Goal: Task Accomplishment & Management: Manage account settings

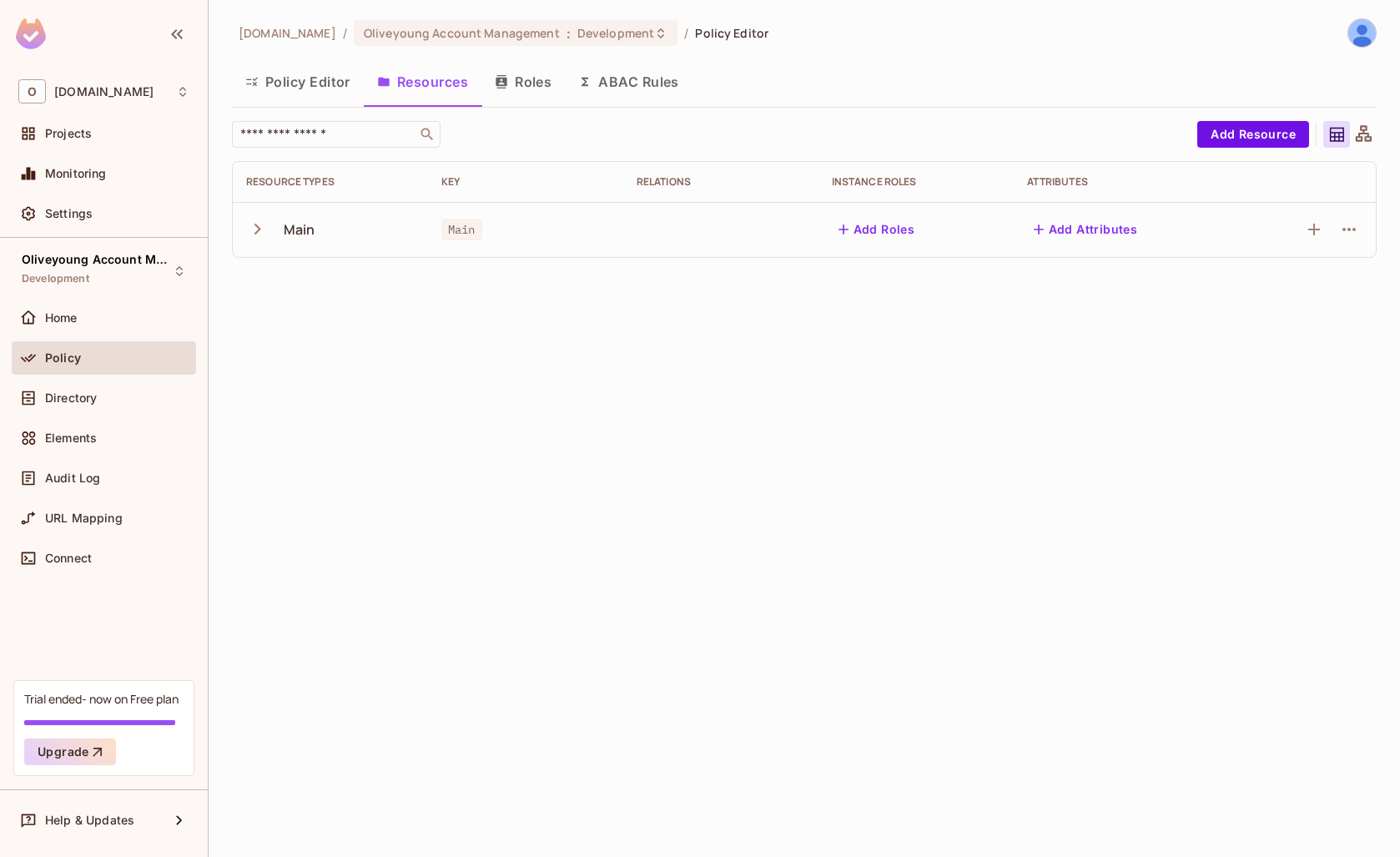
click at [258, 227] on icon "button" at bounding box center [258, 229] width 7 height 11
click at [1350, 221] on icon "button" at bounding box center [1349, 229] width 20 height 20
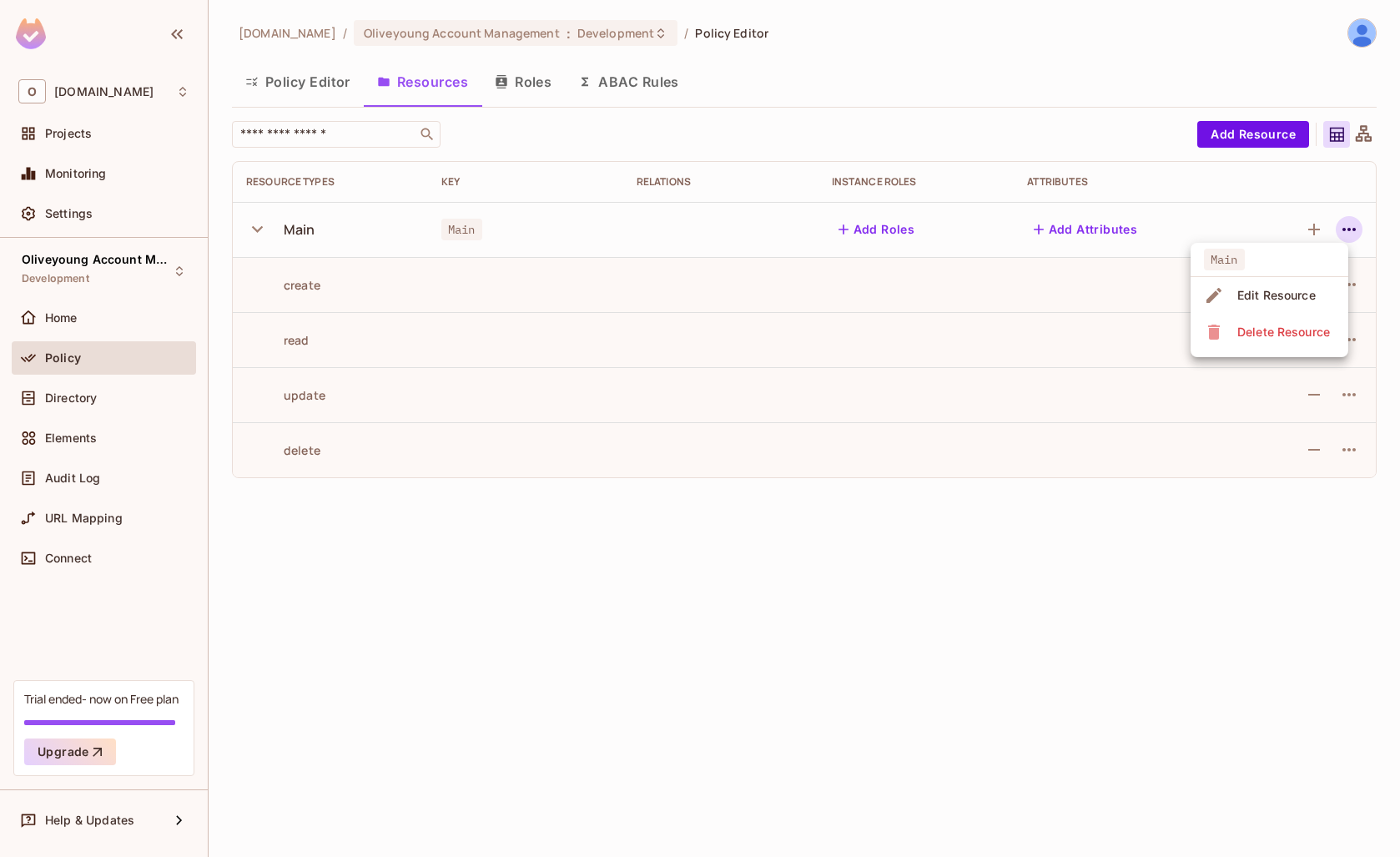
click at [1238, 305] on span "Edit Resource" at bounding box center [1277, 295] width 88 height 27
click at [1367, 230] on td at bounding box center [1306, 230] width 138 height 55
click at [1357, 228] on icon "button" at bounding box center [1349, 229] width 20 height 20
click at [1283, 295] on div "Edit Resource" at bounding box center [1277, 295] width 79 height 16
click at [1353, 225] on icon "button" at bounding box center [1349, 229] width 20 height 20
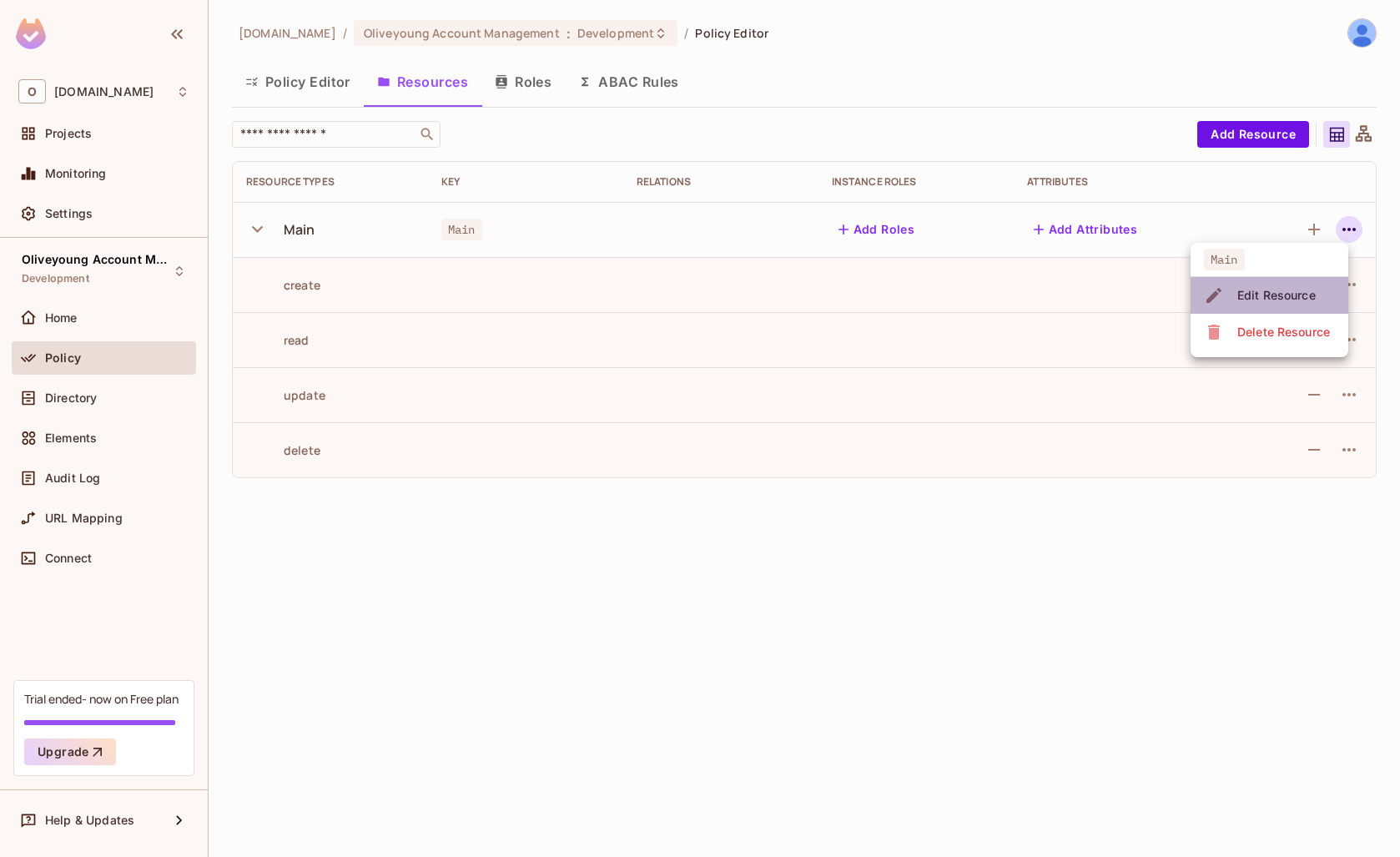
click at [1277, 300] on div "Edit Resource" at bounding box center [1277, 295] width 79 height 16
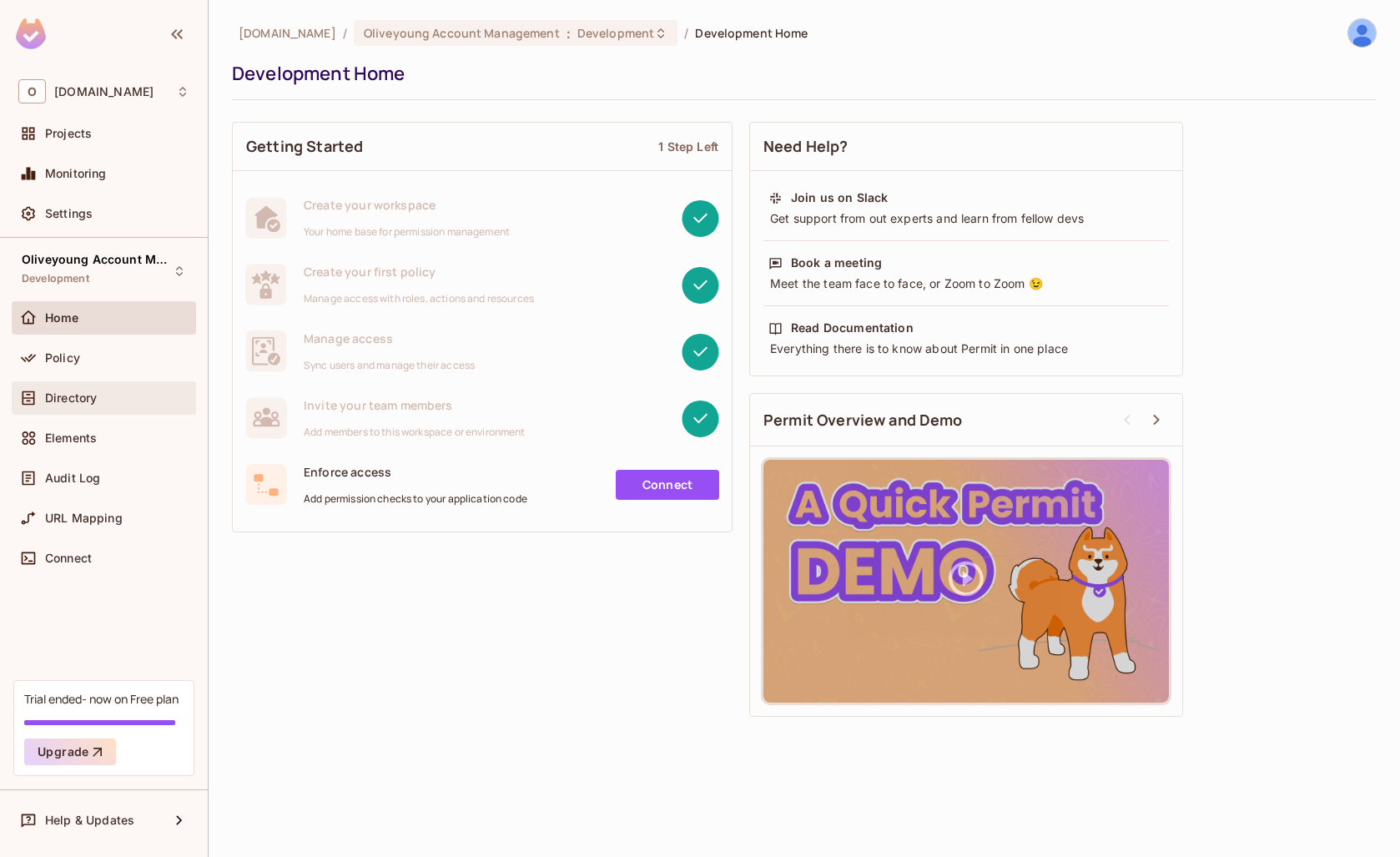
click at [107, 404] on div "Directory" at bounding box center [117, 398] width 145 height 13
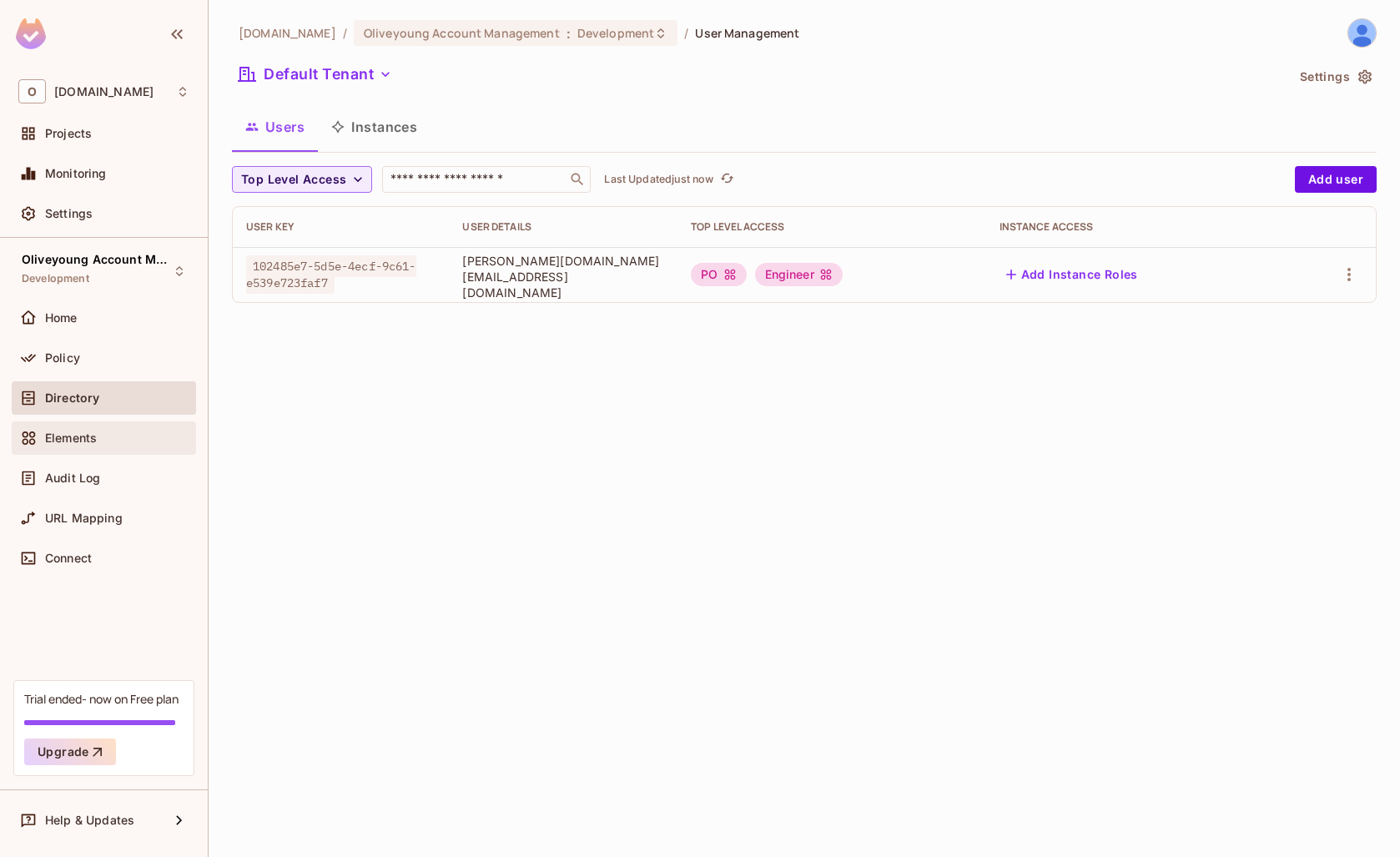
click at [78, 443] on span "Elements" at bounding box center [71, 438] width 52 height 13
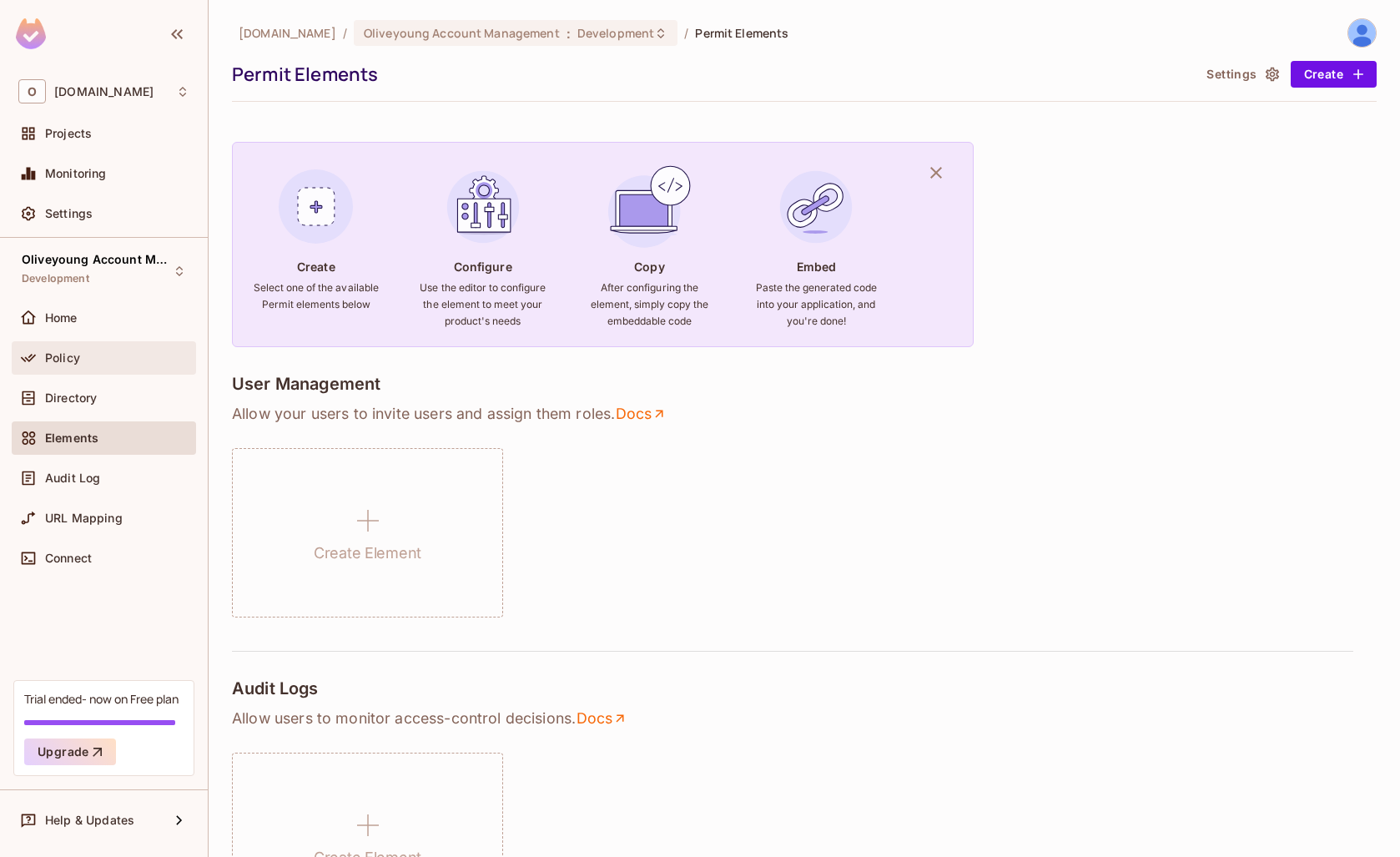
click at [57, 359] on span "Policy" at bounding box center [62, 358] width 35 height 13
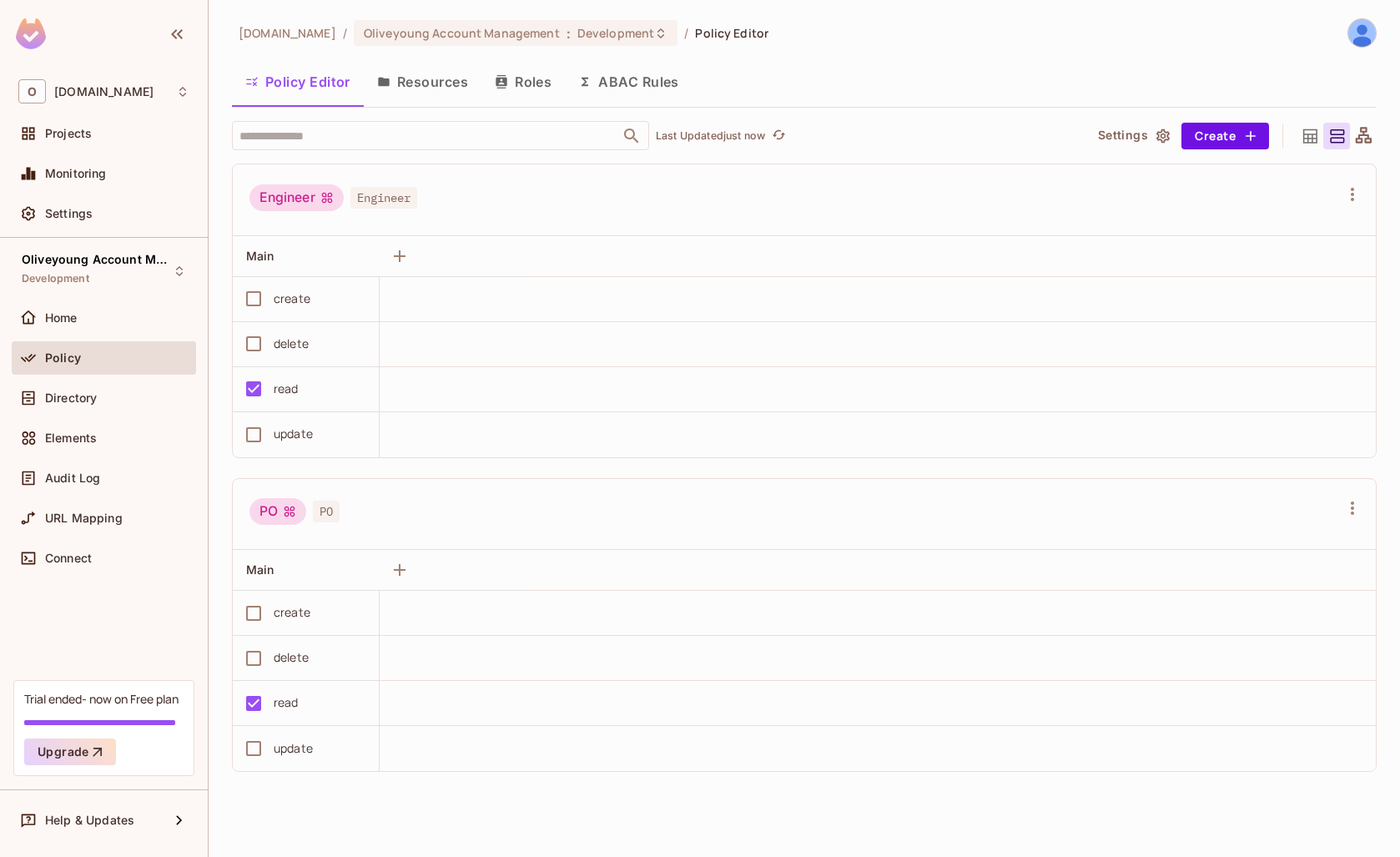
click at [407, 78] on button "Resources" at bounding box center [423, 81] width 118 height 42
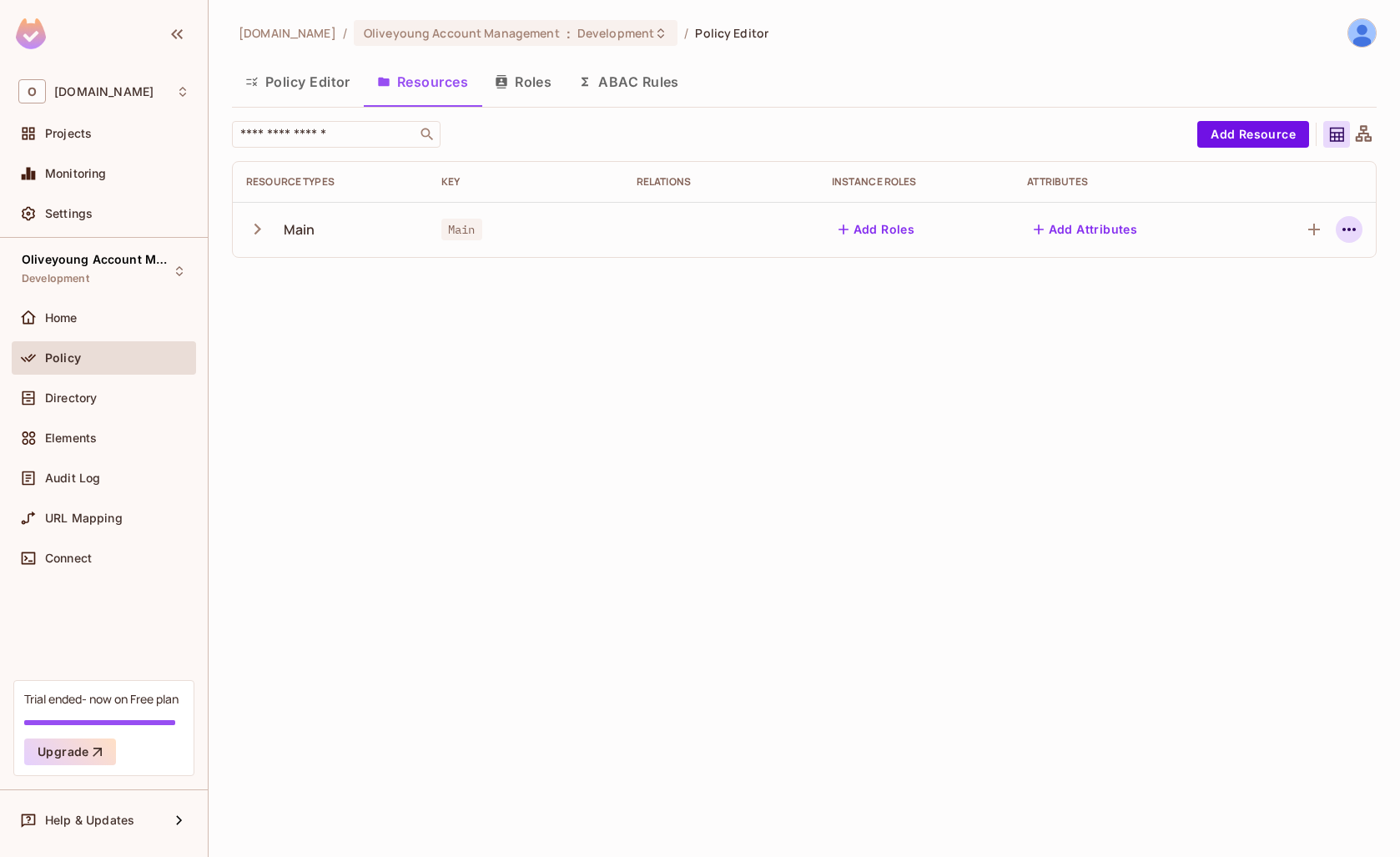
click at [1353, 224] on icon "button" at bounding box center [1349, 229] width 20 height 20
click at [1288, 289] on div "Edit Resource" at bounding box center [1277, 295] width 79 height 16
click at [85, 322] on div "Home" at bounding box center [117, 317] width 145 height 13
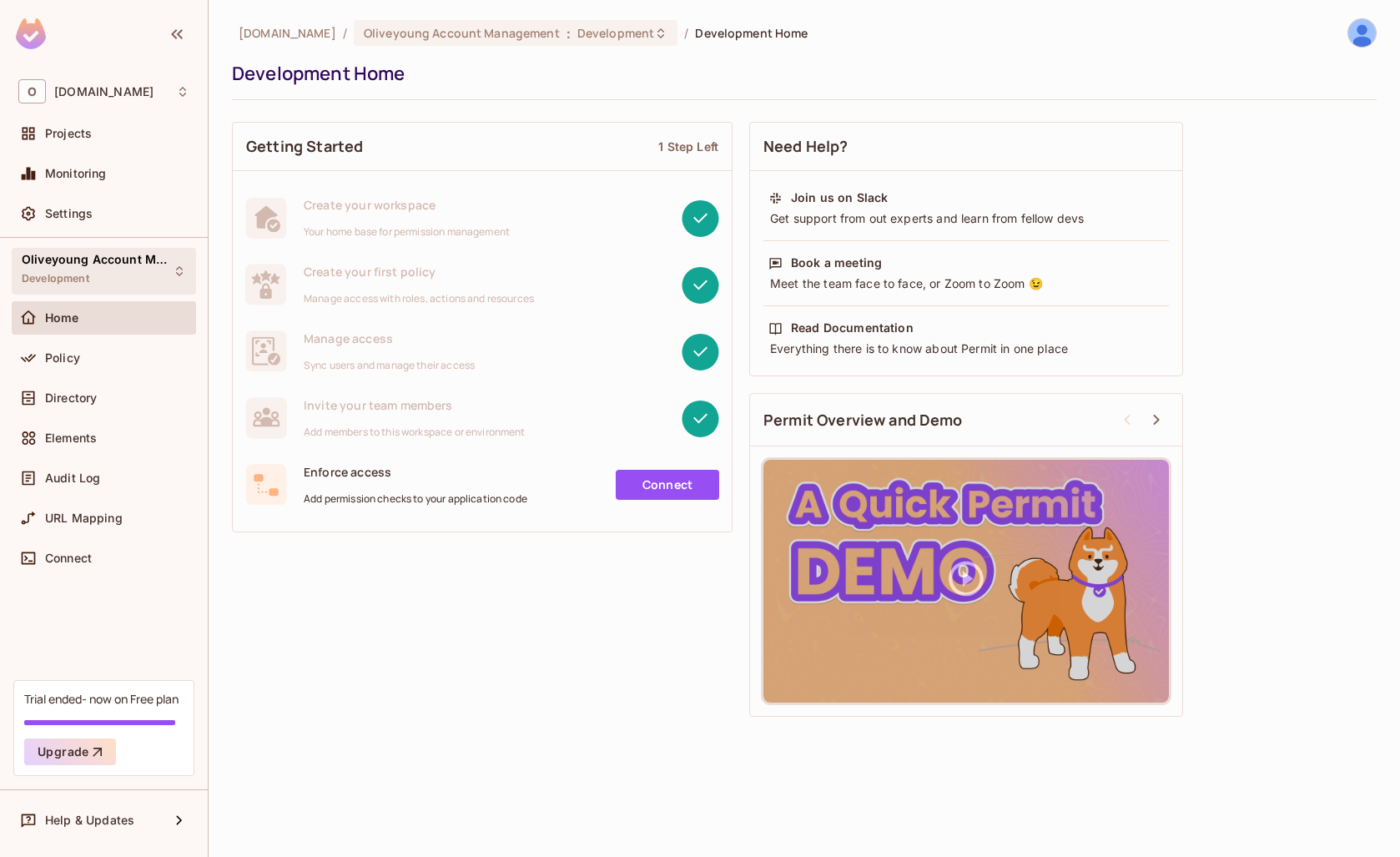
click at [142, 269] on div "Oliveyoung Account Management Development" at bounding box center [94, 270] width 145 height 36
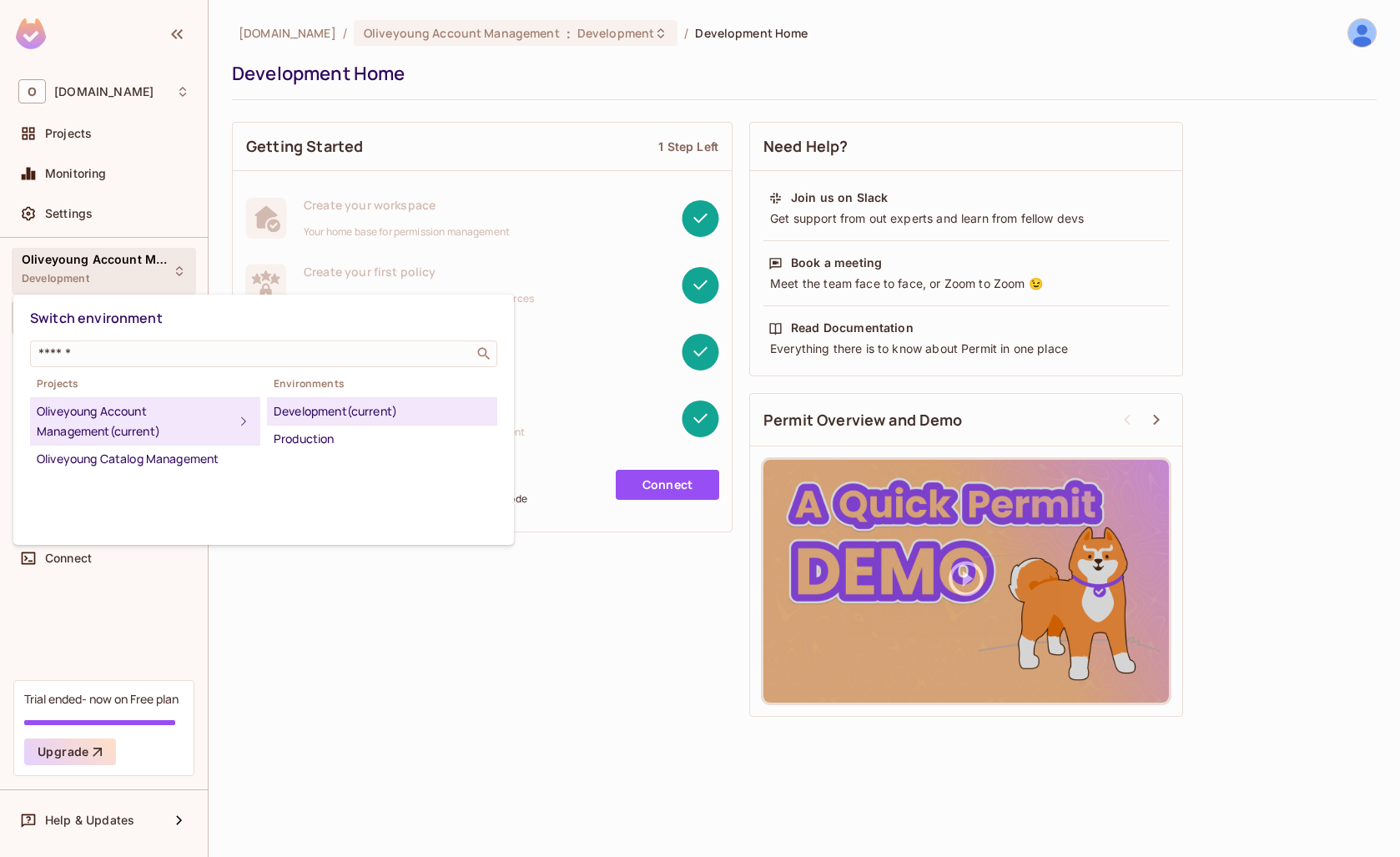
click at [236, 233] on div at bounding box center [700, 428] width 1400 height 857
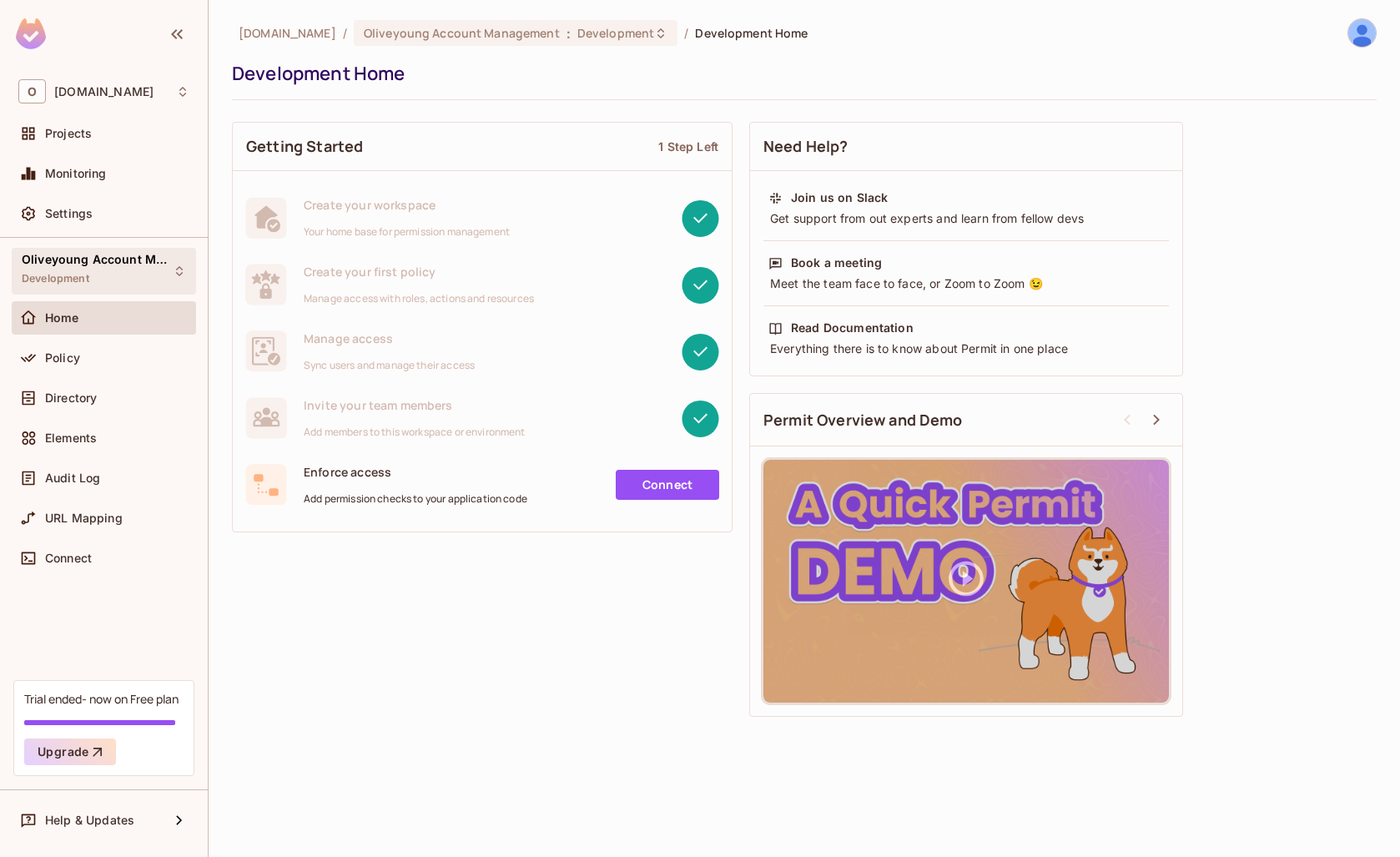
click at [69, 280] on span "Development" at bounding box center [55, 278] width 68 height 13
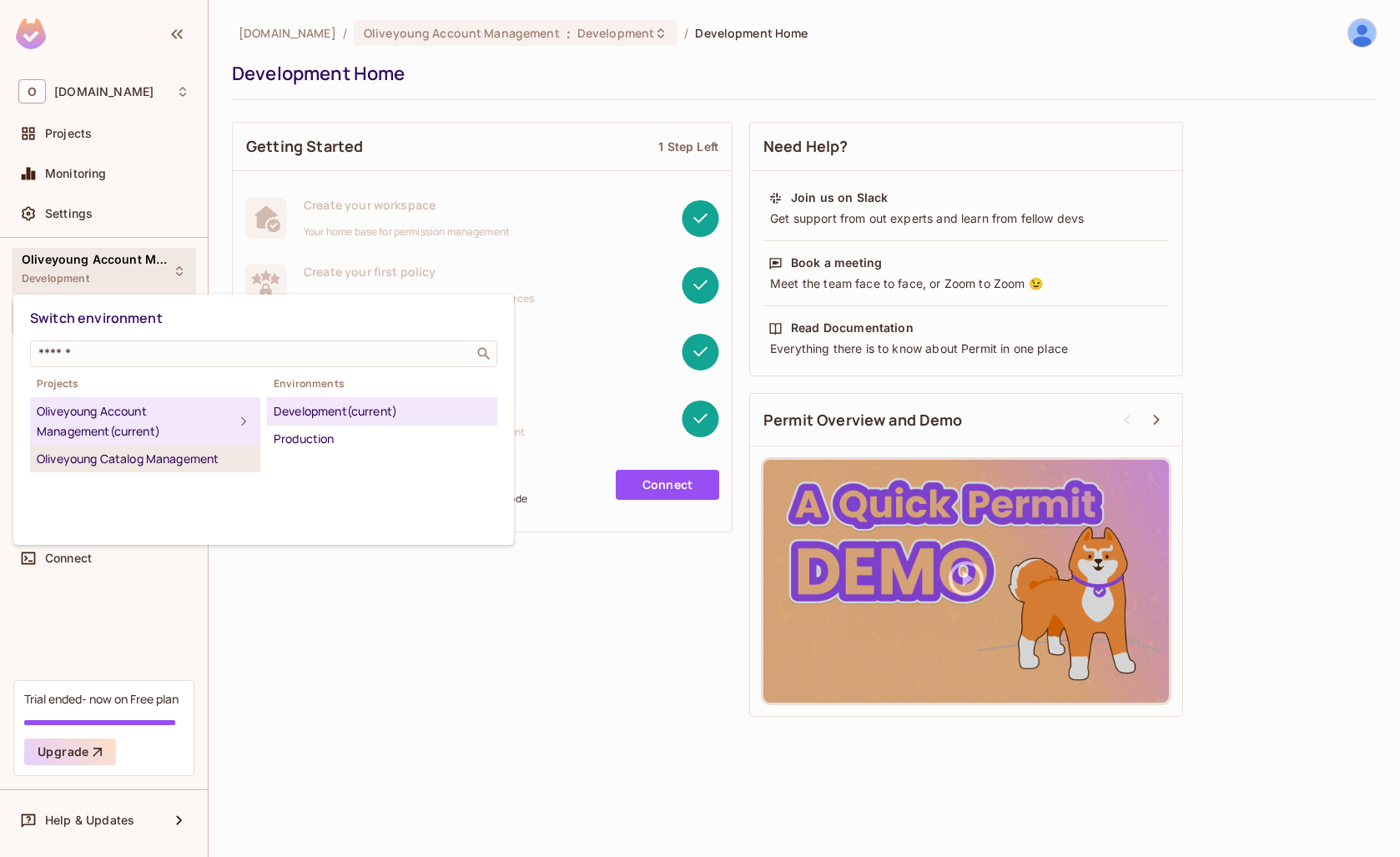
click at [125, 462] on div "Oliveyoung Catalog Management" at bounding box center [145, 458] width 217 height 20
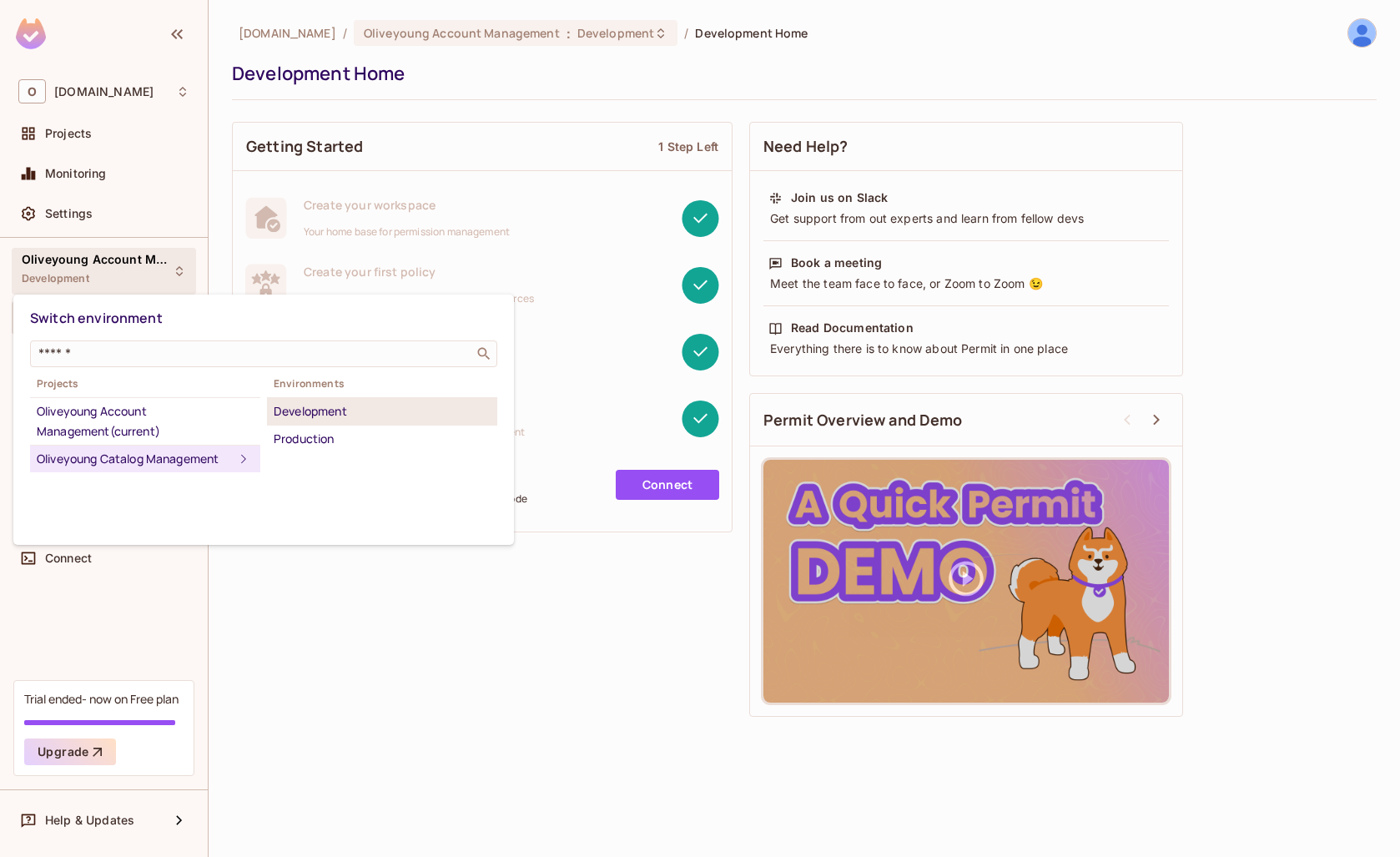
click at [314, 415] on div "Development" at bounding box center [382, 411] width 217 height 20
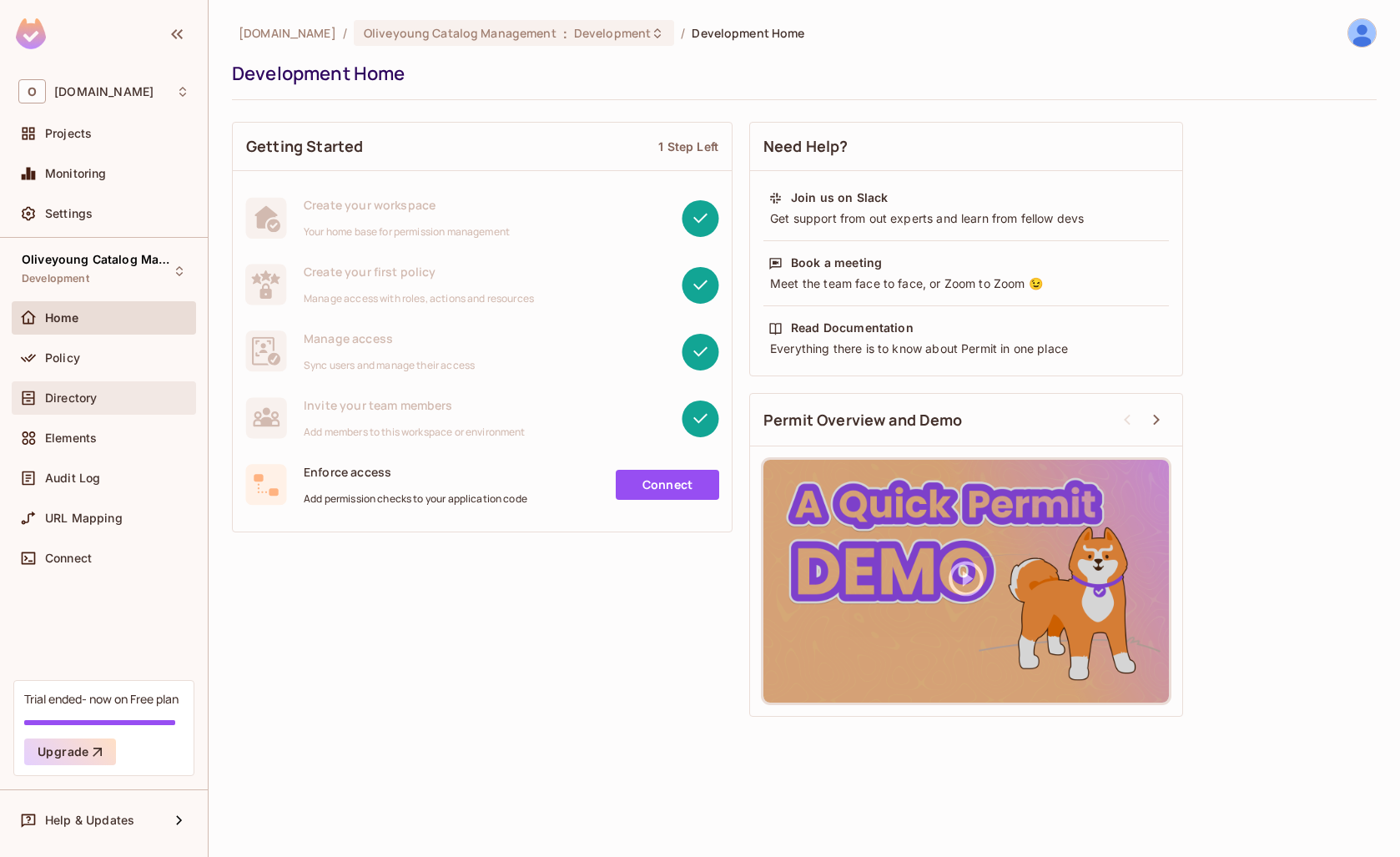
click at [79, 412] on div "Directory" at bounding box center [103, 398] width 185 height 34
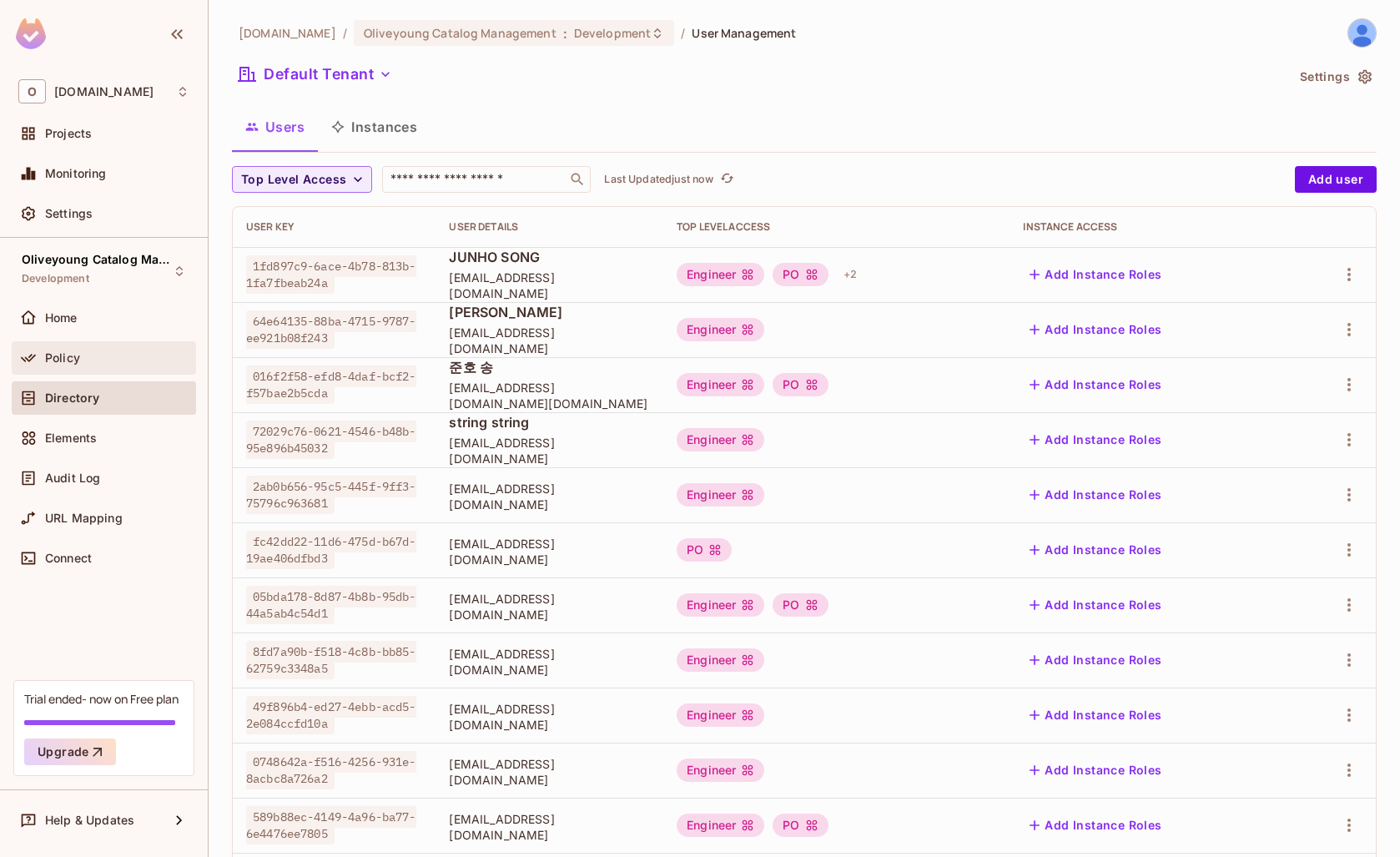
click at [73, 354] on span "Policy" at bounding box center [62, 358] width 35 height 13
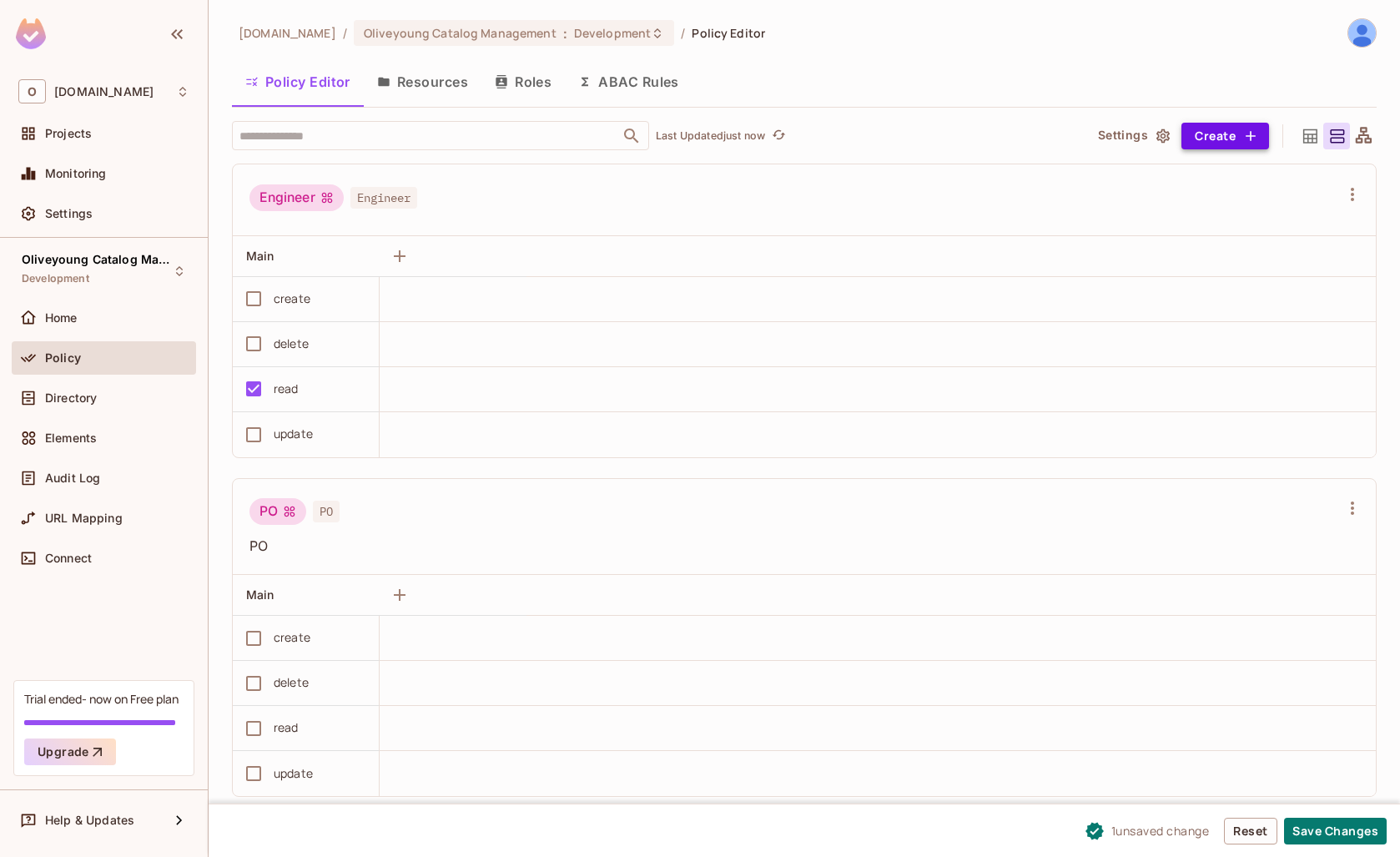
click at [1215, 131] on button "Create" at bounding box center [1225, 136] width 88 height 27
click at [1215, 131] on div at bounding box center [700, 428] width 1400 height 857
click at [1034, 102] on div "Policy Editor Resources Roles ABAC Rules" at bounding box center [805, 83] width 1145 height 46
click at [1345, 828] on button "Save Changes" at bounding box center [1335, 831] width 102 height 27
click at [526, 80] on button "Roles" at bounding box center [523, 81] width 83 height 42
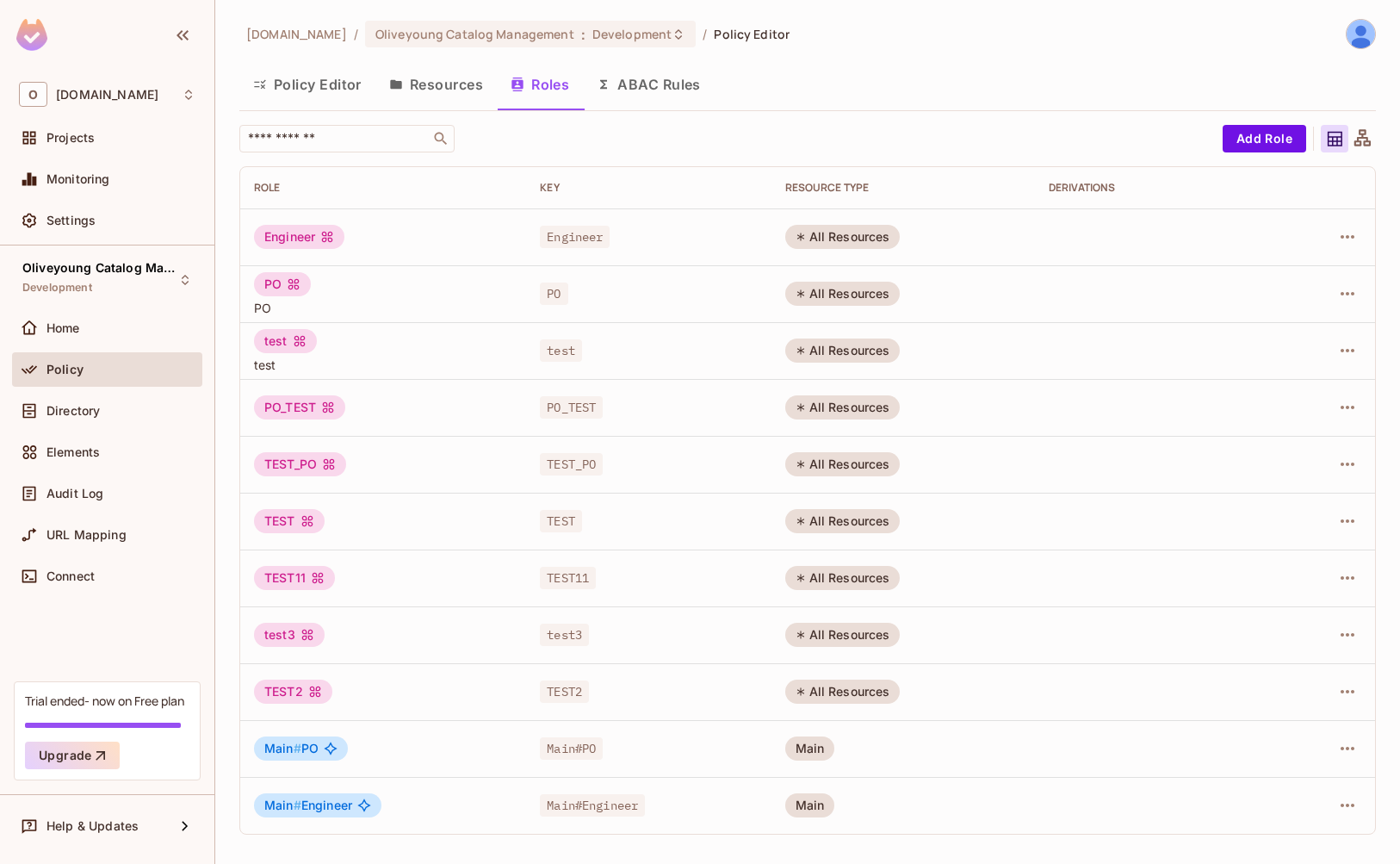
click at [359, 84] on button "Policy Editor" at bounding box center [308, 84] width 136 height 43
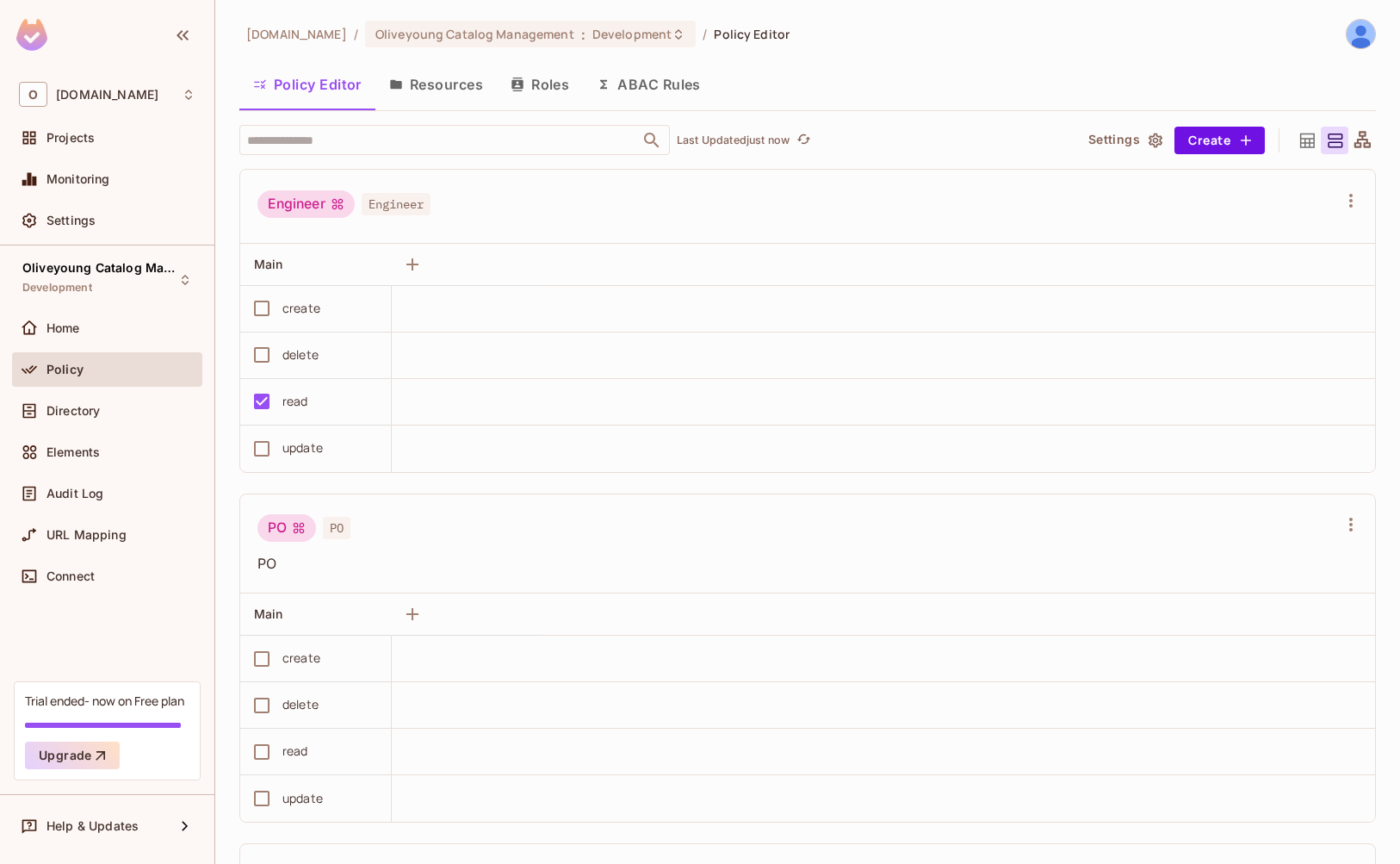
click at [547, 94] on button "Roles" at bounding box center [540, 84] width 86 height 43
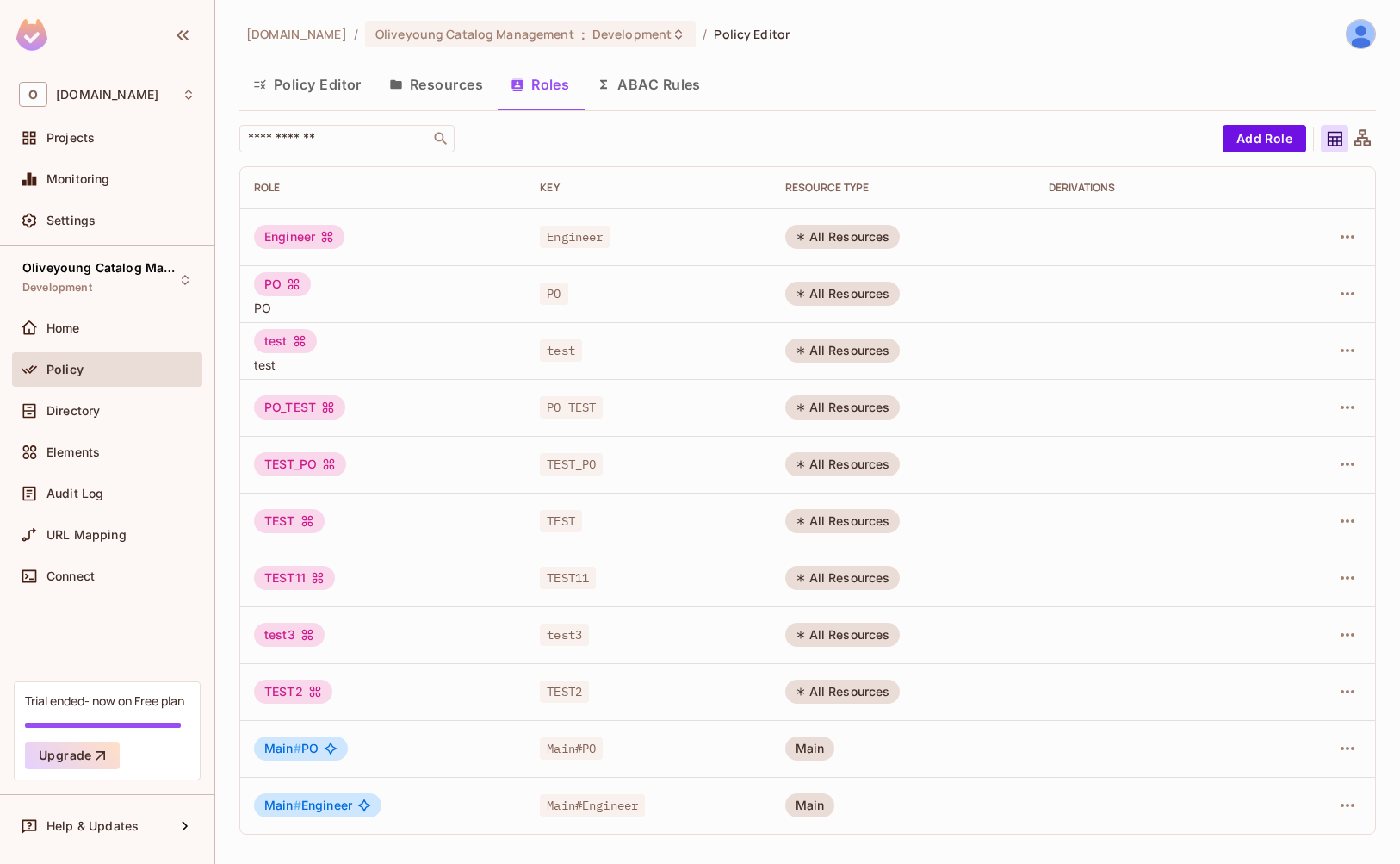
click at [463, 82] on button "Resources" at bounding box center [436, 84] width 122 height 43
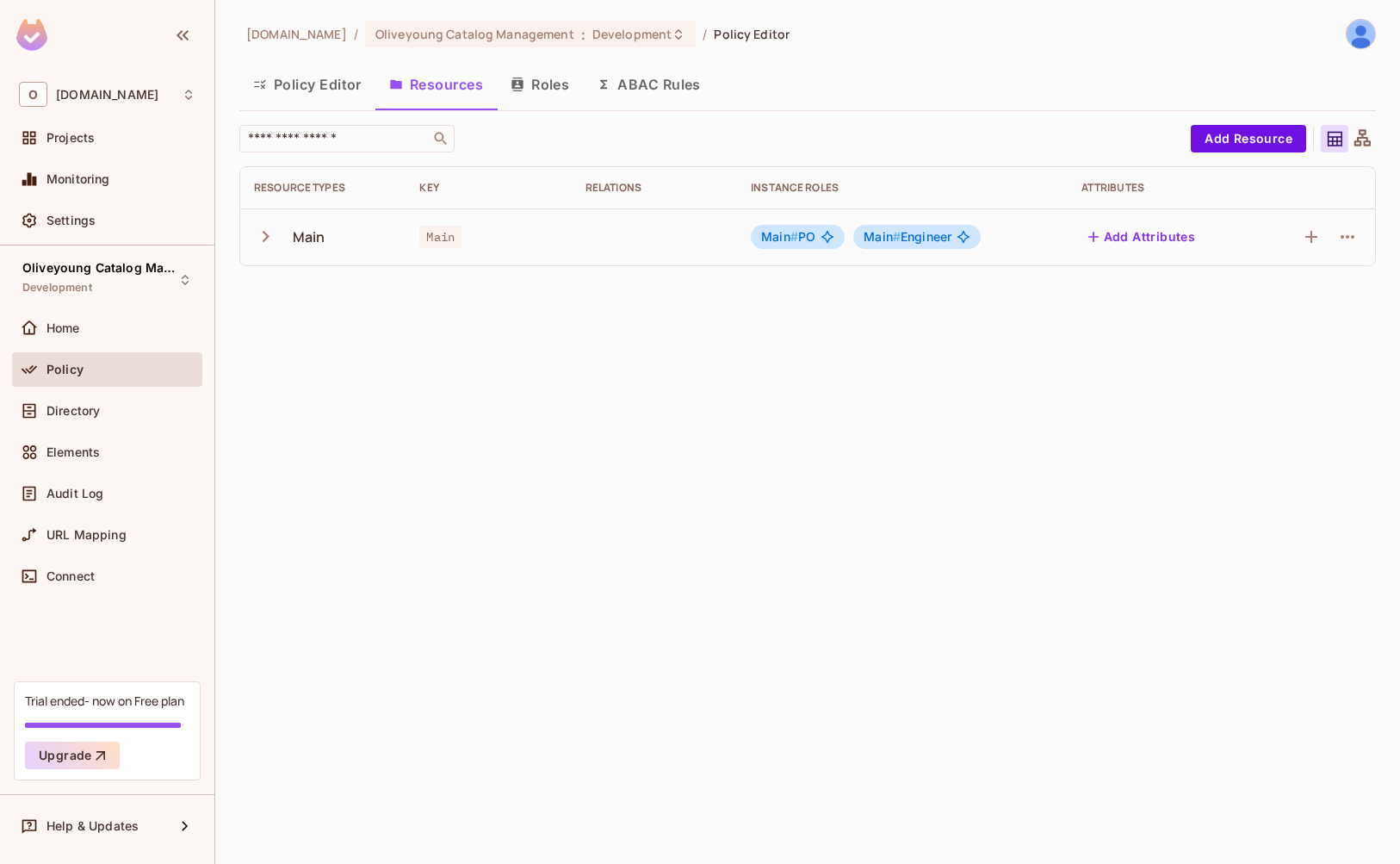
click at [523, 93] on button "Roles" at bounding box center [540, 84] width 86 height 43
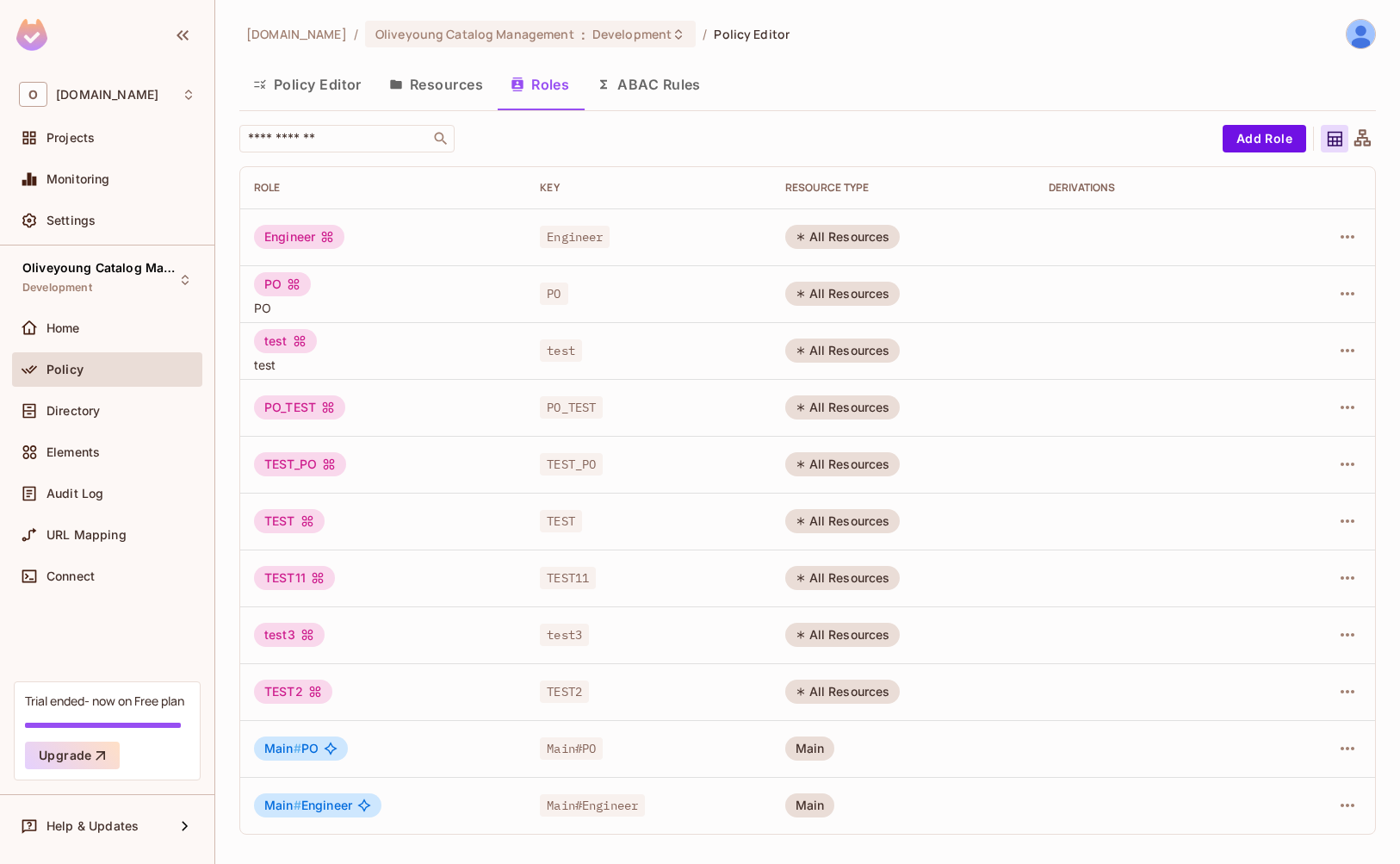
click at [426, 88] on button "Resources" at bounding box center [436, 84] width 122 height 43
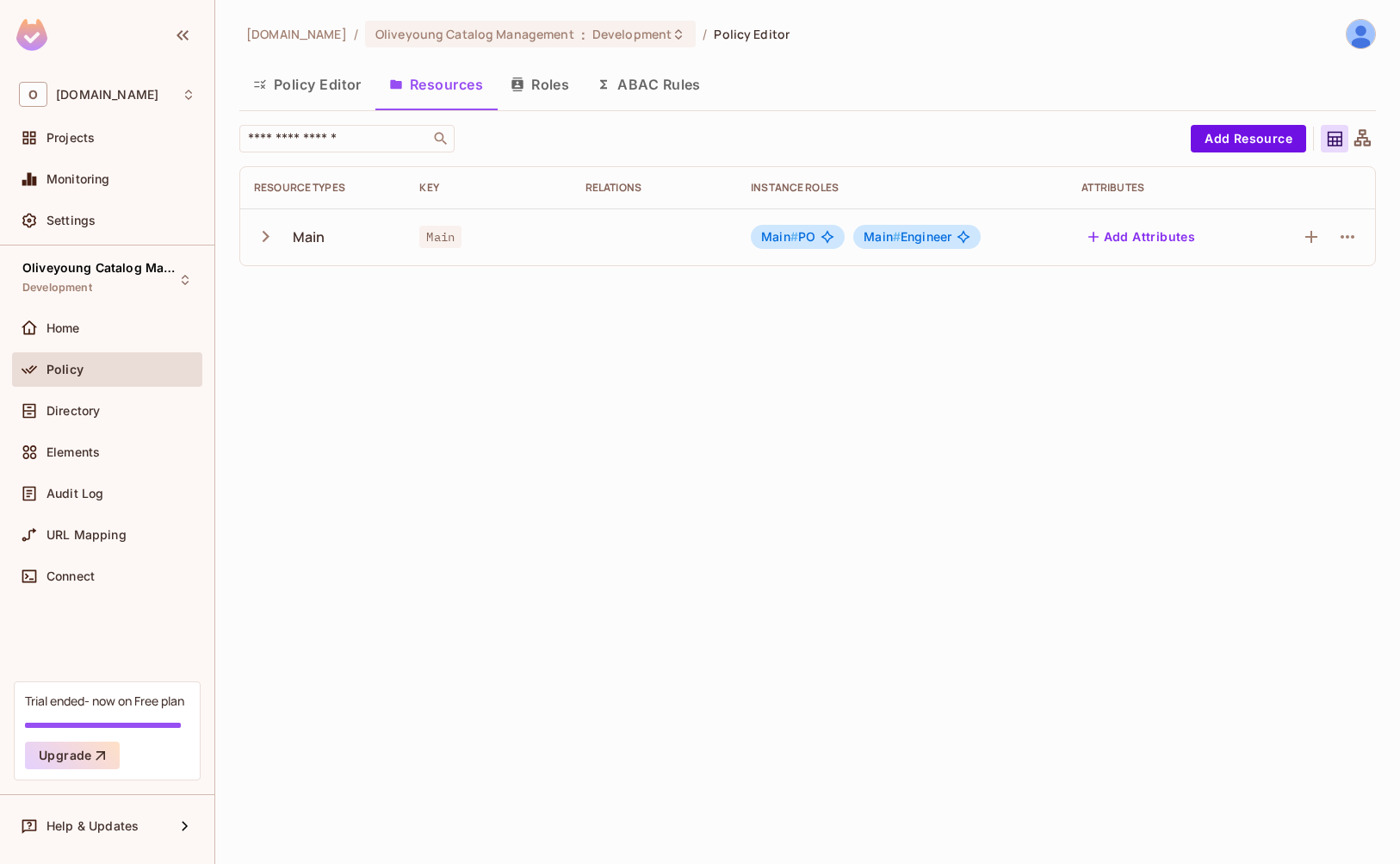
click at [1370, 137] on icon at bounding box center [1362, 140] width 21 height 21
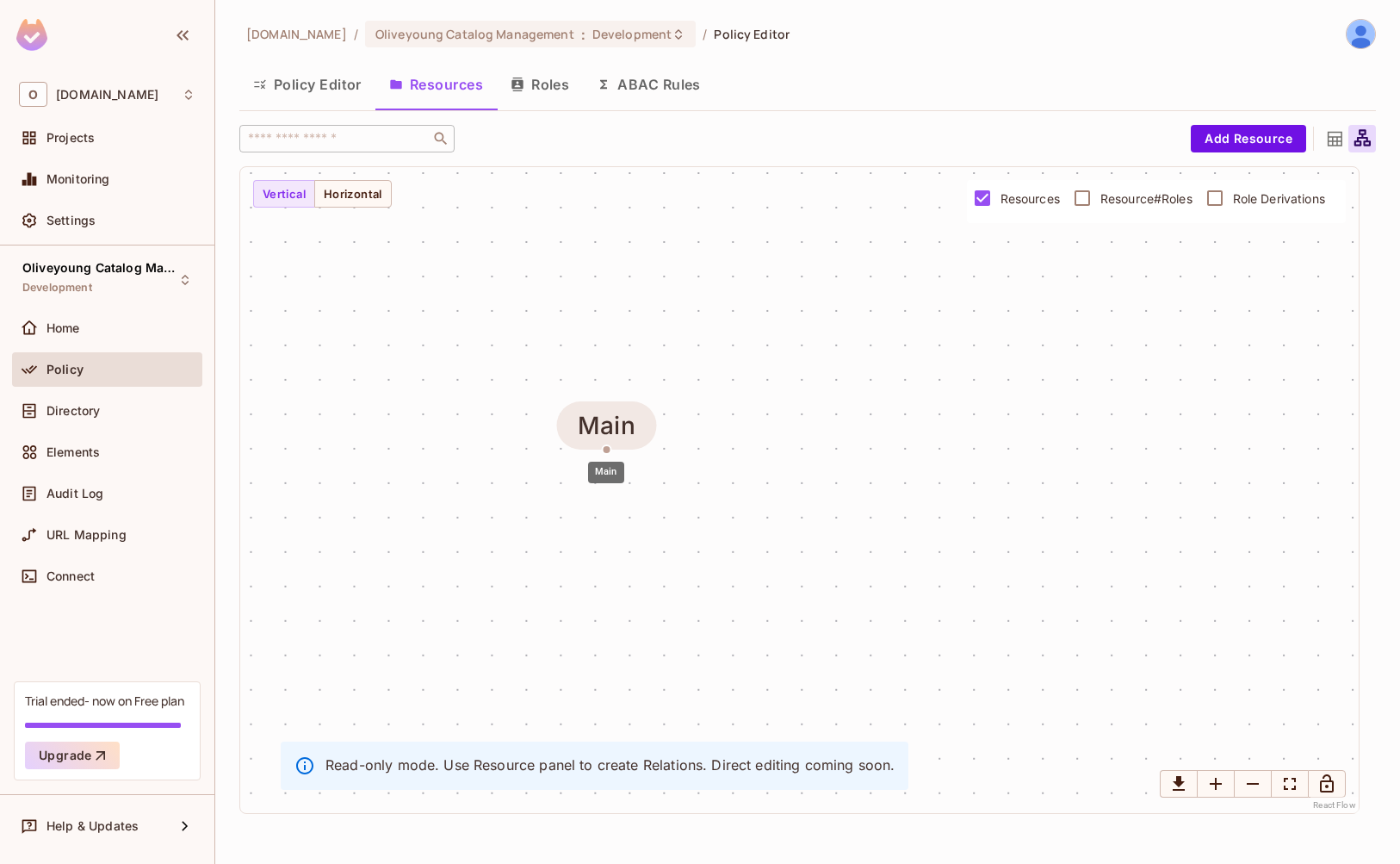
drag, startPoint x: 812, startPoint y: 498, endPoint x: 614, endPoint y: 434, distance: 208.1
click at [614, 434] on div "Main" at bounding box center [606, 425] width 58 height 28
click at [728, 428] on div "Main" at bounding box center [799, 490] width 1118 height 646
drag, startPoint x: 607, startPoint y: 458, endPoint x: 640, endPoint y: 437, distance: 39.1
click at [640, 437] on div "Main" at bounding box center [799, 490] width 1118 height 646
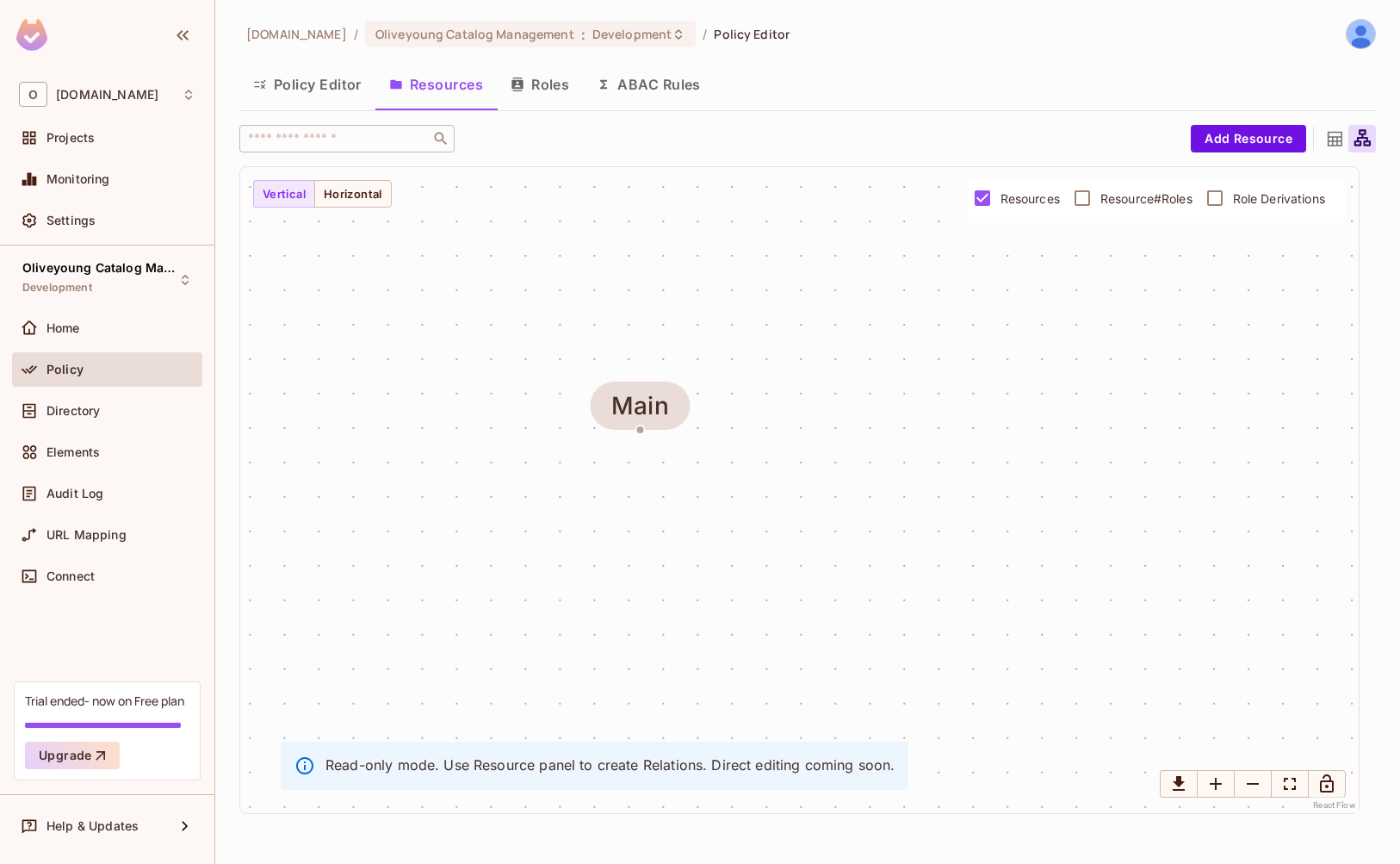
click at [294, 89] on button "Policy Editor" at bounding box center [308, 84] width 136 height 43
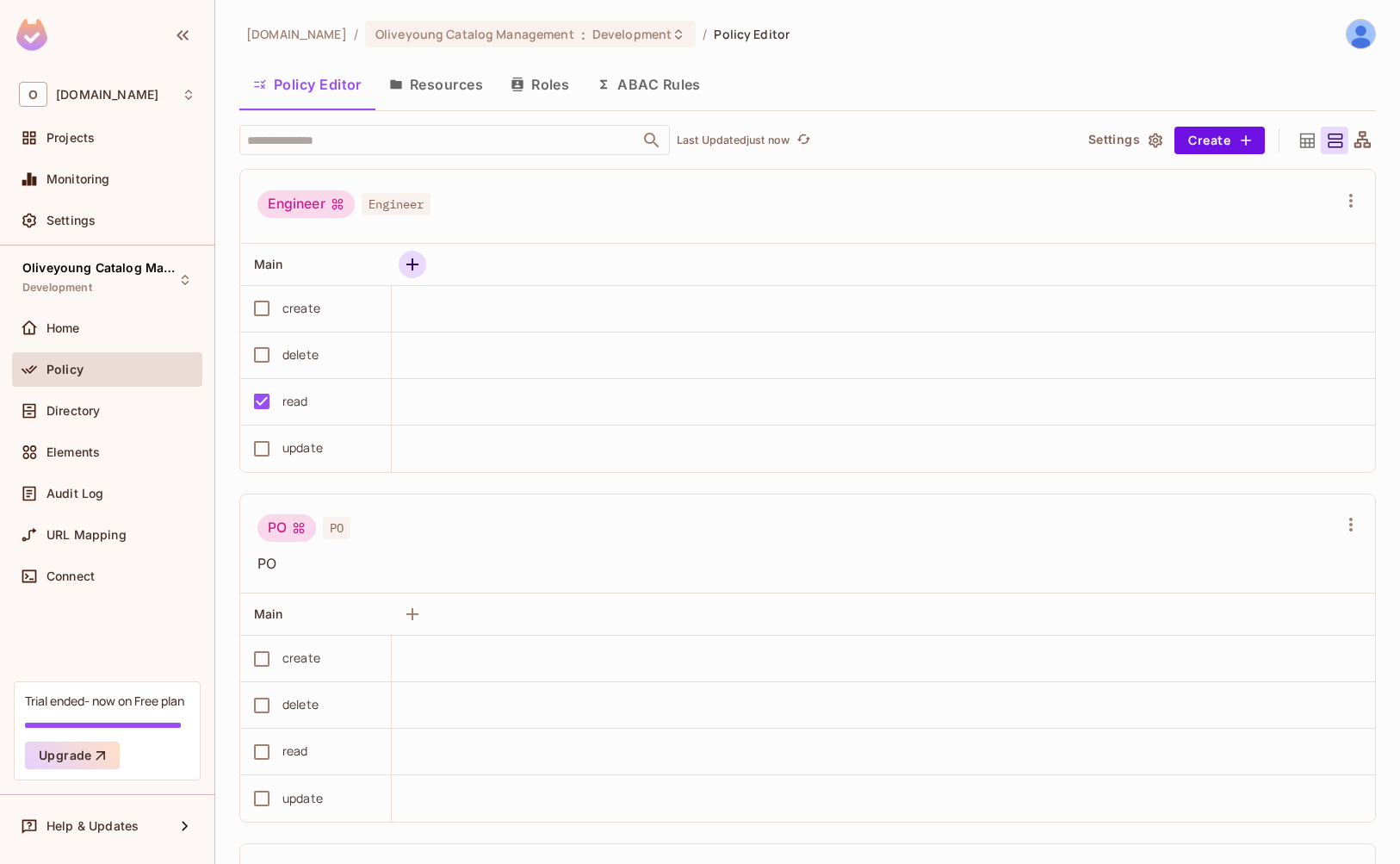
click at [421, 265] on icon "button" at bounding box center [412, 264] width 21 height 21
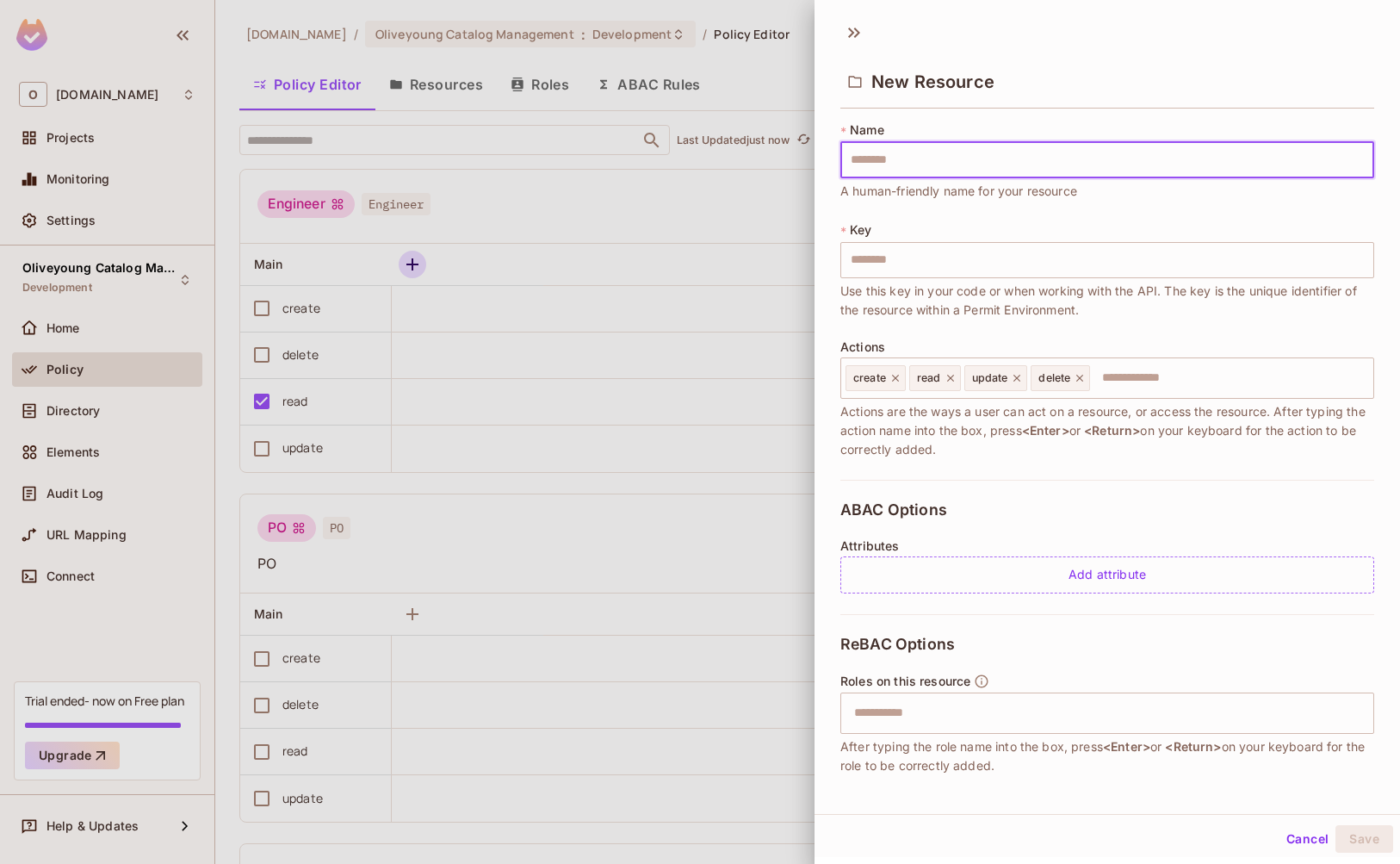
type input "*"
type input "**"
type input "***"
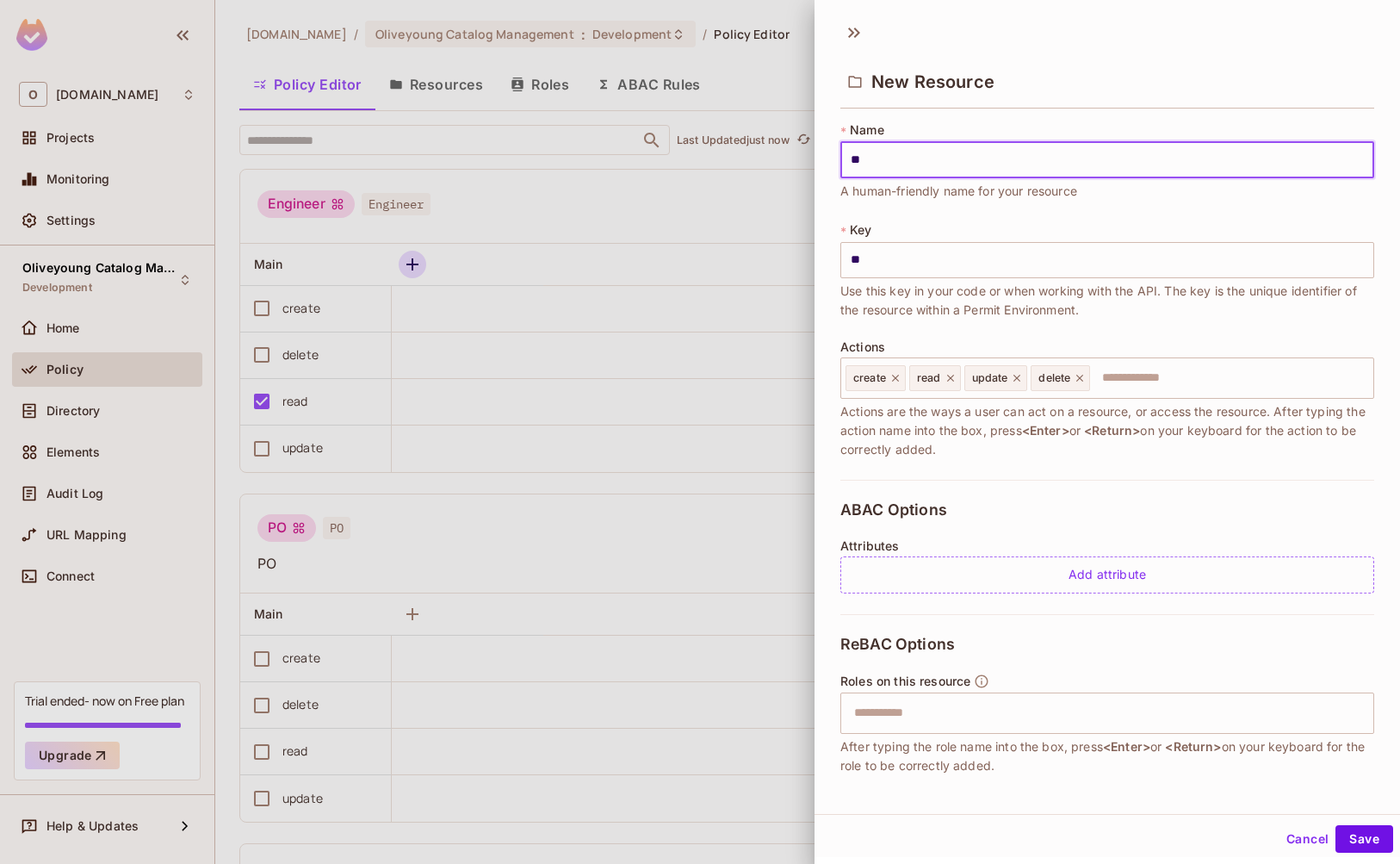
type input "***"
type input "****"
type input "*****"
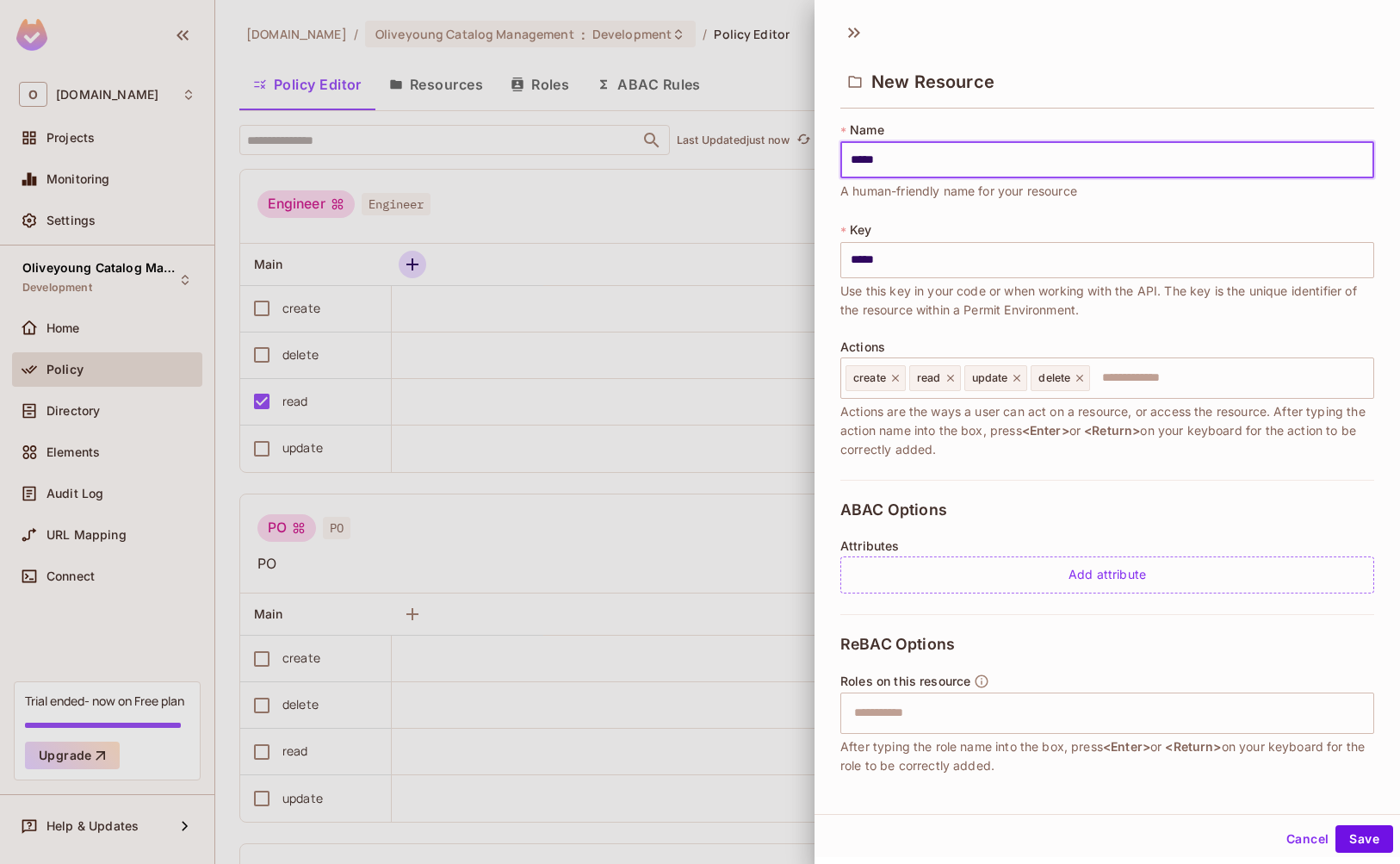
type input "******"
type input "*******"
type input "********"
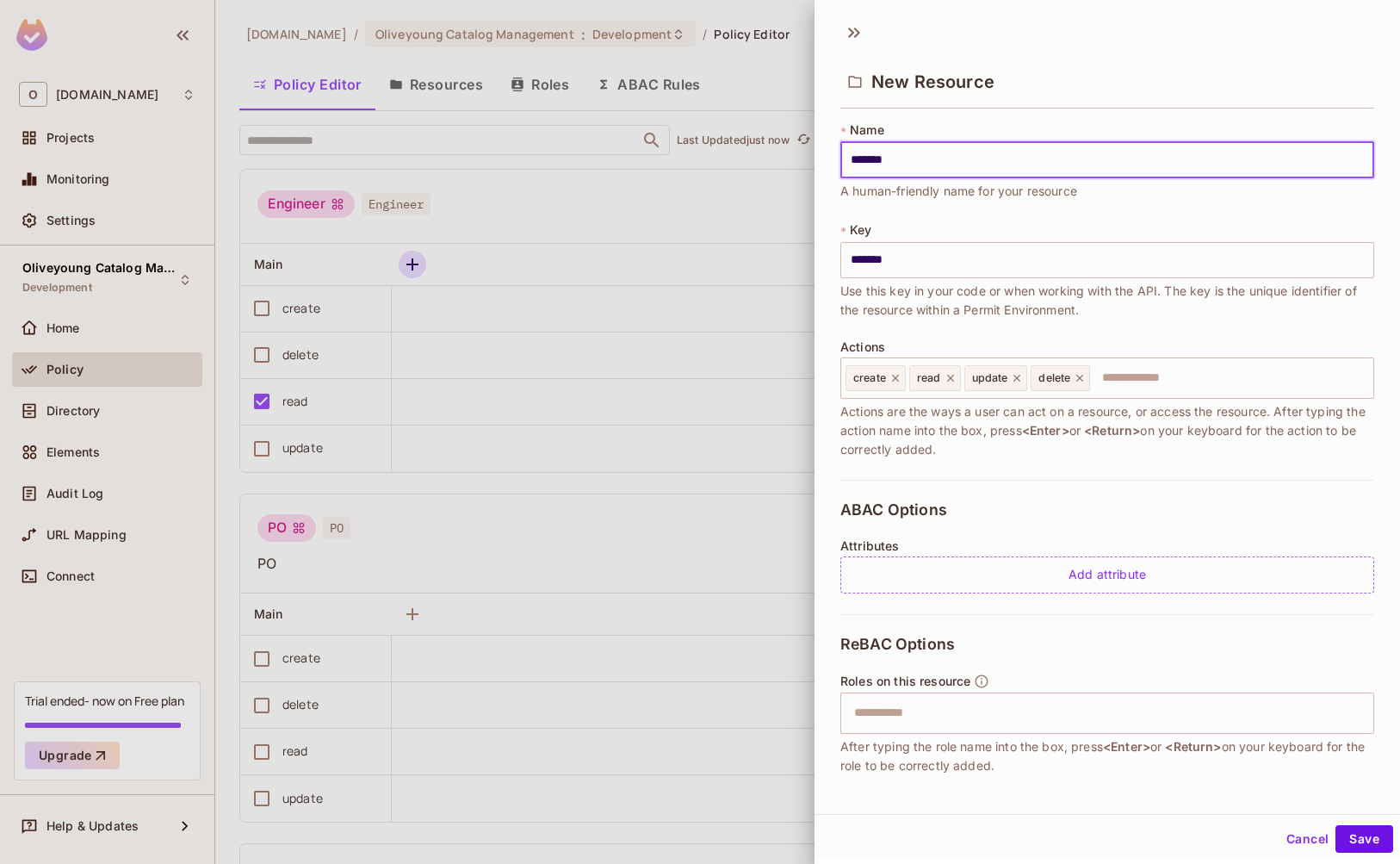
type input "********"
type input "*********"
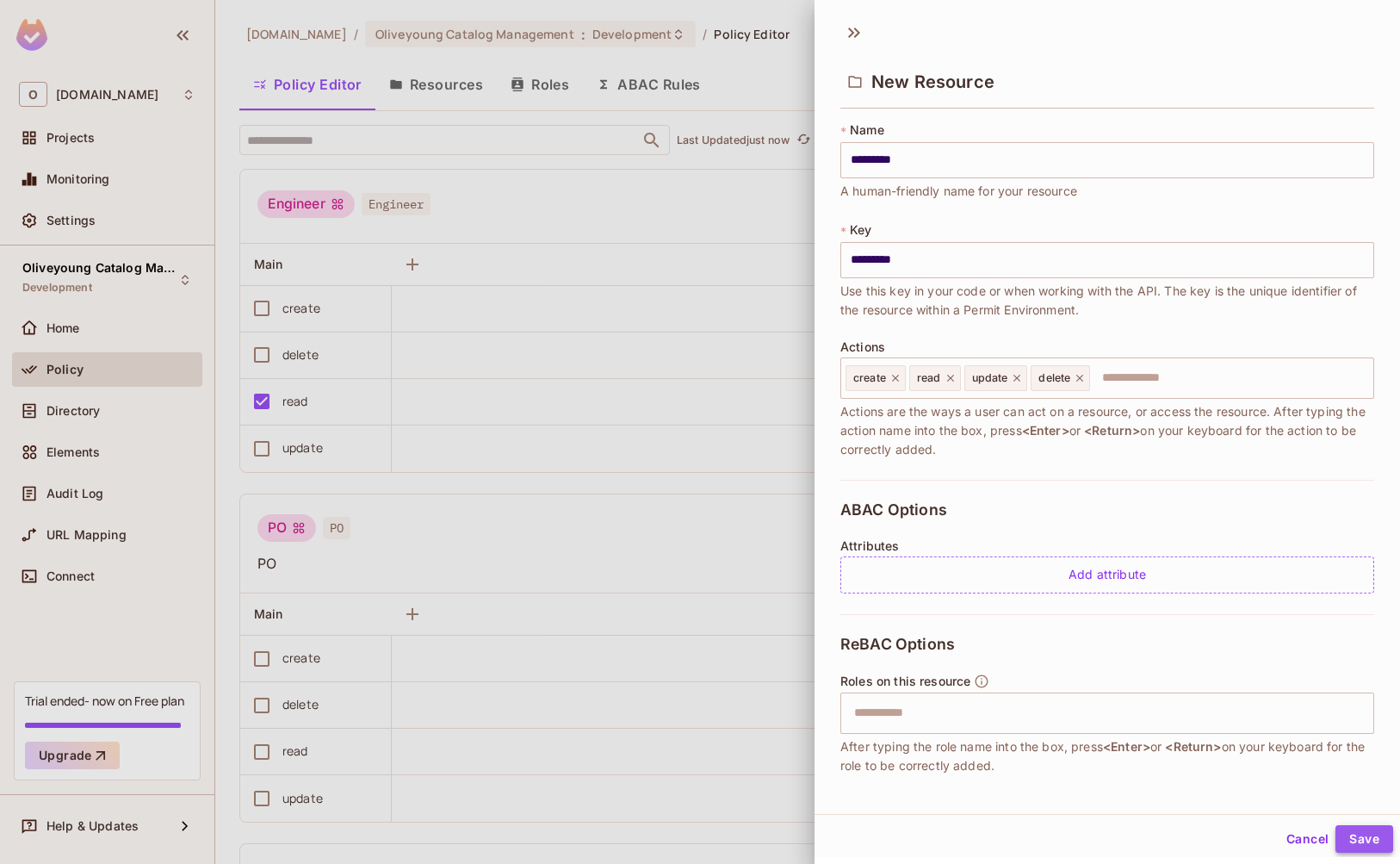
click at [1351, 845] on button "Save" at bounding box center [1364, 839] width 58 height 28
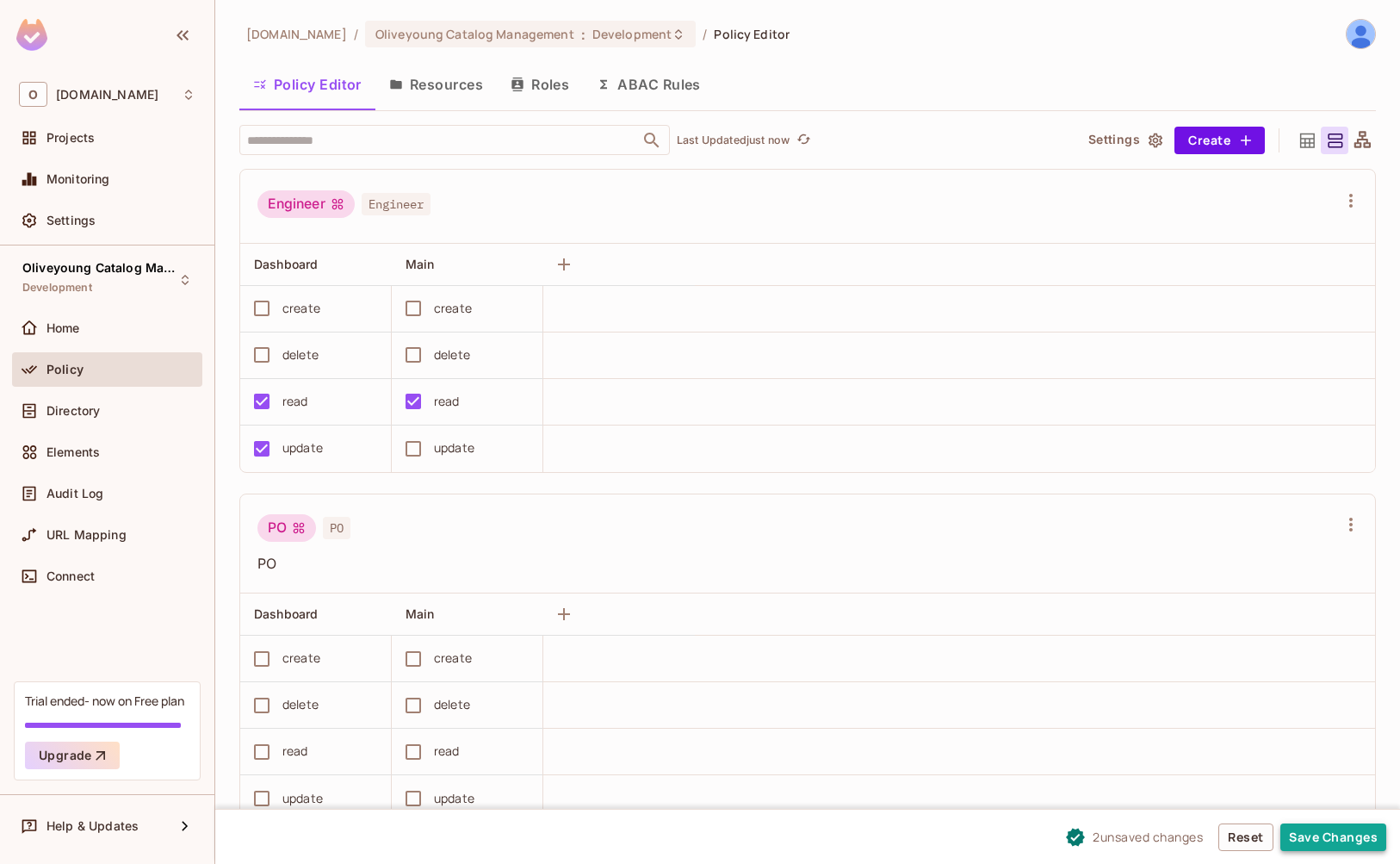
click at [1304, 836] on button "Save Changes" at bounding box center [1333, 837] width 105 height 28
click at [557, 81] on button "Roles" at bounding box center [540, 84] width 86 height 43
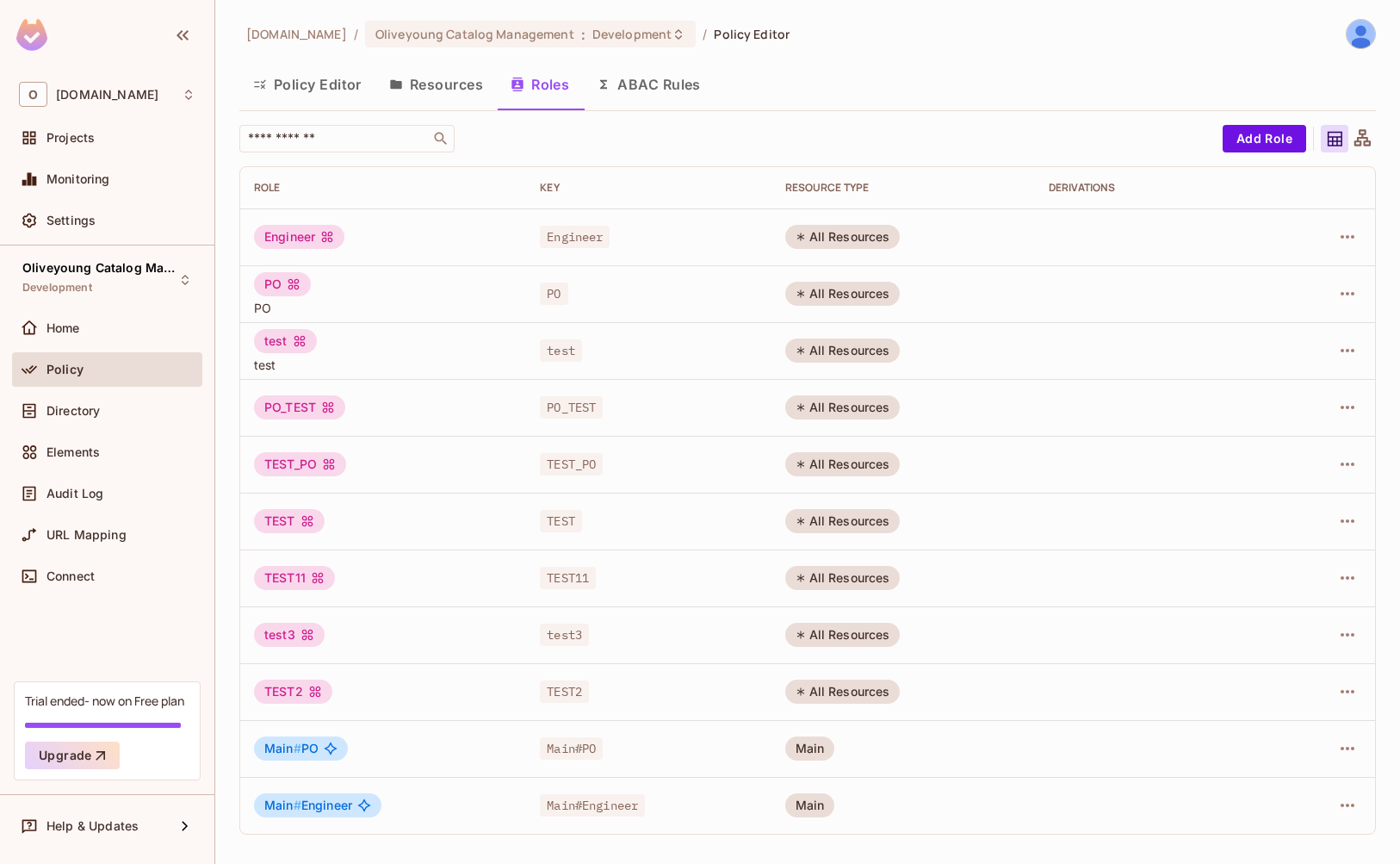
click at [458, 87] on button "Resources" at bounding box center [436, 84] width 122 height 43
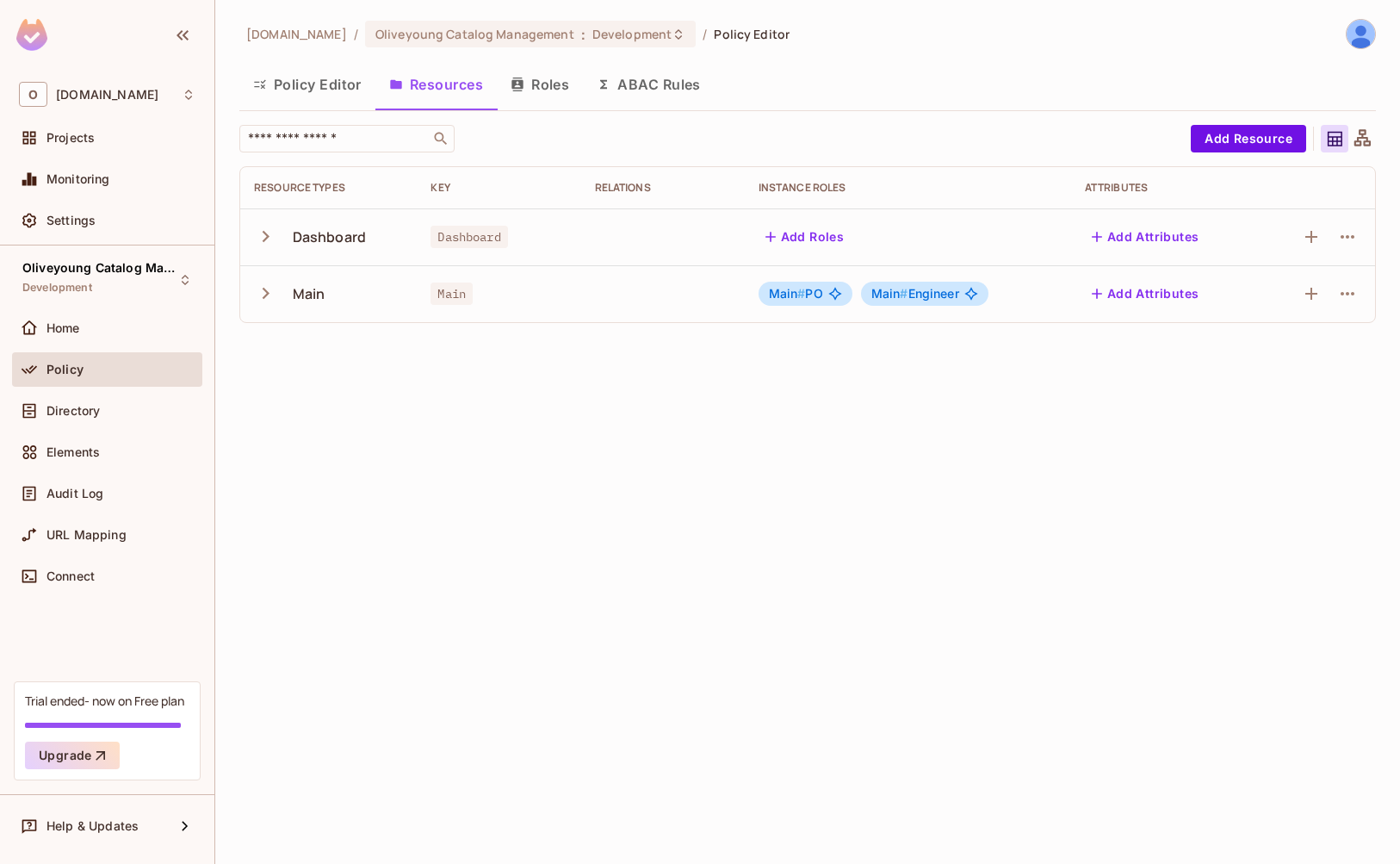
click at [546, 87] on button "Roles" at bounding box center [540, 84] width 86 height 43
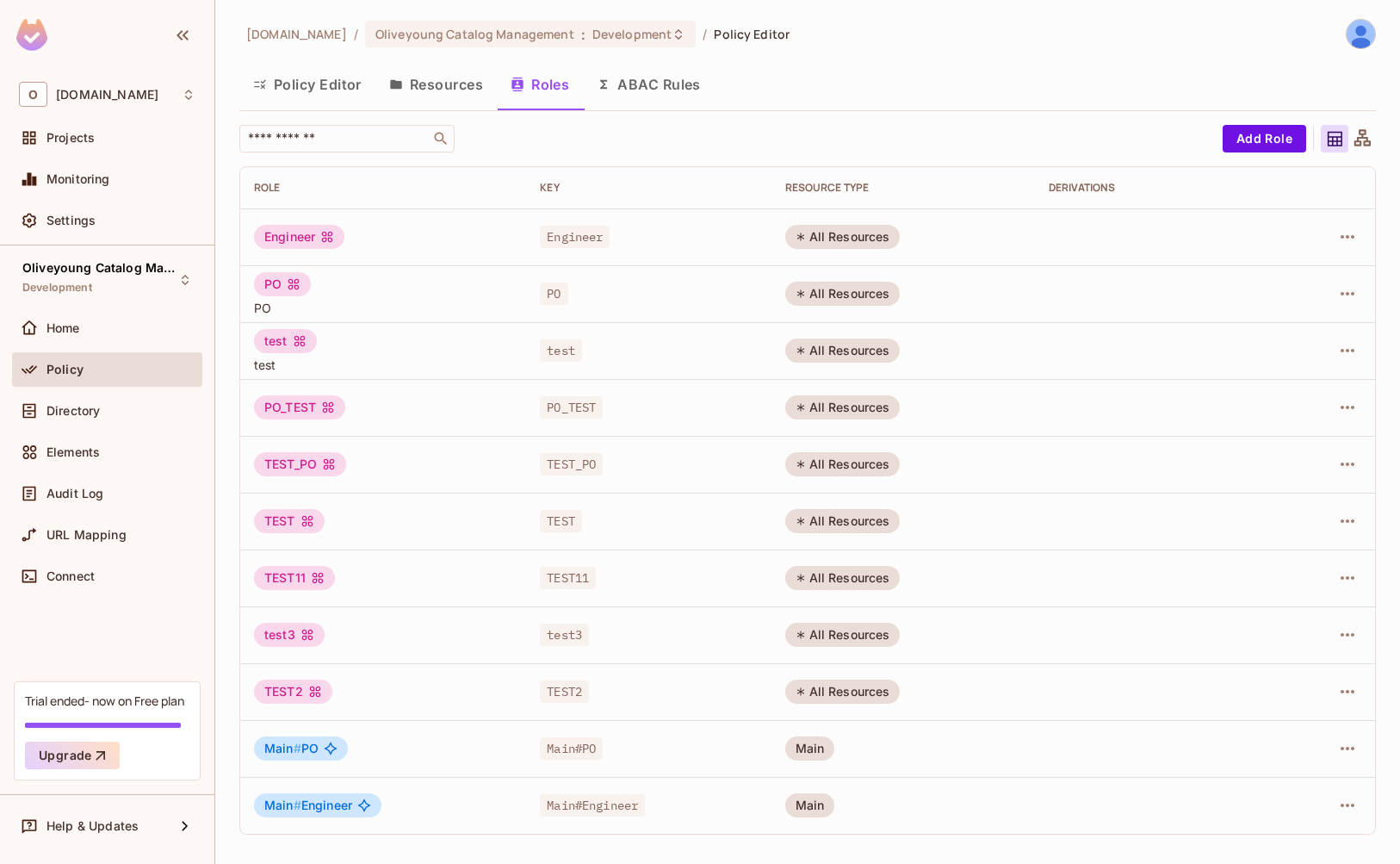
click at [448, 89] on button "Resources" at bounding box center [436, 84] width 122 height 43
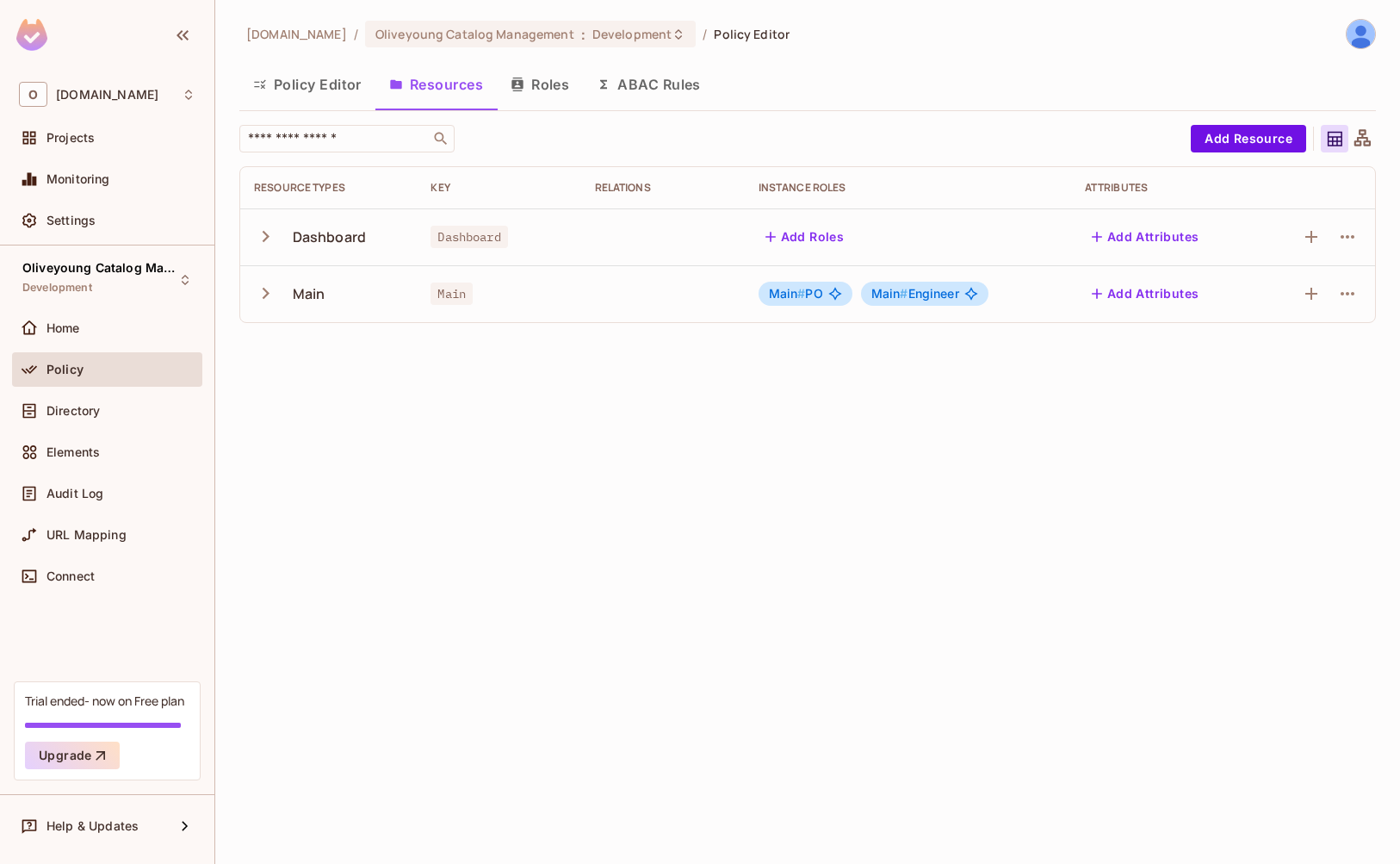
click at [333, 88] on button "Policy Editor" at bounding box center [308, 84] width 136 height 43
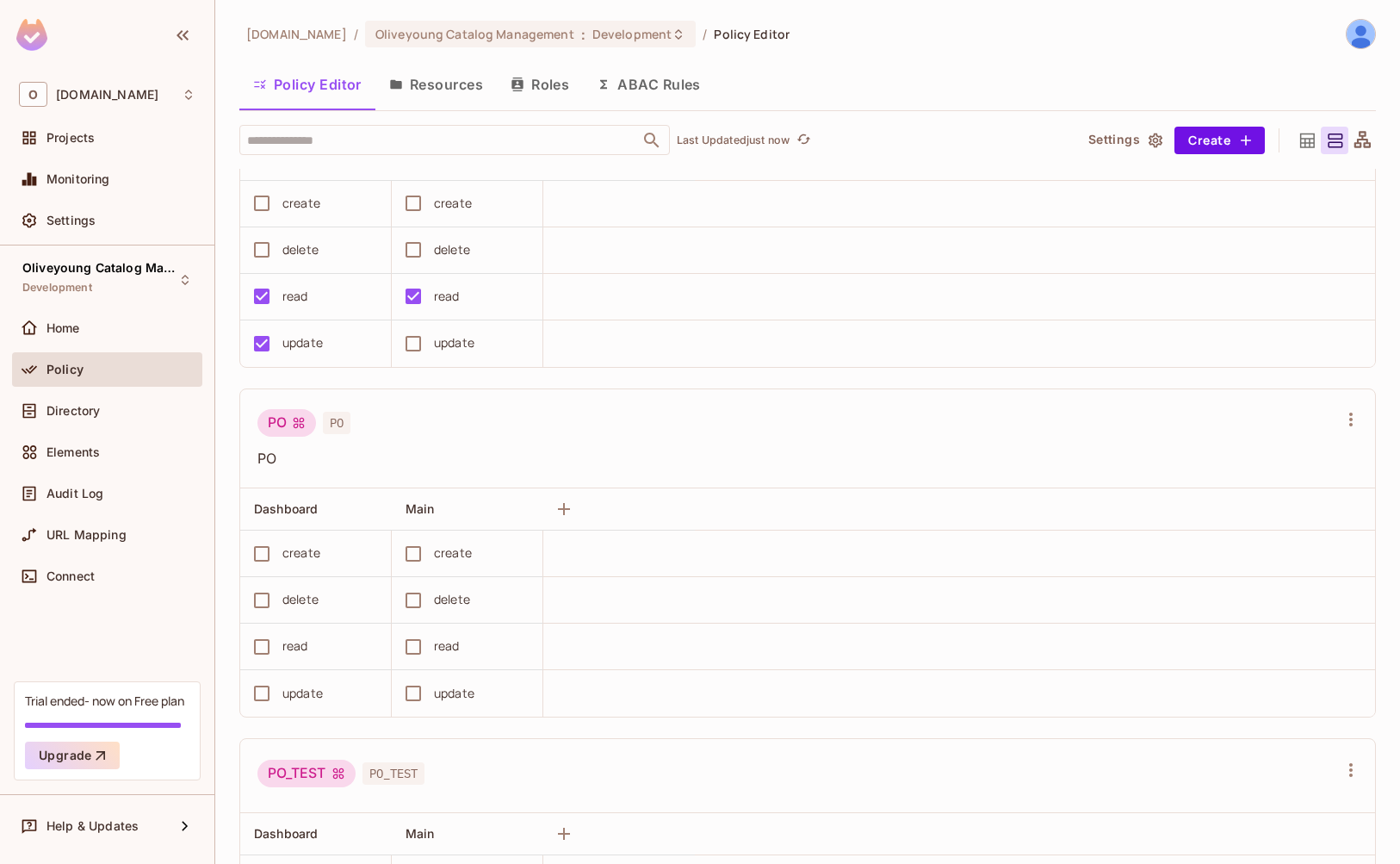
scroll to position [212, 0]
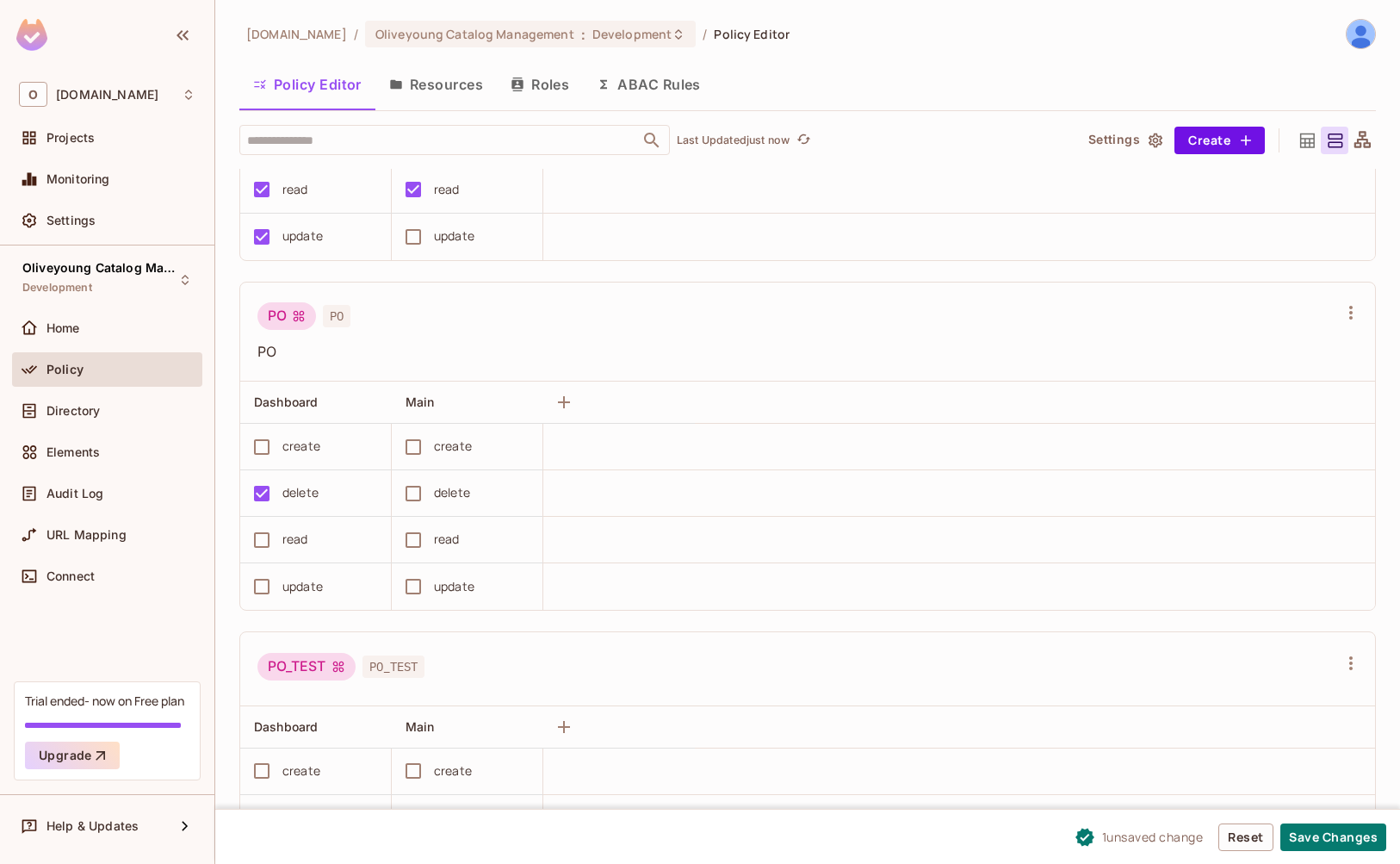
click at [494, 511] on div "delete" at bounding box center [461, 494] width 133 height 36
click at [455, 497] on div "delete" at bounding box center [451, 492] width 36 height 19
click at [1334, 839] on button "Save Changes" at bounding box center [1333, 837] width 105 height 28
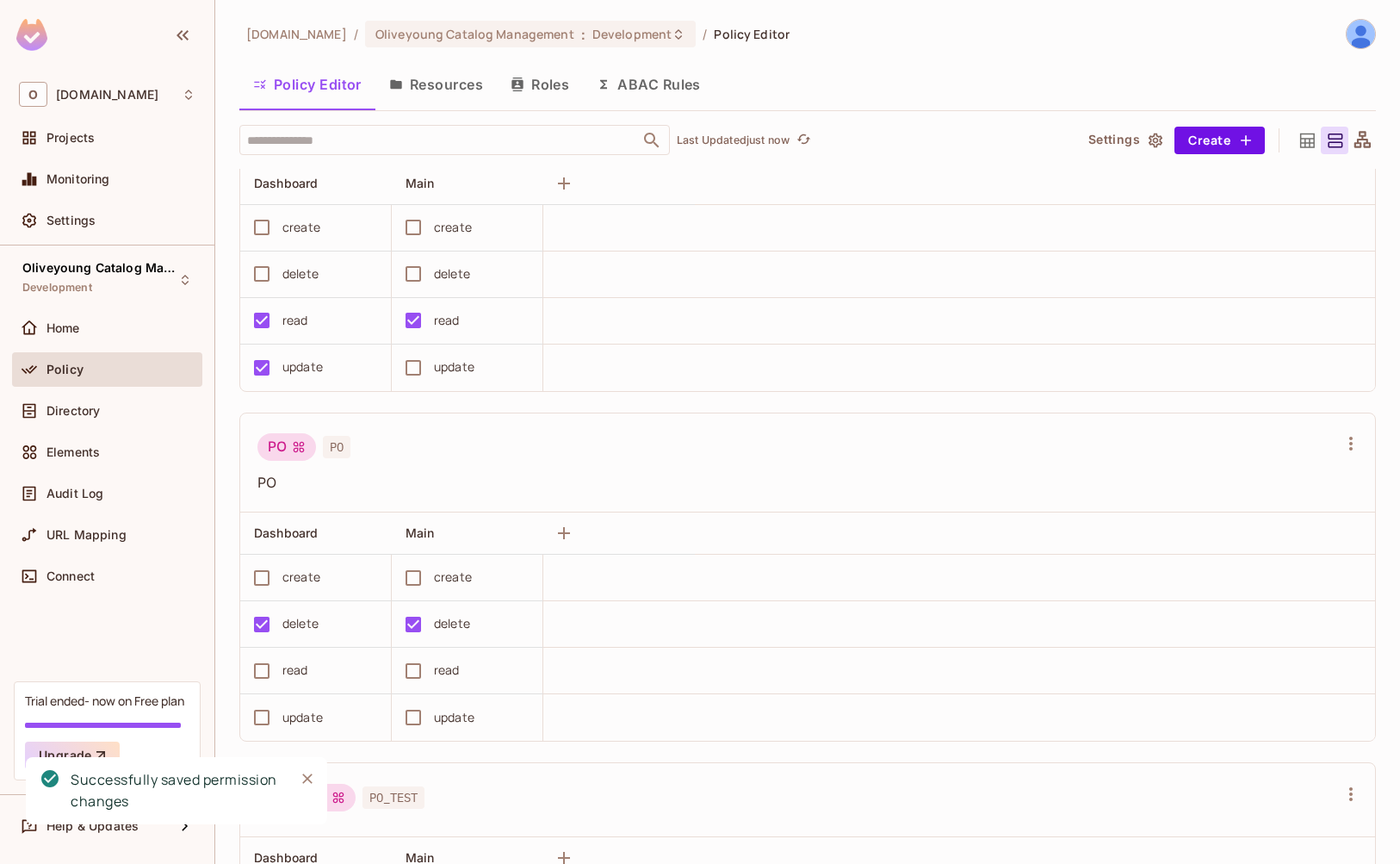
scroll to position [0, 0]
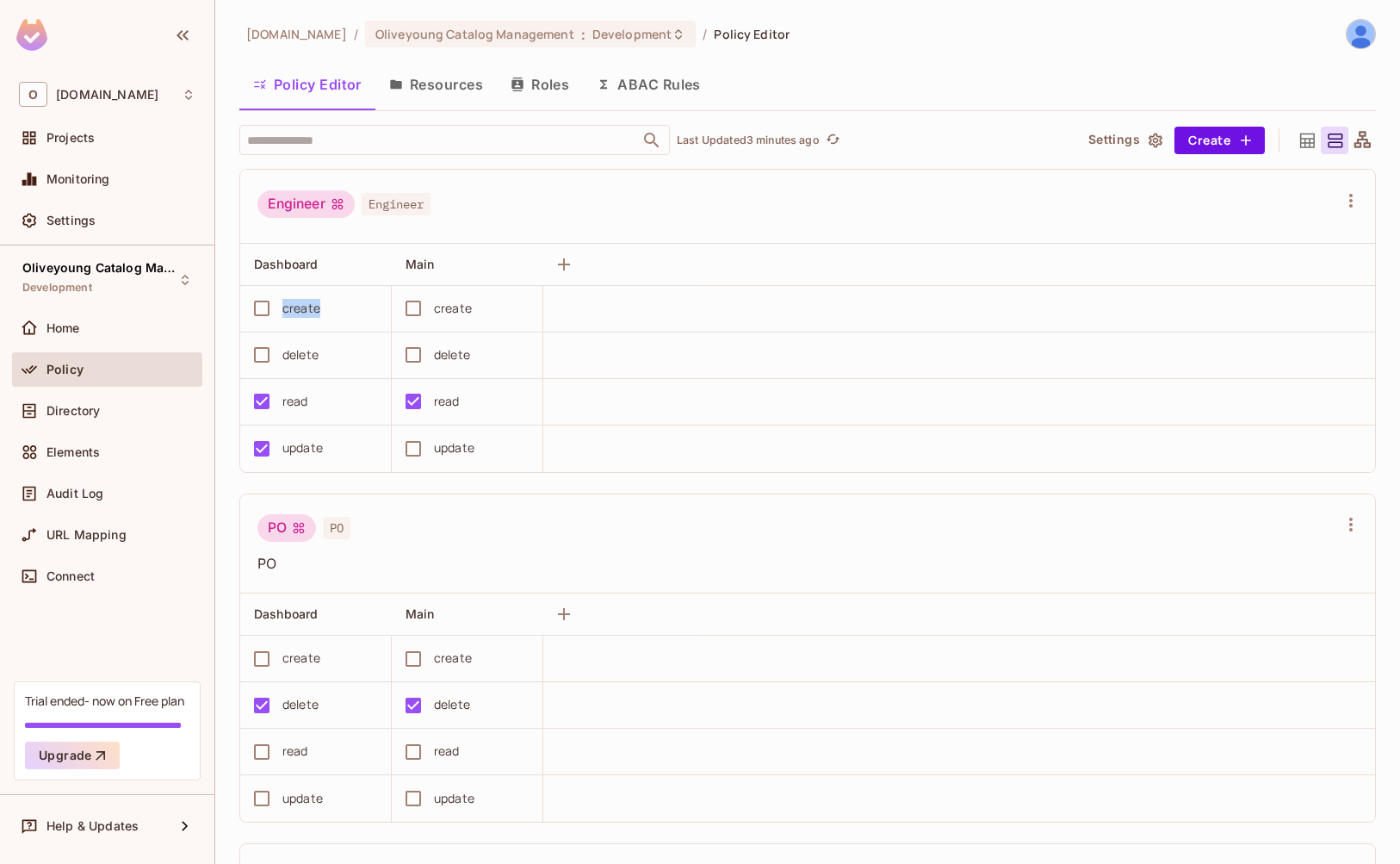
drag, startPoint x: 282, startPoint y: 310, endPoint x: 343, endPoint y: 310, distance: 61.0
click at [343, 310] on div "create" at bounding box center [310, 309] width 133 height 36
click at [531, 82] on button "Roles" at bounding box center [540, 84] width 86 height 43
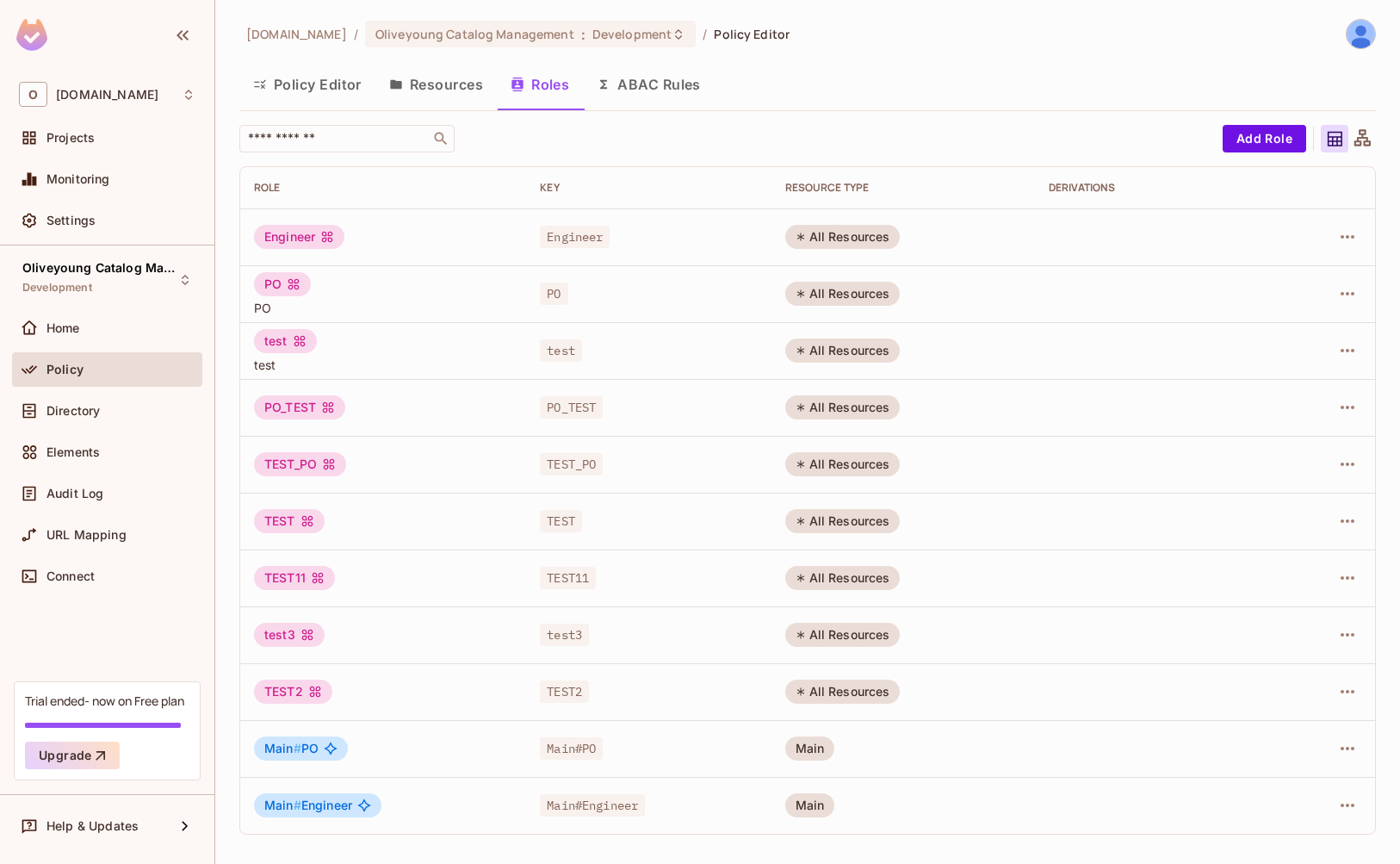
click at [318, 80] on button "Policy Editor" at bounding box center [308, 84] width 136 height 43
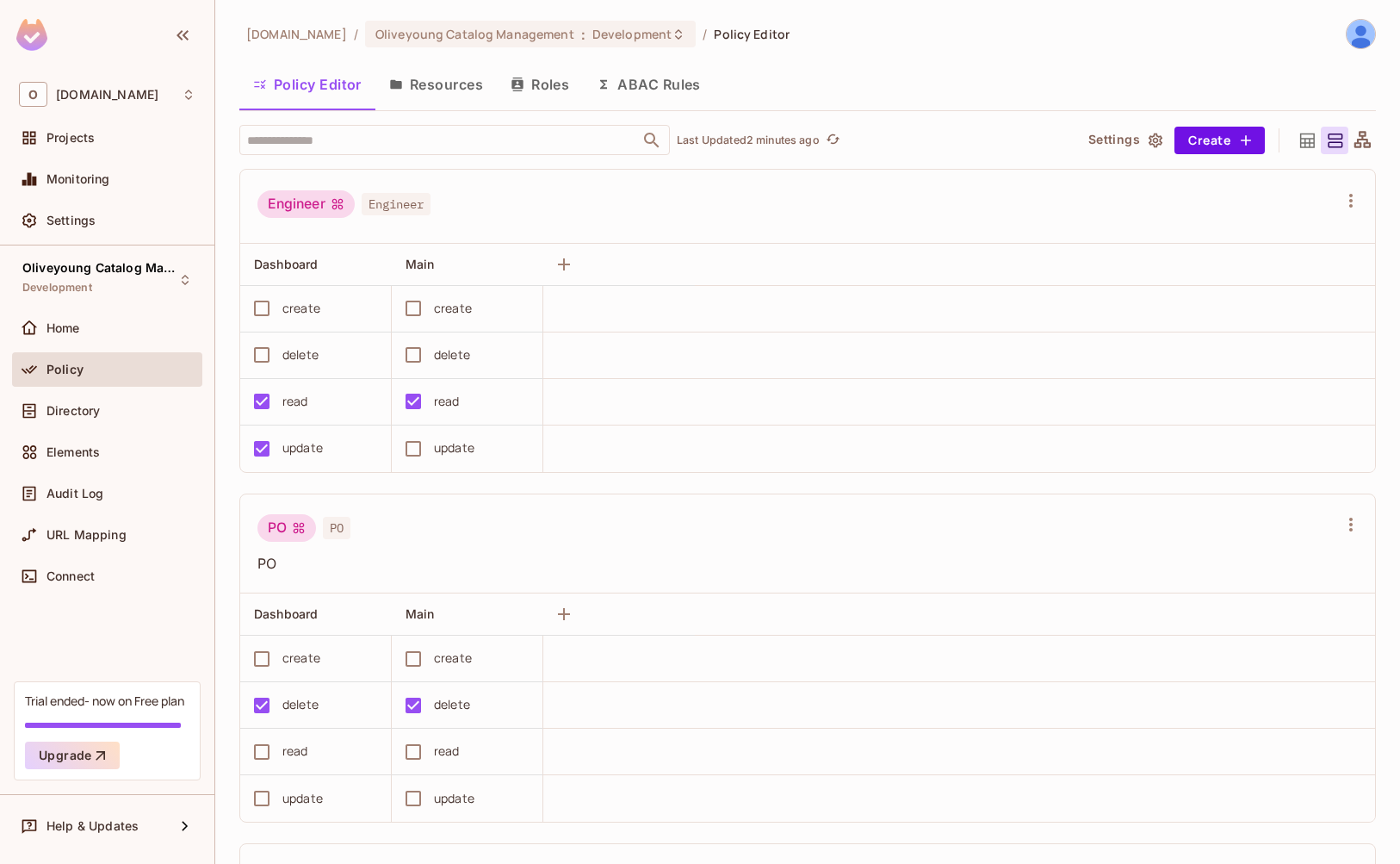
click at [549, 84] on button "Roles" at bounding box center [540, 84] width 86 height 43
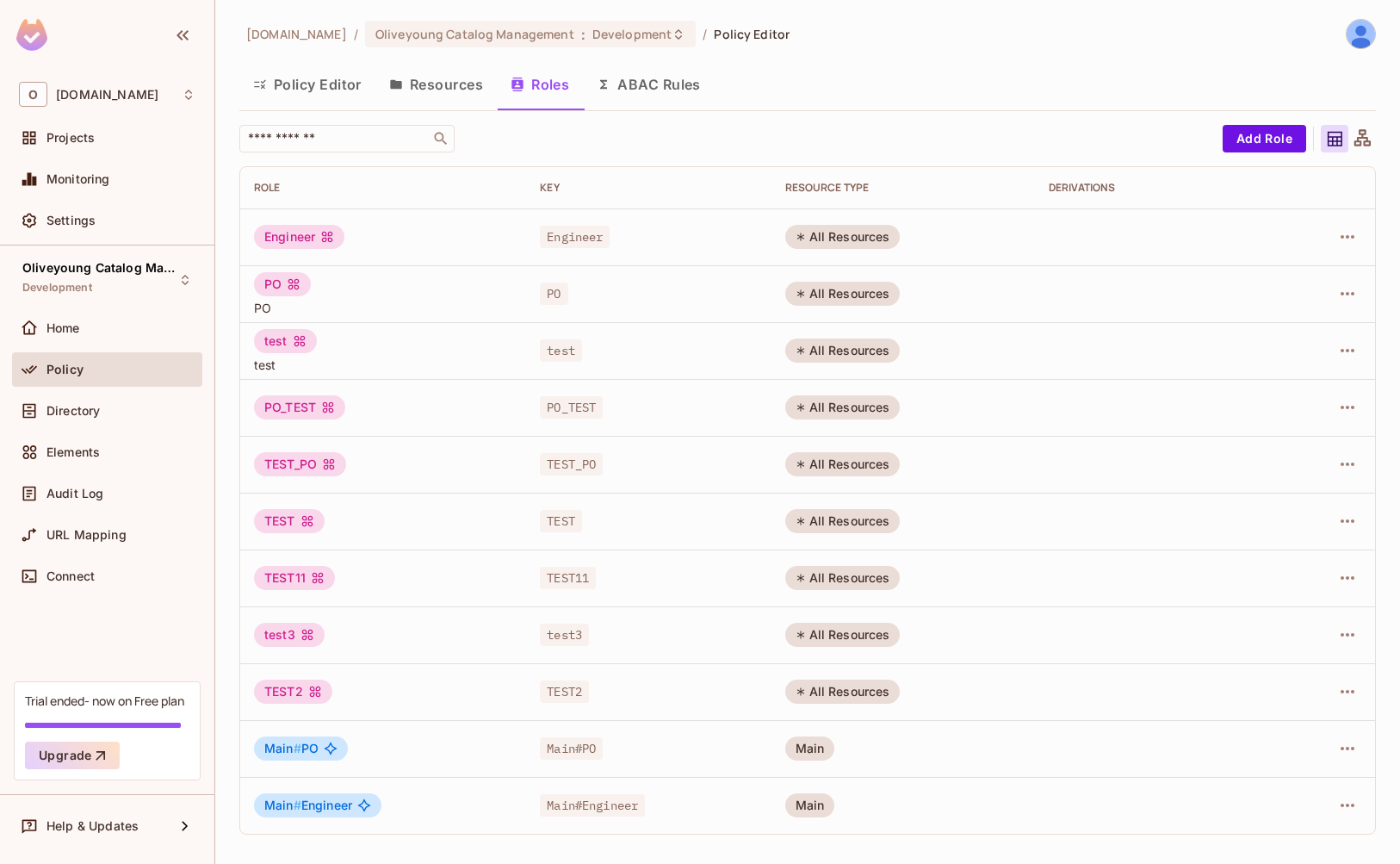
click at [434, 91] on button "Resources" at bounding box center [436, 84] width 122 height 43
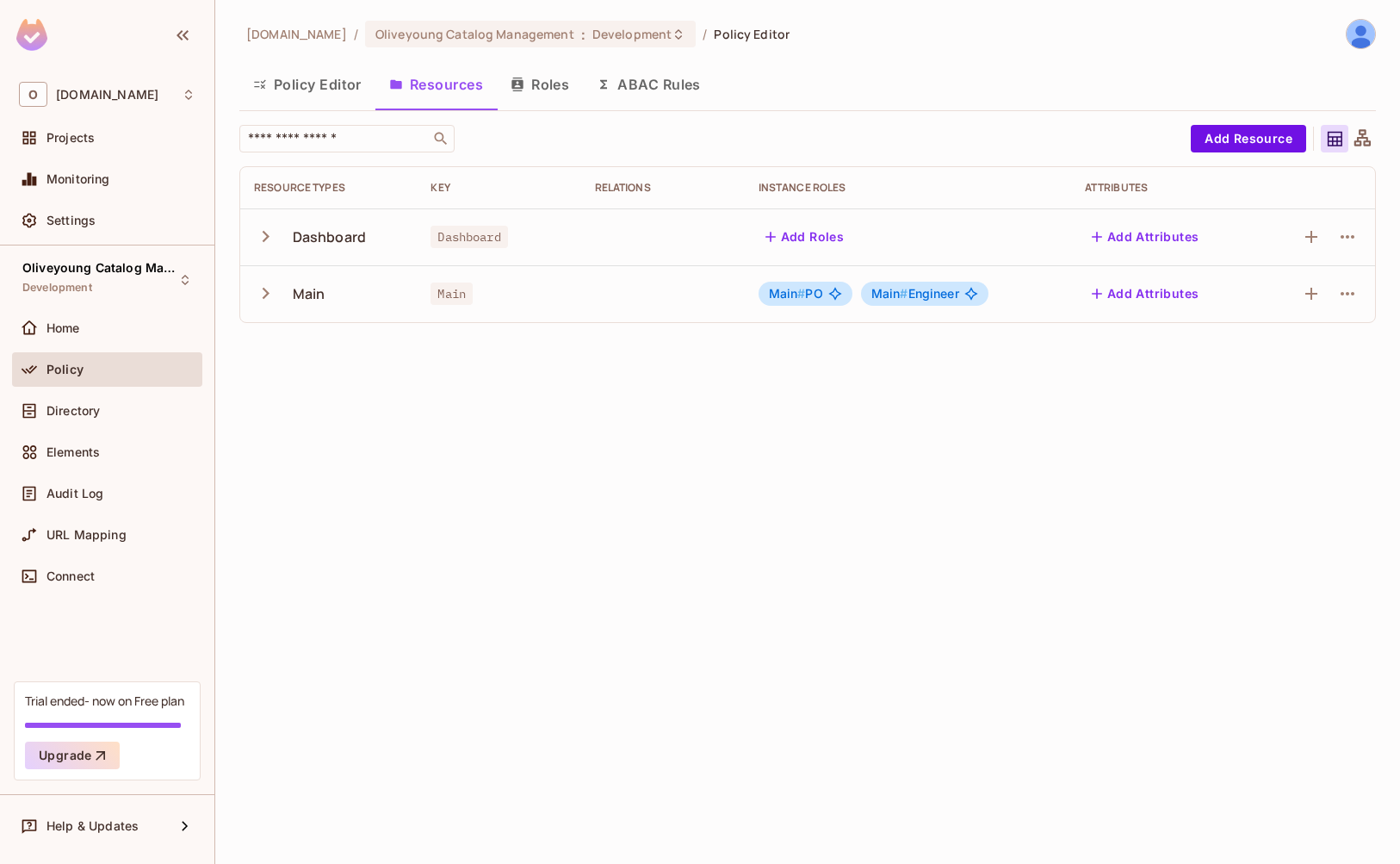
click at [336, 77] on button "Policy Editor" at bounding box center [308, 84] width 136 height 43
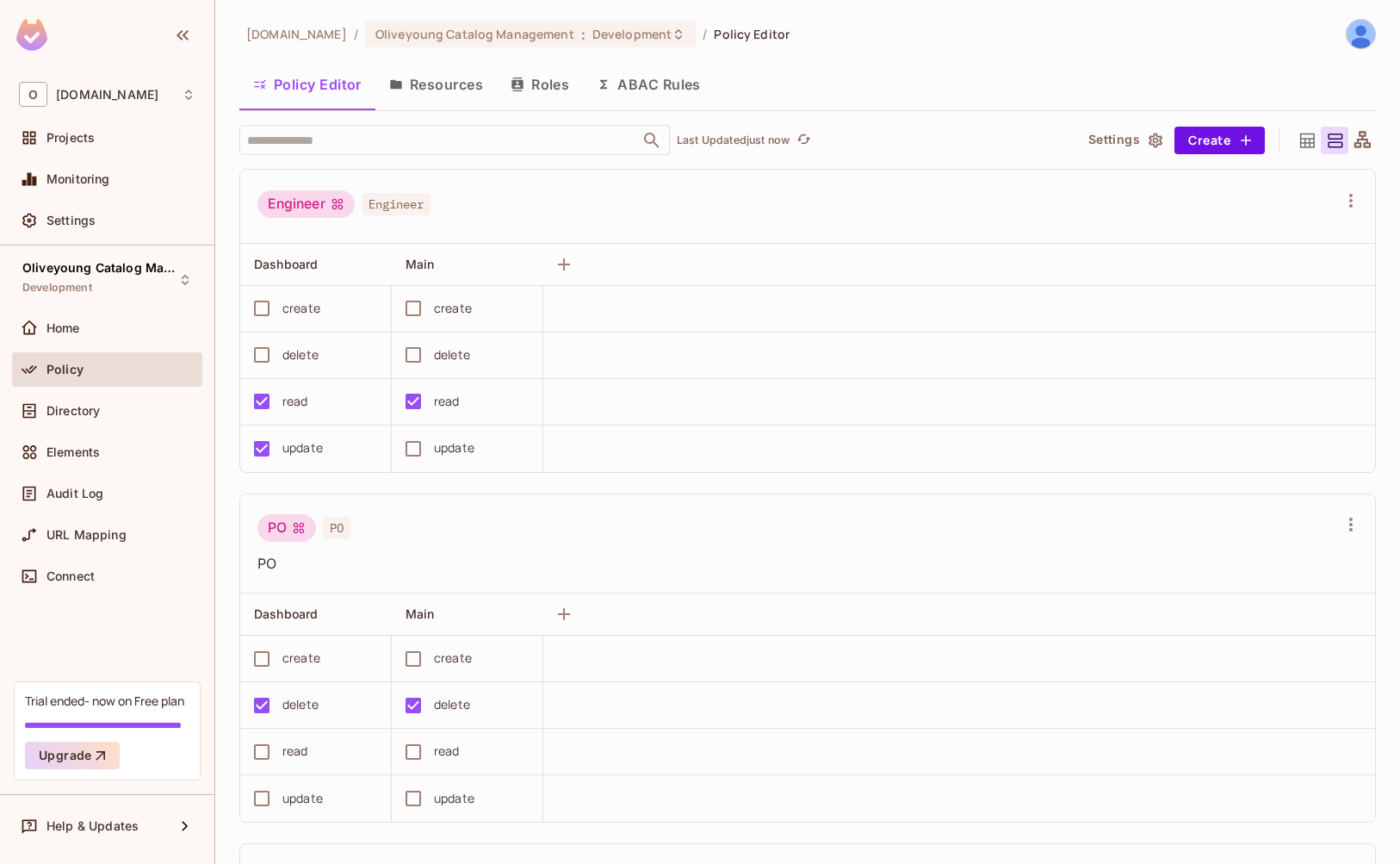
click at [446, 94] on button "Resources" at bounding box center [436, 84] width 122 height 43
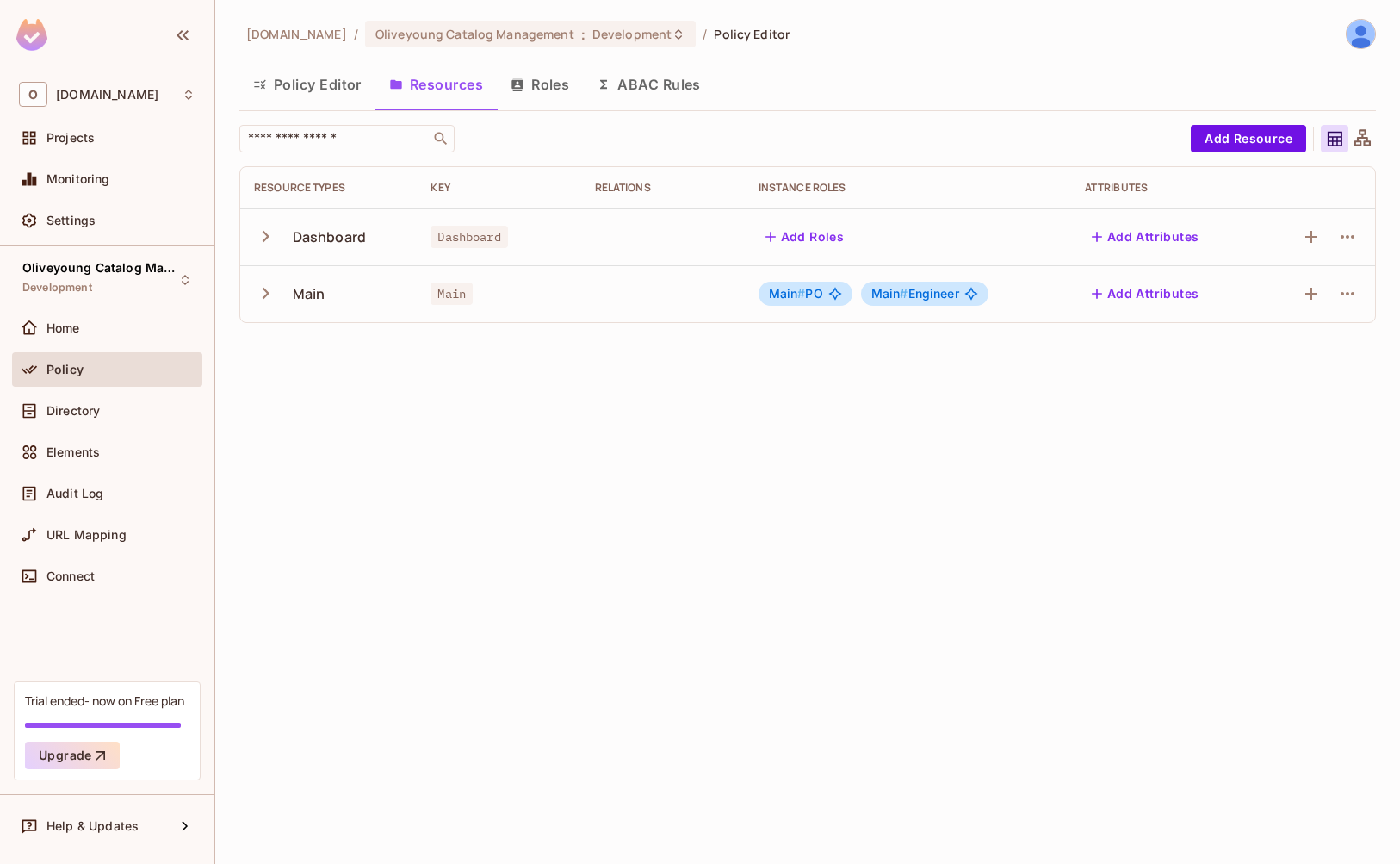
click at [296, 80] on button "Policy Editor" at bounding box center [308, 84] width 136 height 43
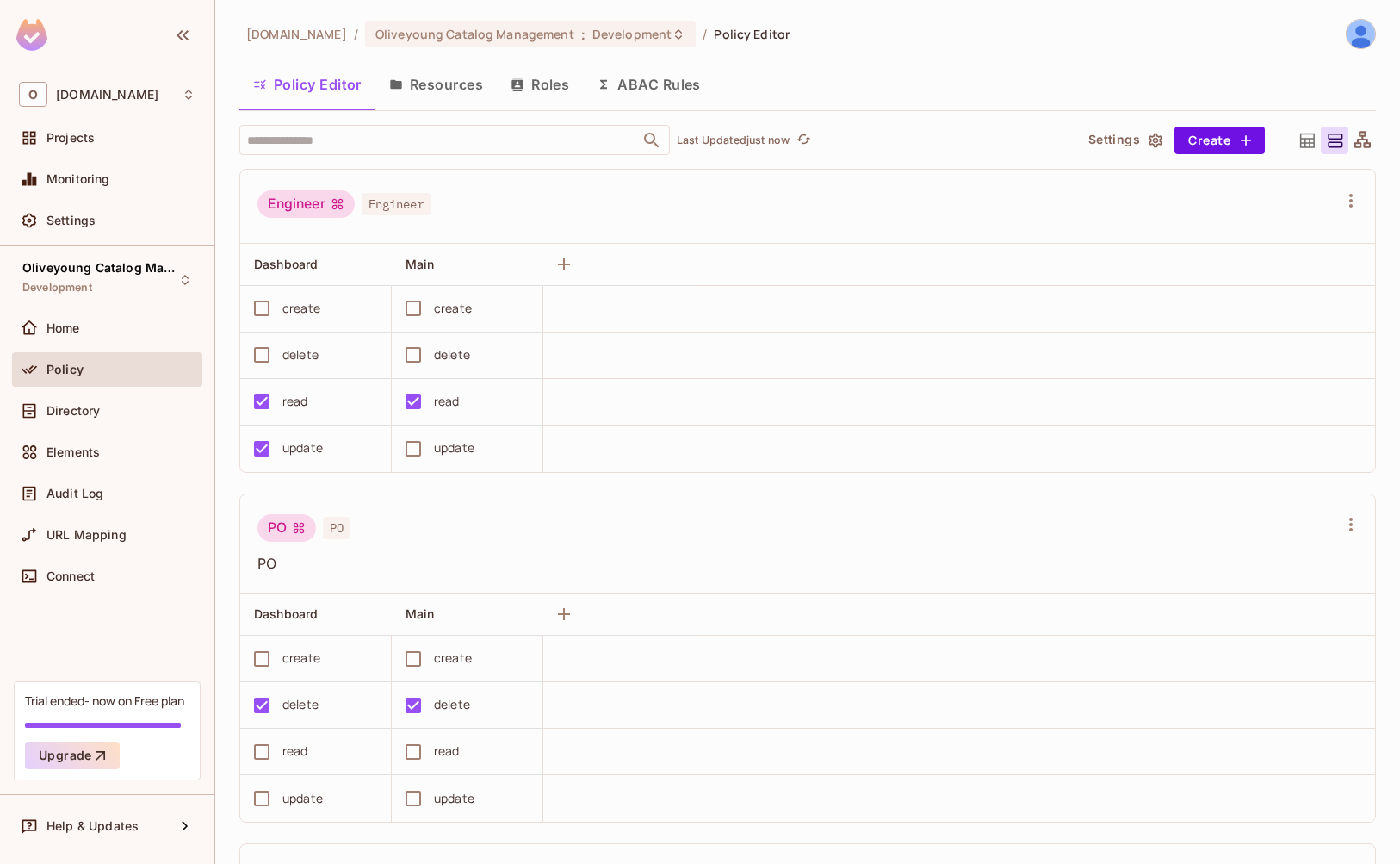
click at [434, 92] on button "Resources" at bounding box center [436, 84] width 122 height 43
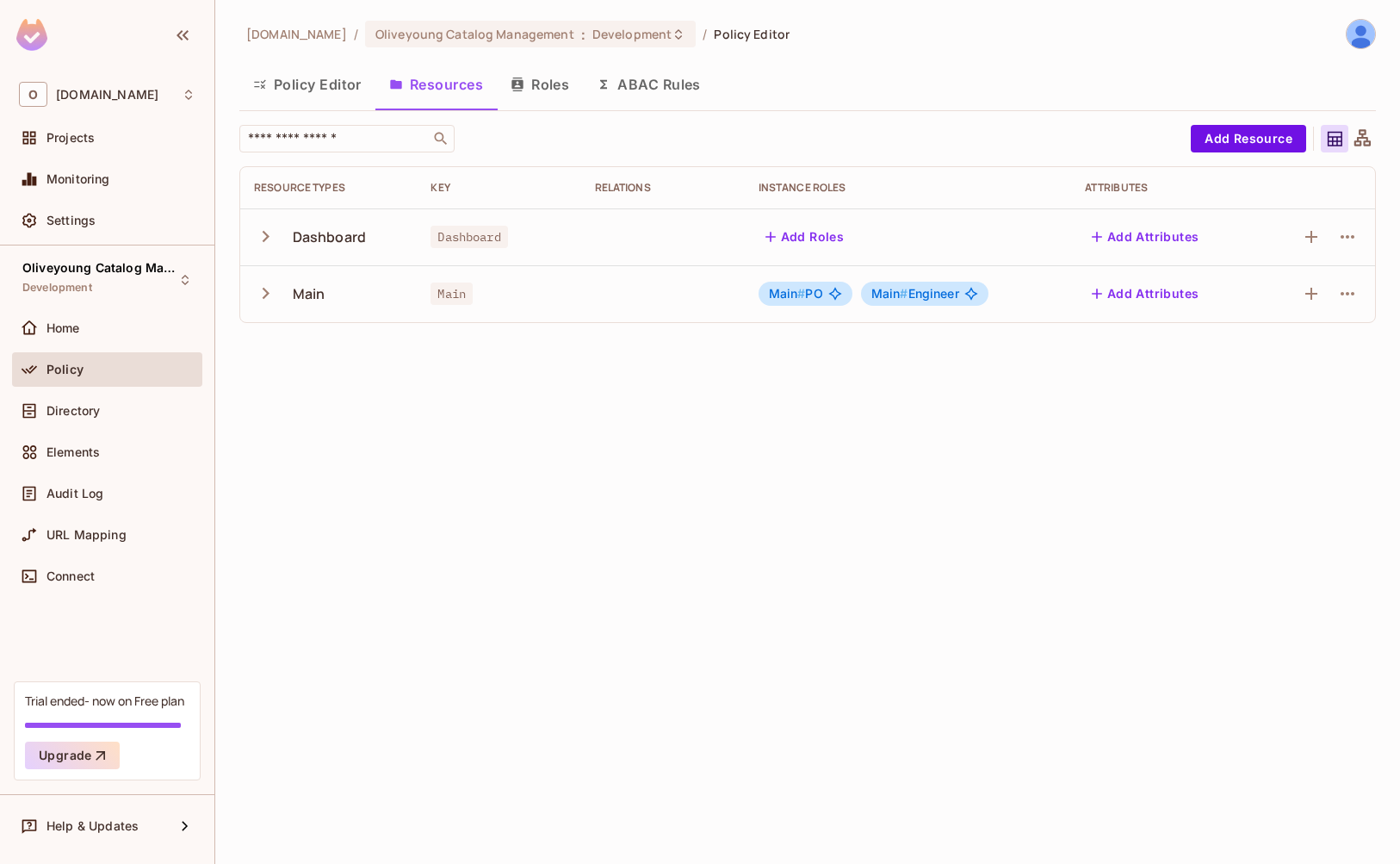
click at [539, 96] on button "Roles" at bounding box center [540, 84] width 86 height 43
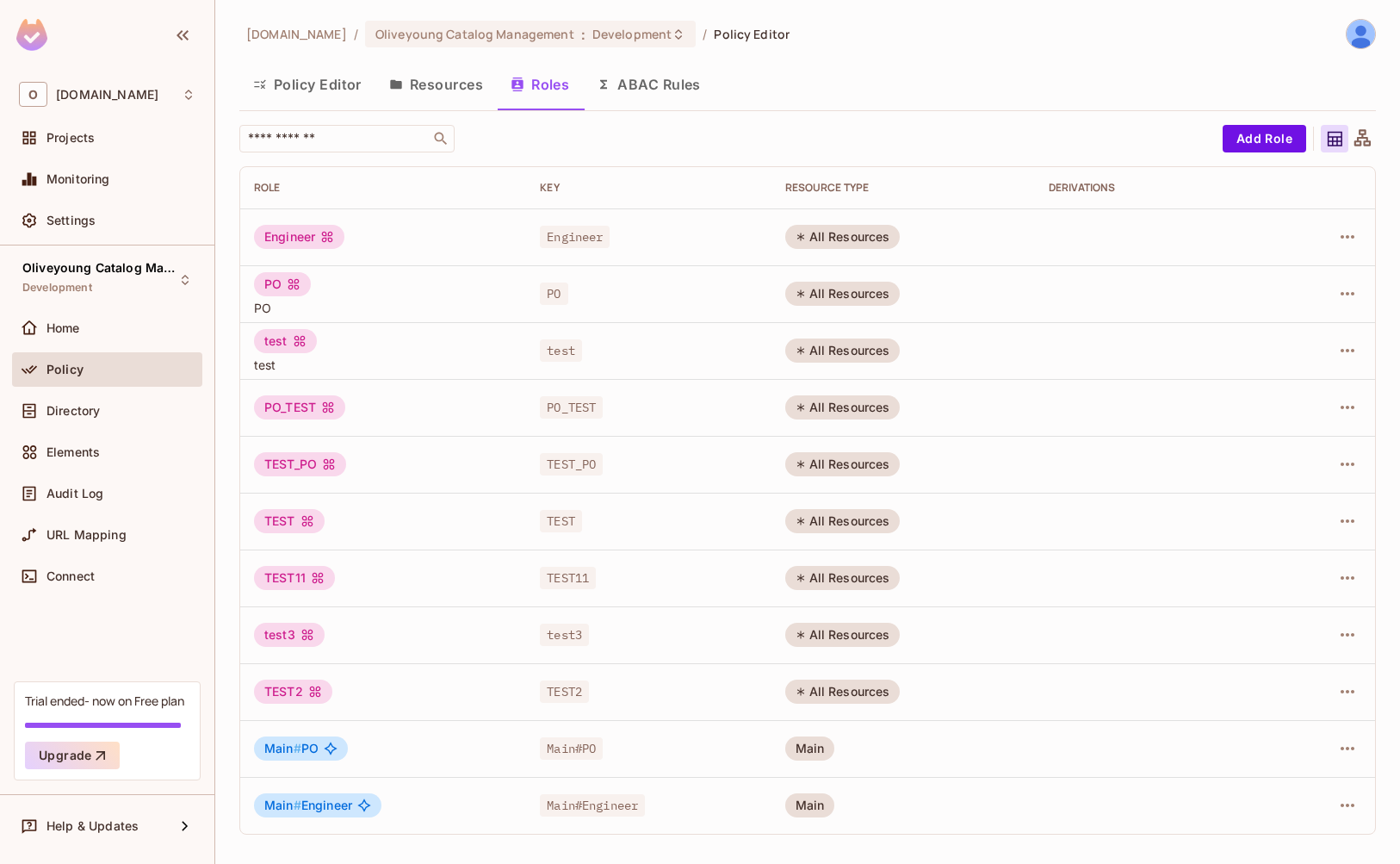
click at [418, 86] on button "Resources" at bounding box center [436, 84] width 122 height 43
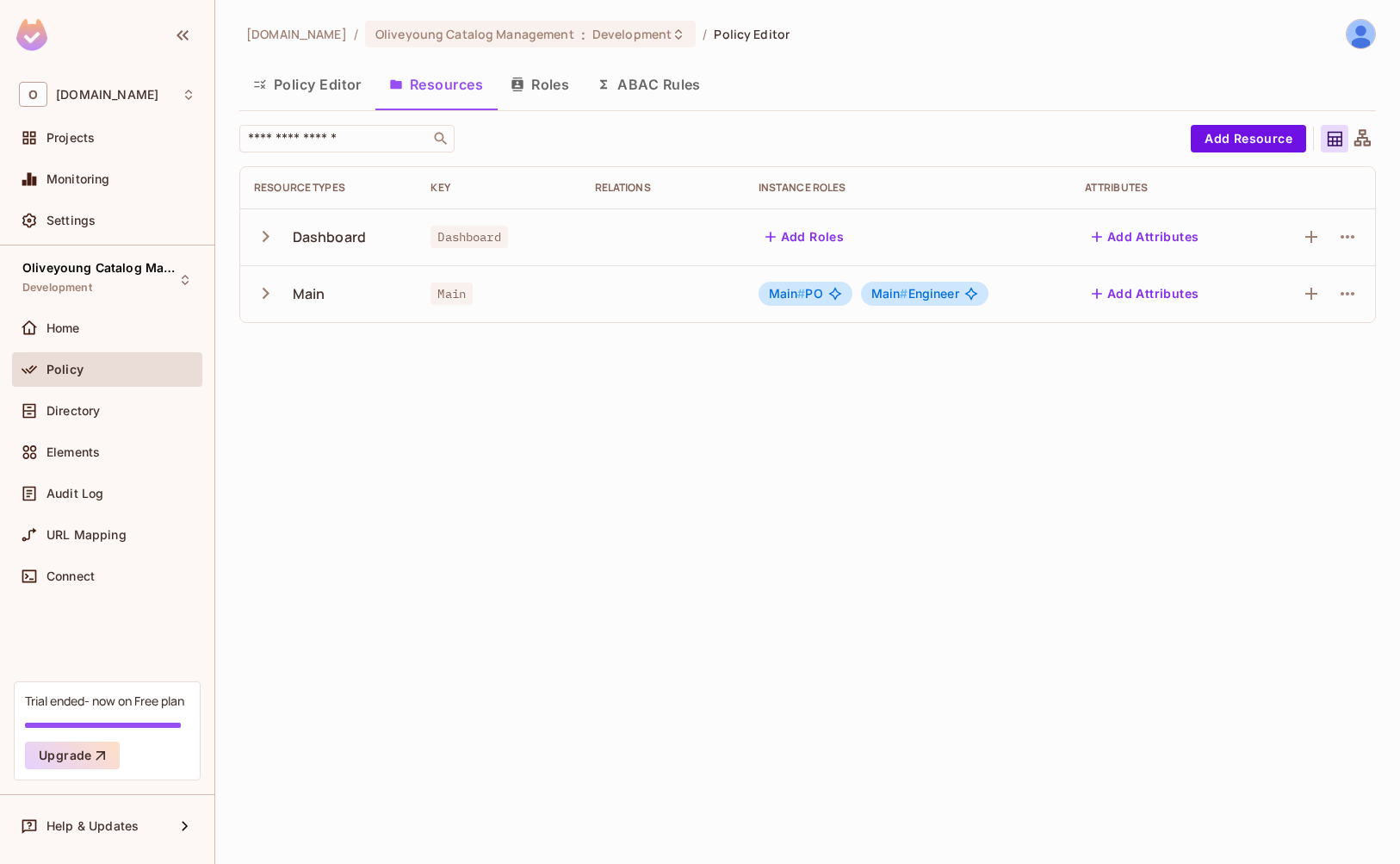
click at [336, 103] on button "Policy Editor" at bounding box center [308, 84] width 136 height 43
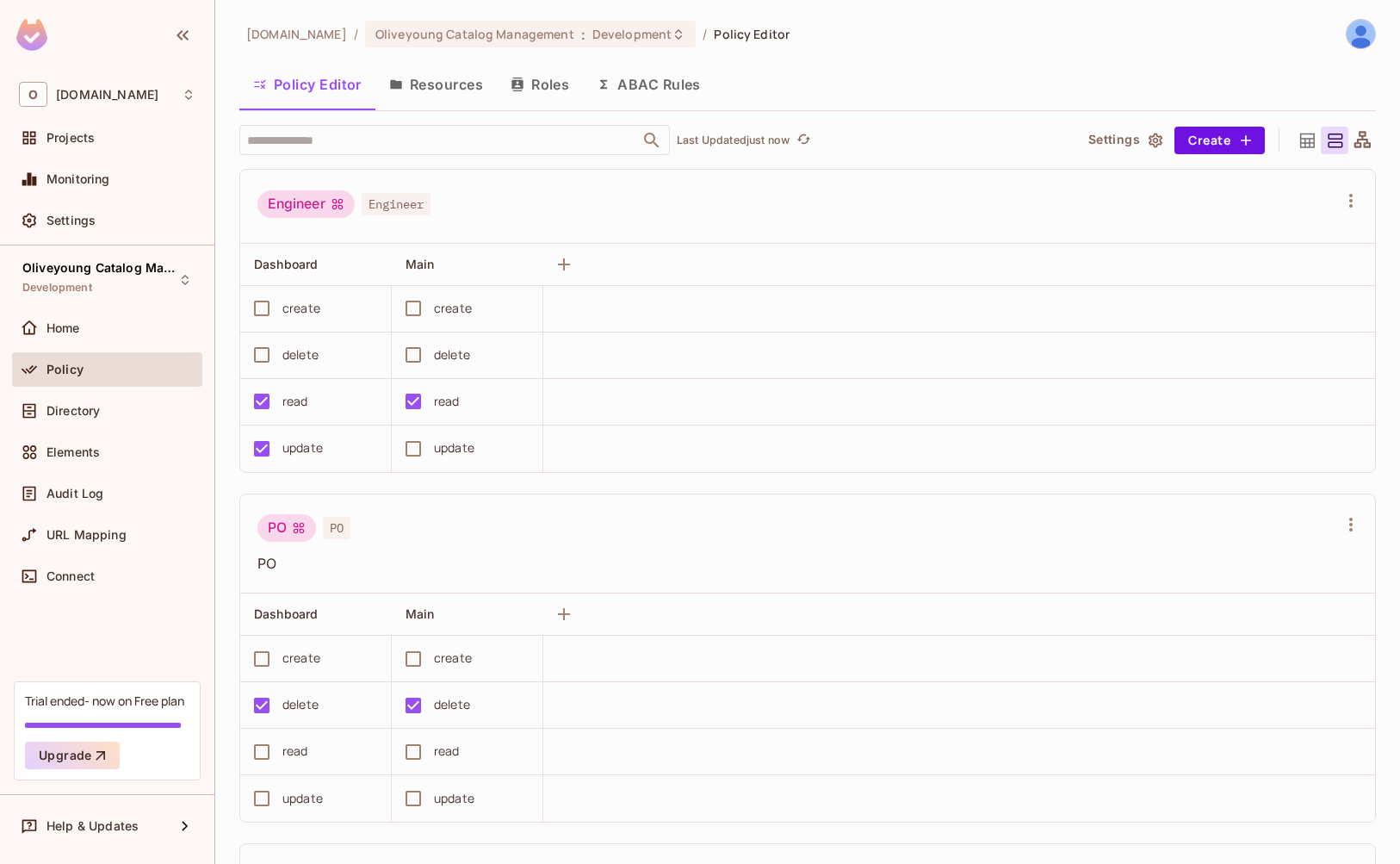
click at [550, 82] on button "Roles" at bounding box center [540, 84] width 86 height 43
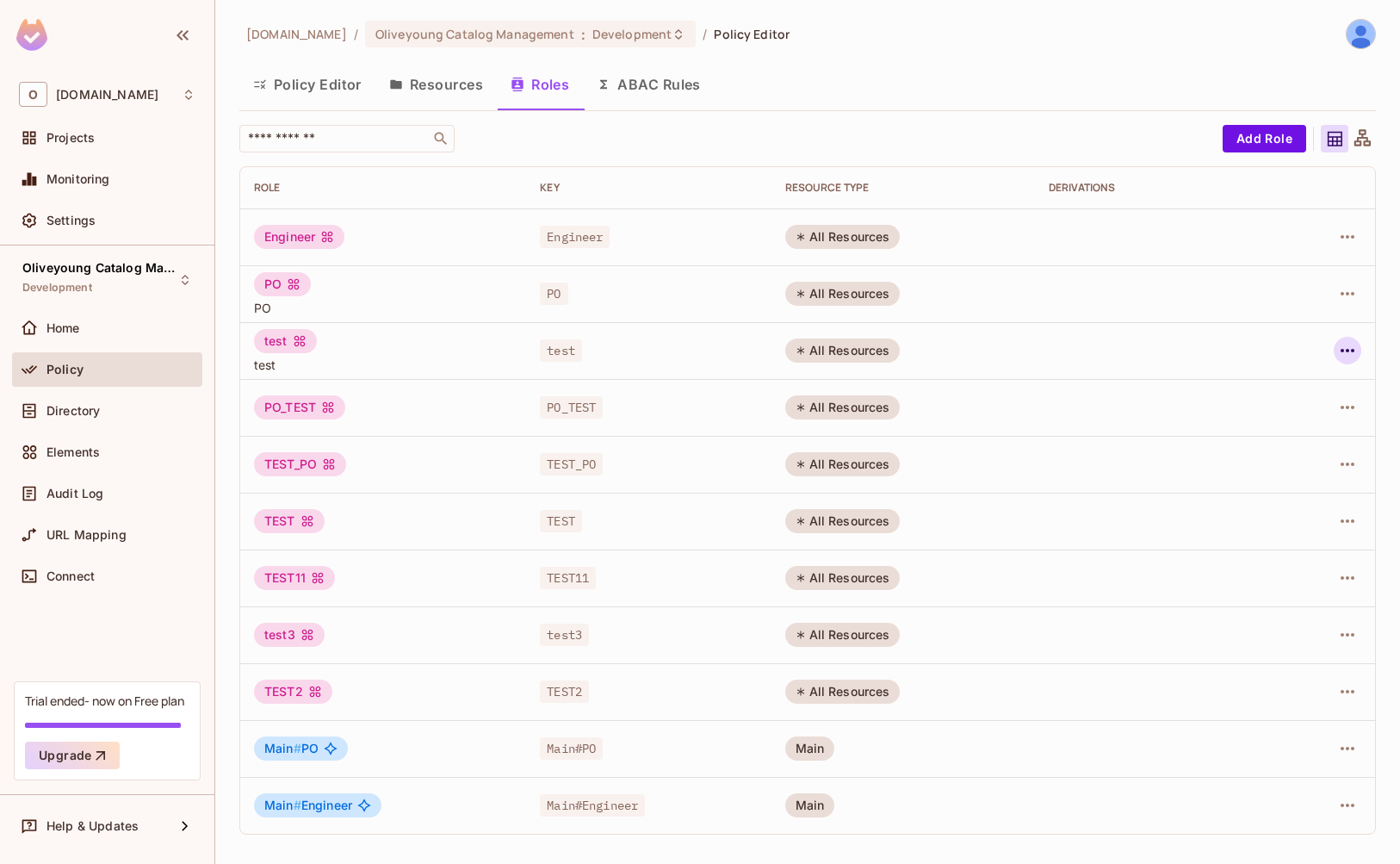
click at [1347, 349] on icon "button" at bounding box center [1347, 350] width 21 height 21
click at [1276, 464] on div "Delete Role" at bounding box center [1278, 466] width 66 height 17
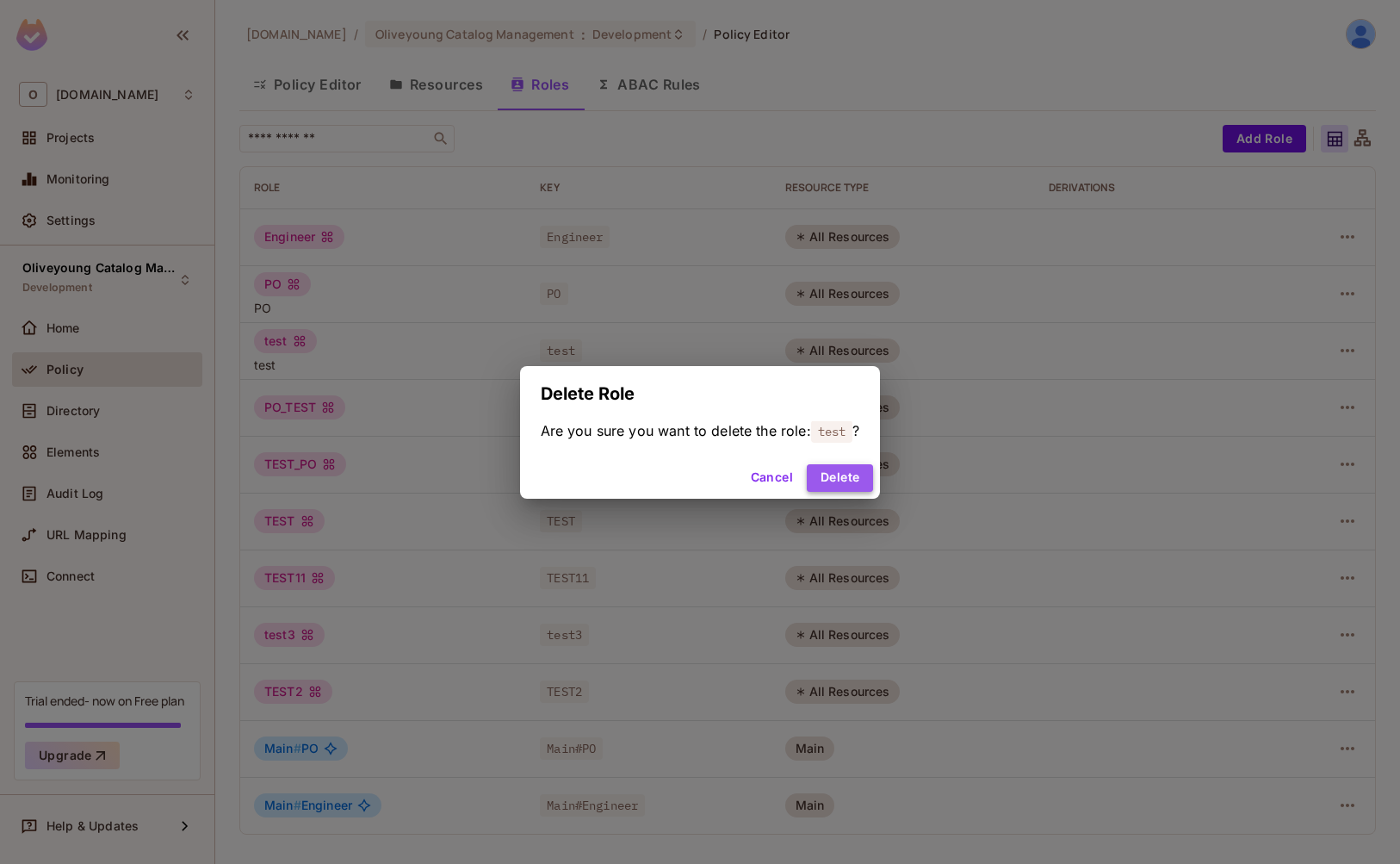
click at [856, 479] on button "Delete" at bounding box center [840, 478] width 66 height 28
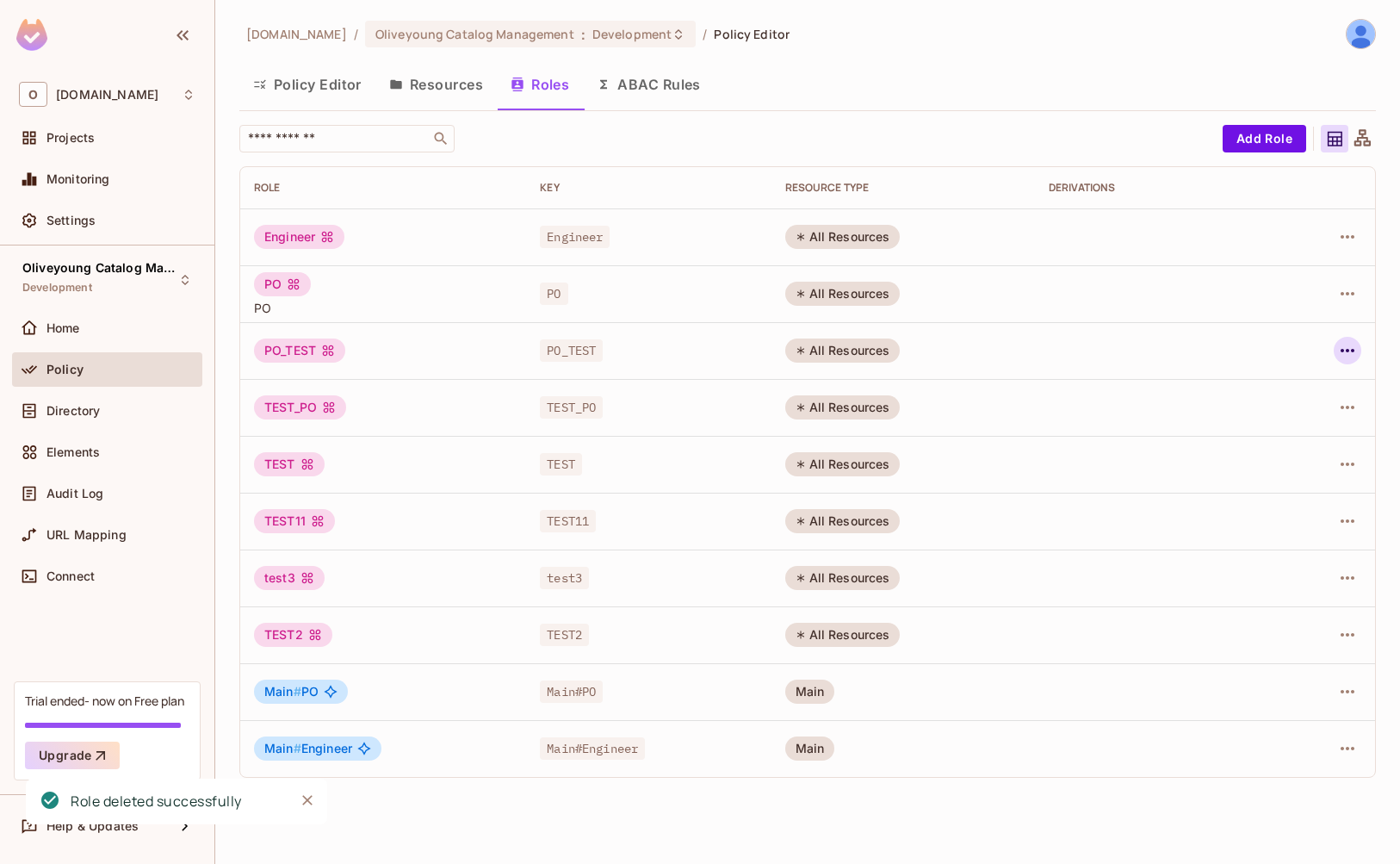
click at [1346, 354] on icon "button" at bounding box center [1347, 350] width 21 height 21
click at [1254, 459] on div "Delete Role" at bounding box center [1278, 466] width 66 height 17
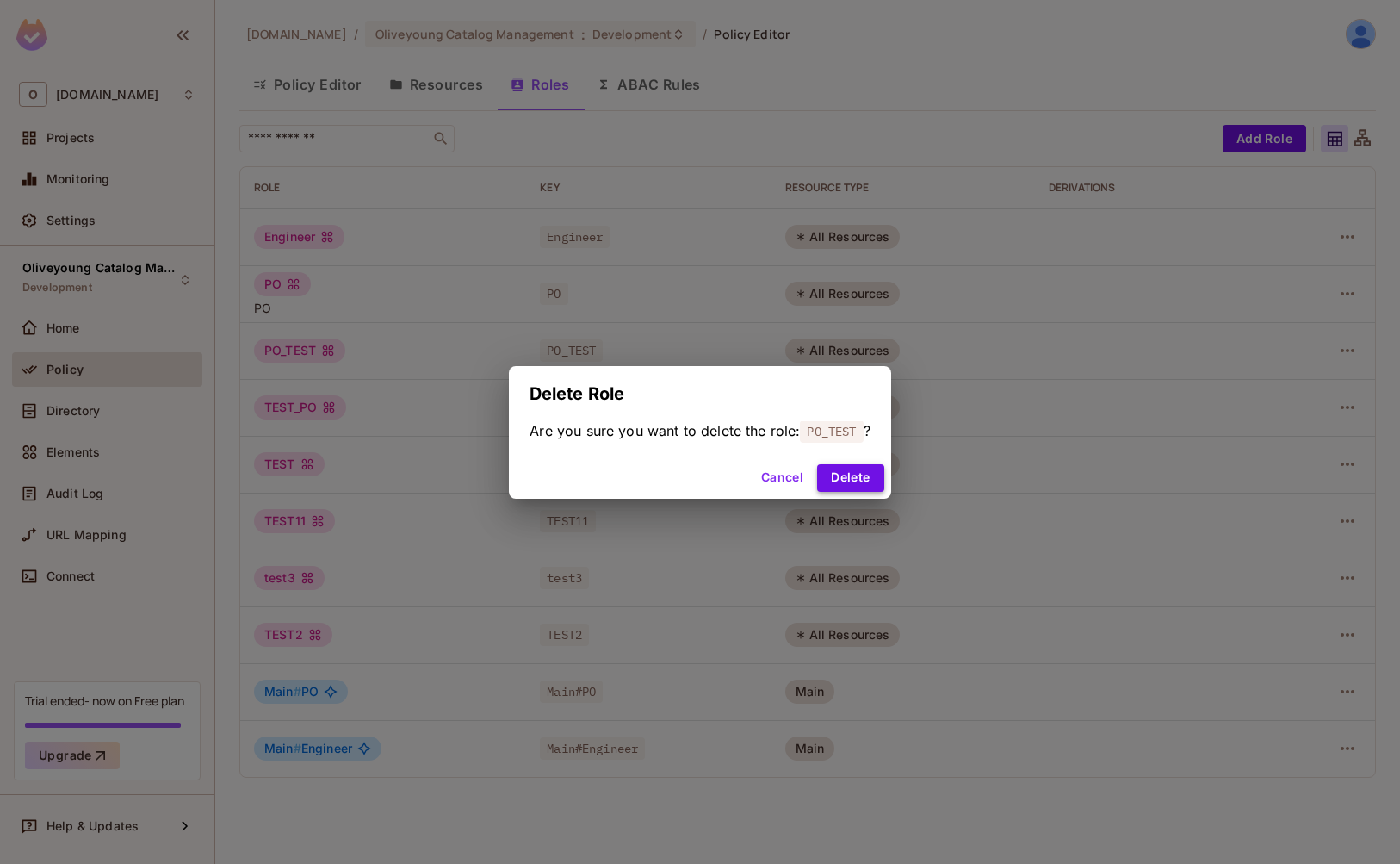
click at [841, 481] on button "Delete" at bounding box center [850, 478] width 66 height 28
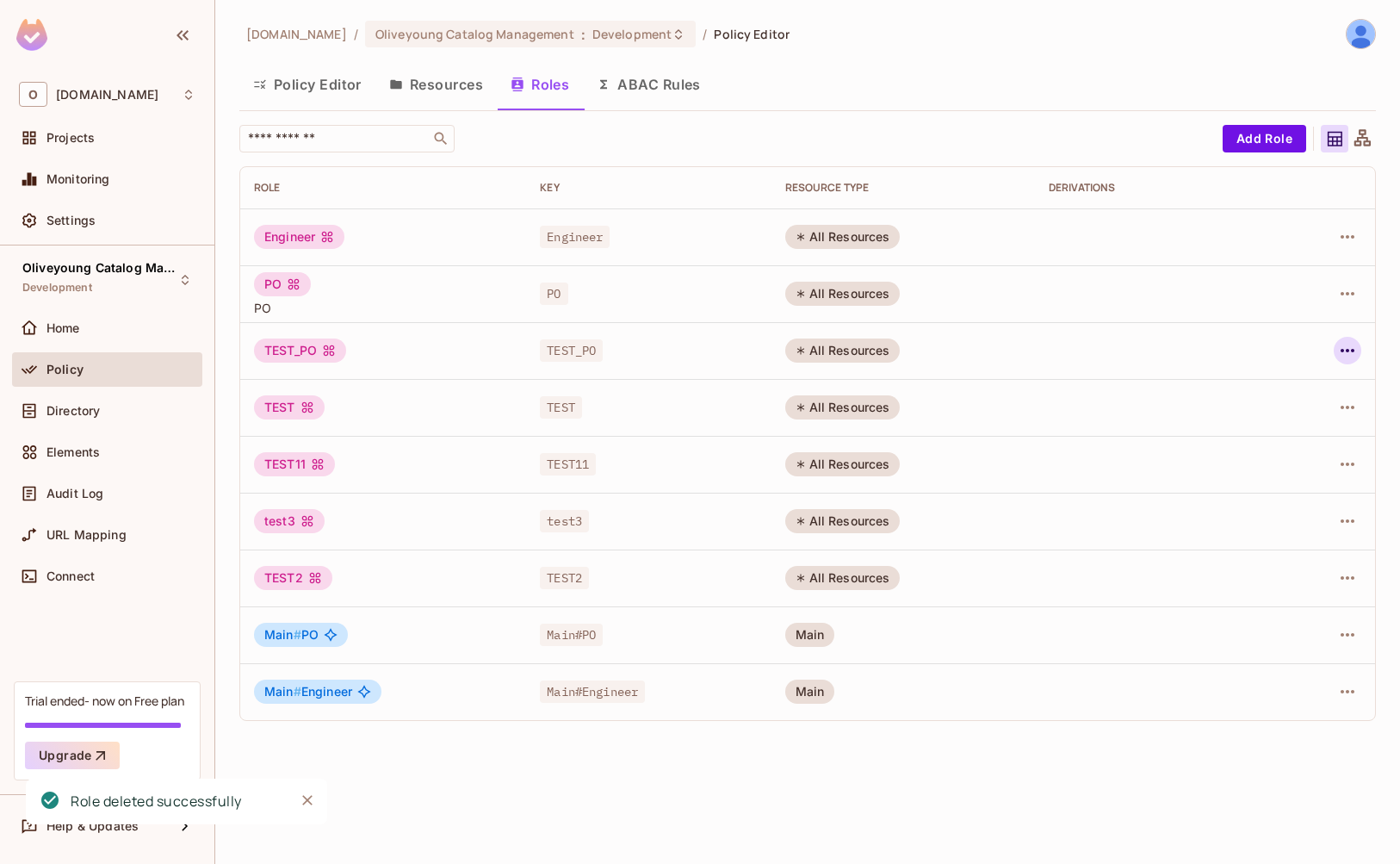
click at [1357, 351] on icon "button" at bounding box center [1347, 350] width 21 height 21
click at [1270, 464] on div "Delete Role" at bounding box center [1278, 466] width 66 height 17
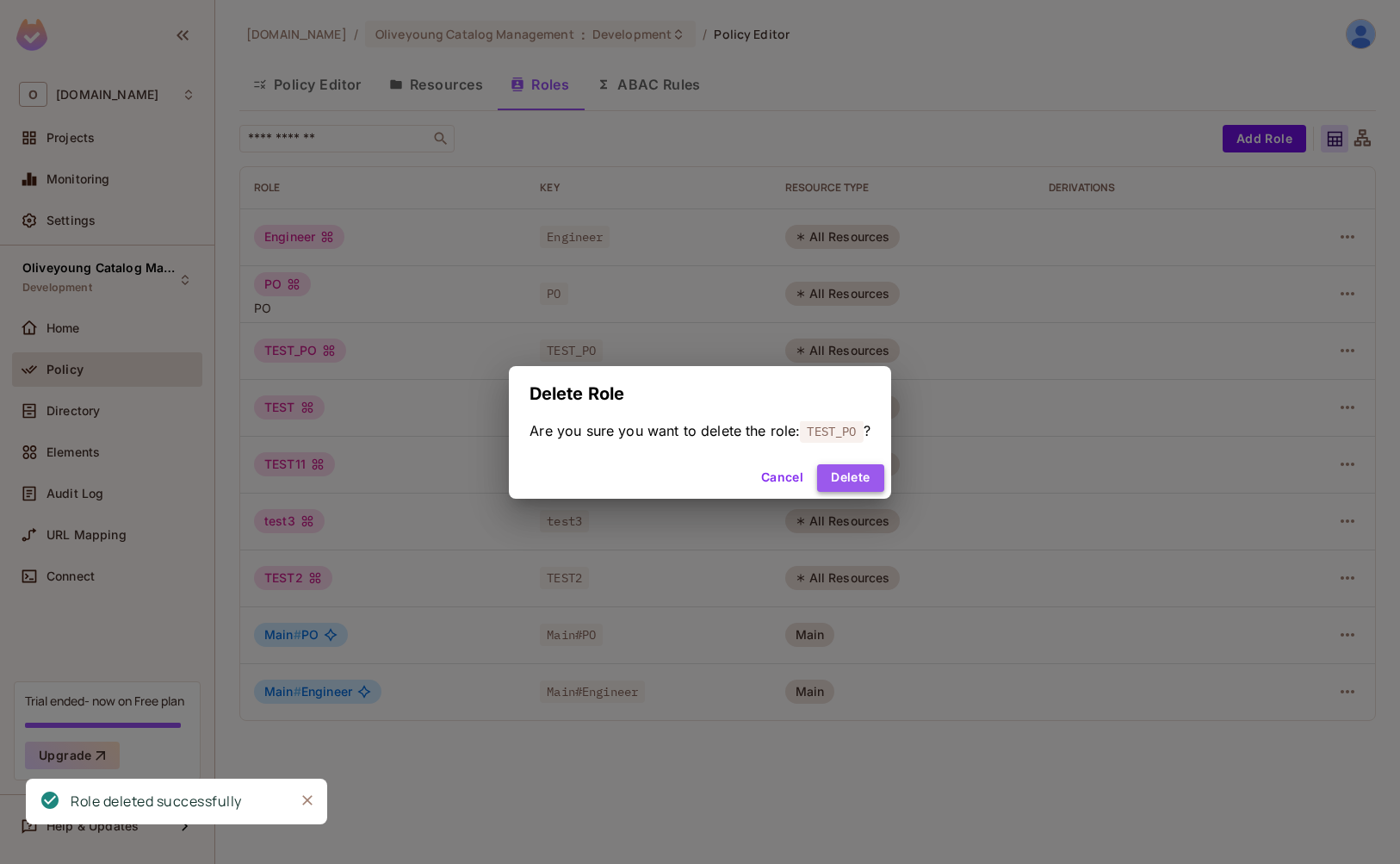
click at [844, 471] on button "Delete" at bounding box center [850, 478] width 66 height 28
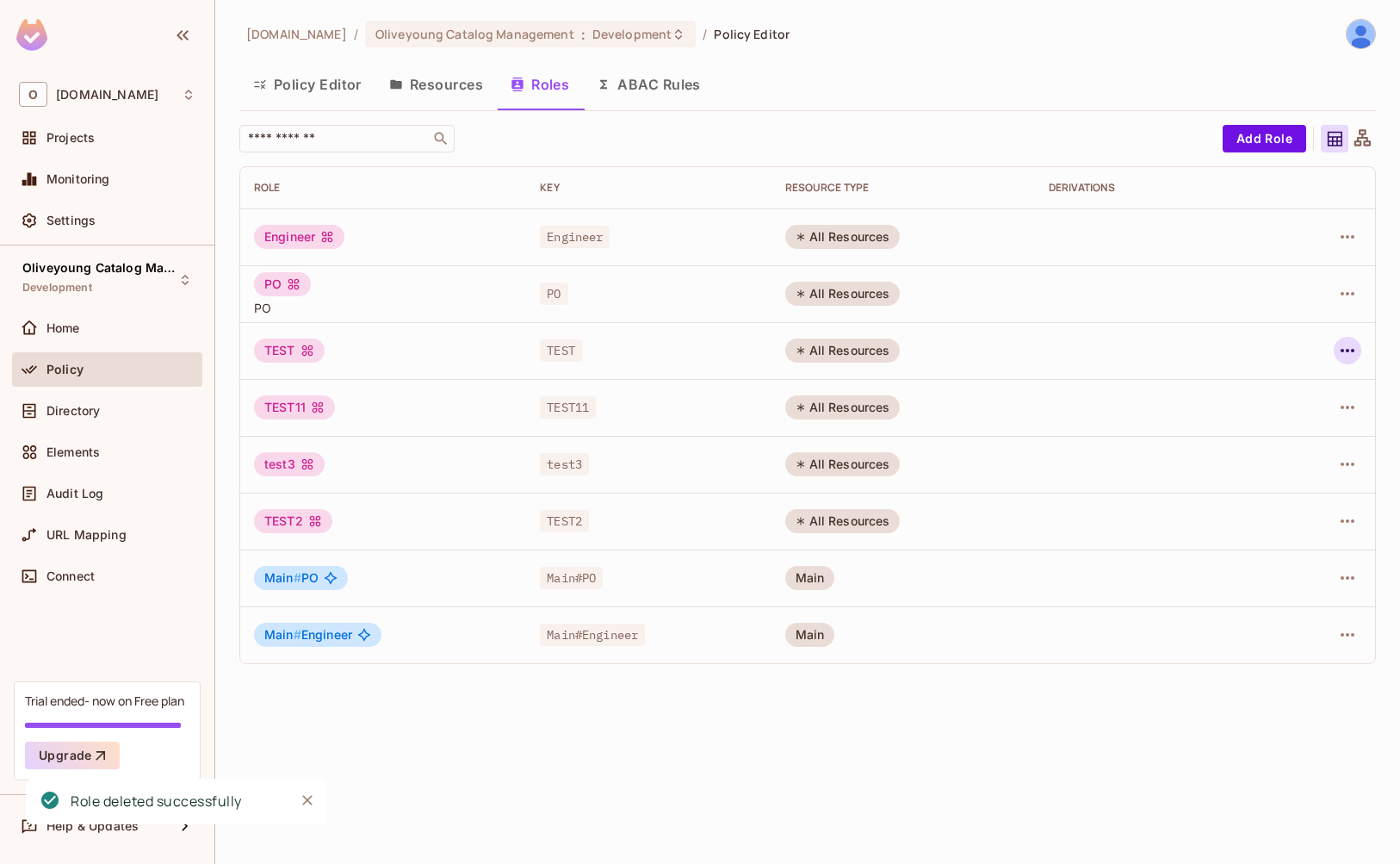
click at [1350, 346] on icon "button" at bounding box center [1347, 350] width 21 height 21
click at [1299, 471] on div "Delete Role" at bounding box center [1278, 466] width 66 height 17
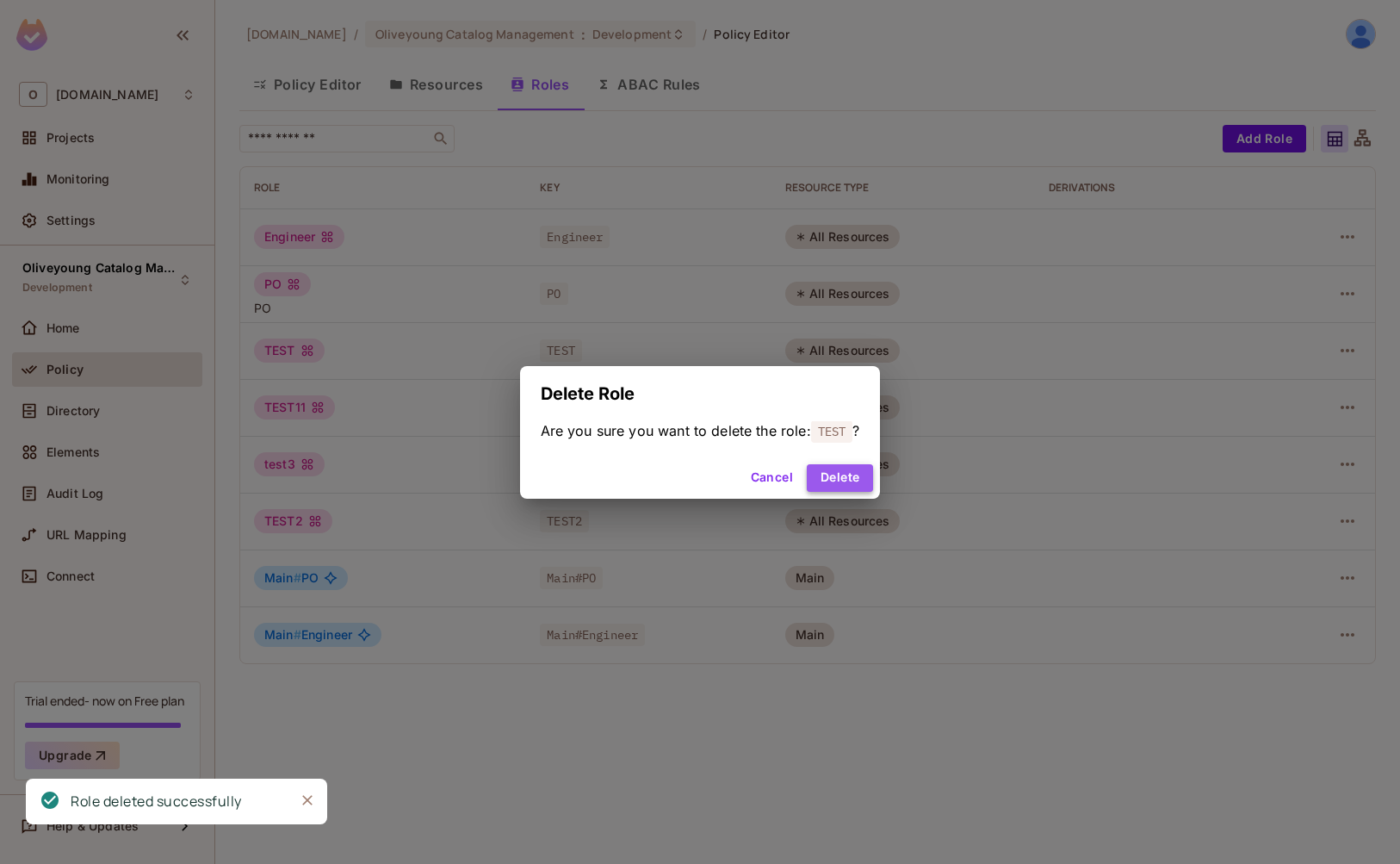
click at [842, 480] on button "Delete" at bounding box center [840, 478] width 66 height 28
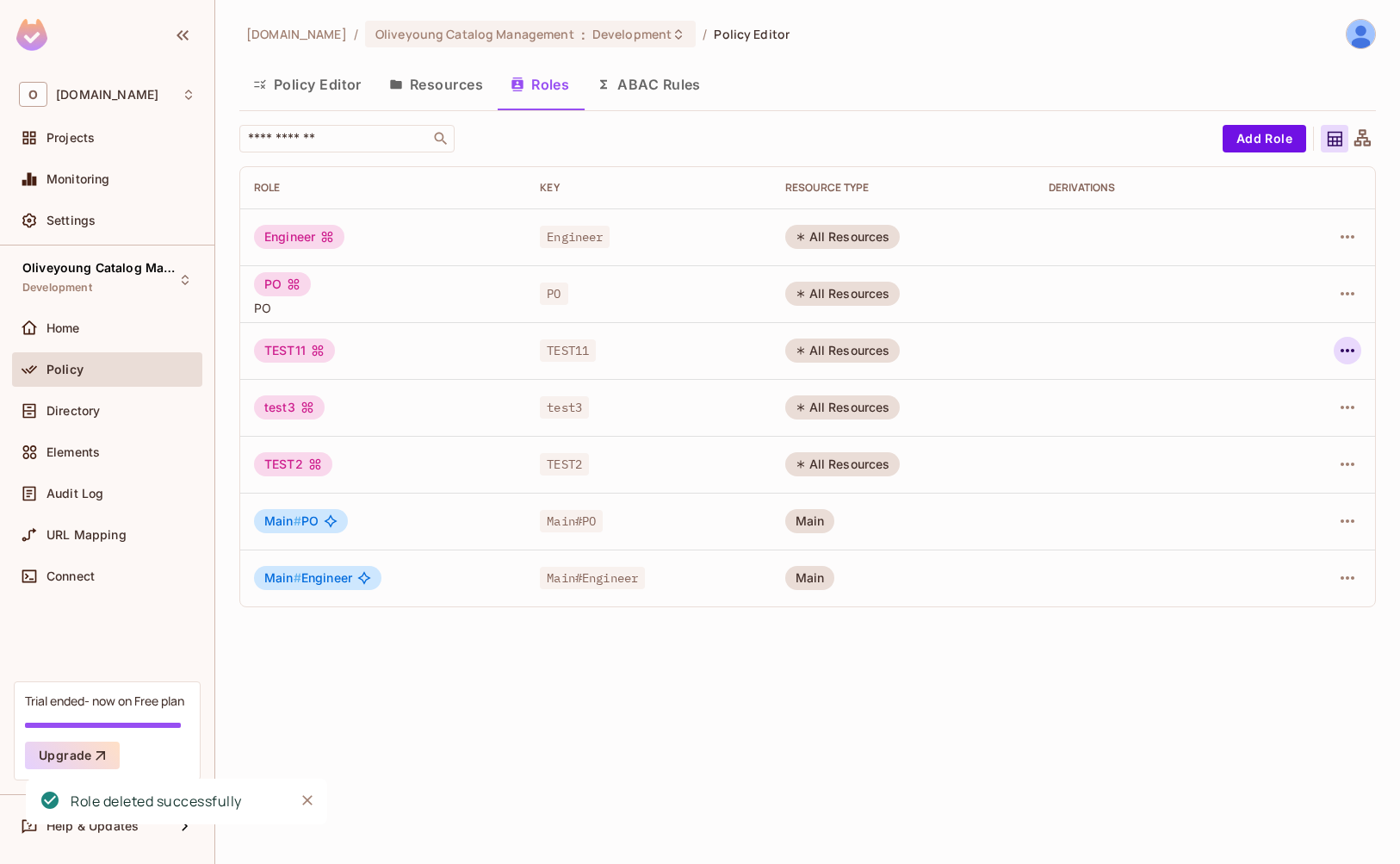
click at [1352, 349] on icon "button" at bounding box center [1347, 350] width 21 height 21
click at [1248, 463] on div "Delete Role" at bounding box center [1278, 466] width 66 height 17
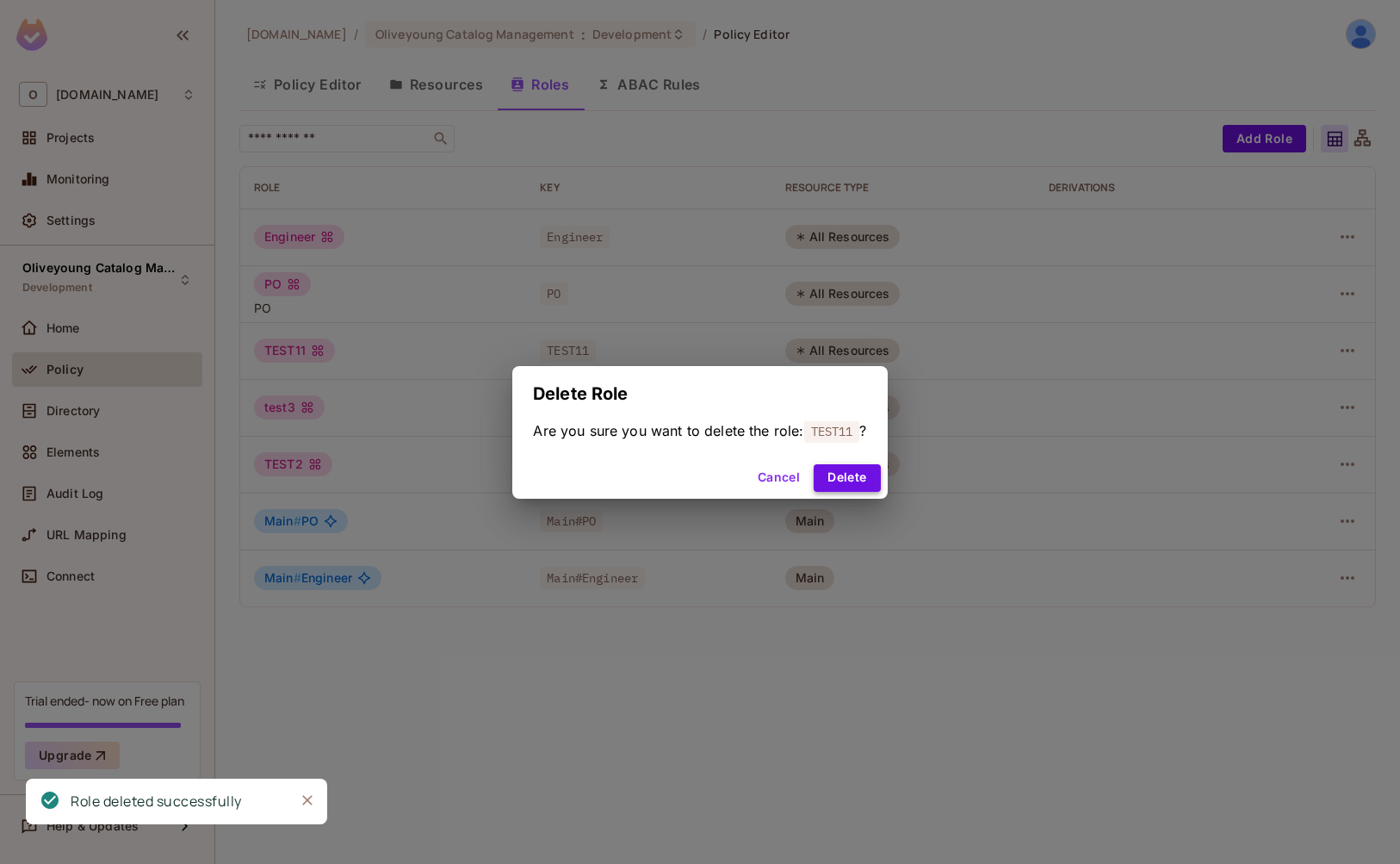
click at [856, 476] on button "Delete" at bounding box center [847, 478] width 66 height 28
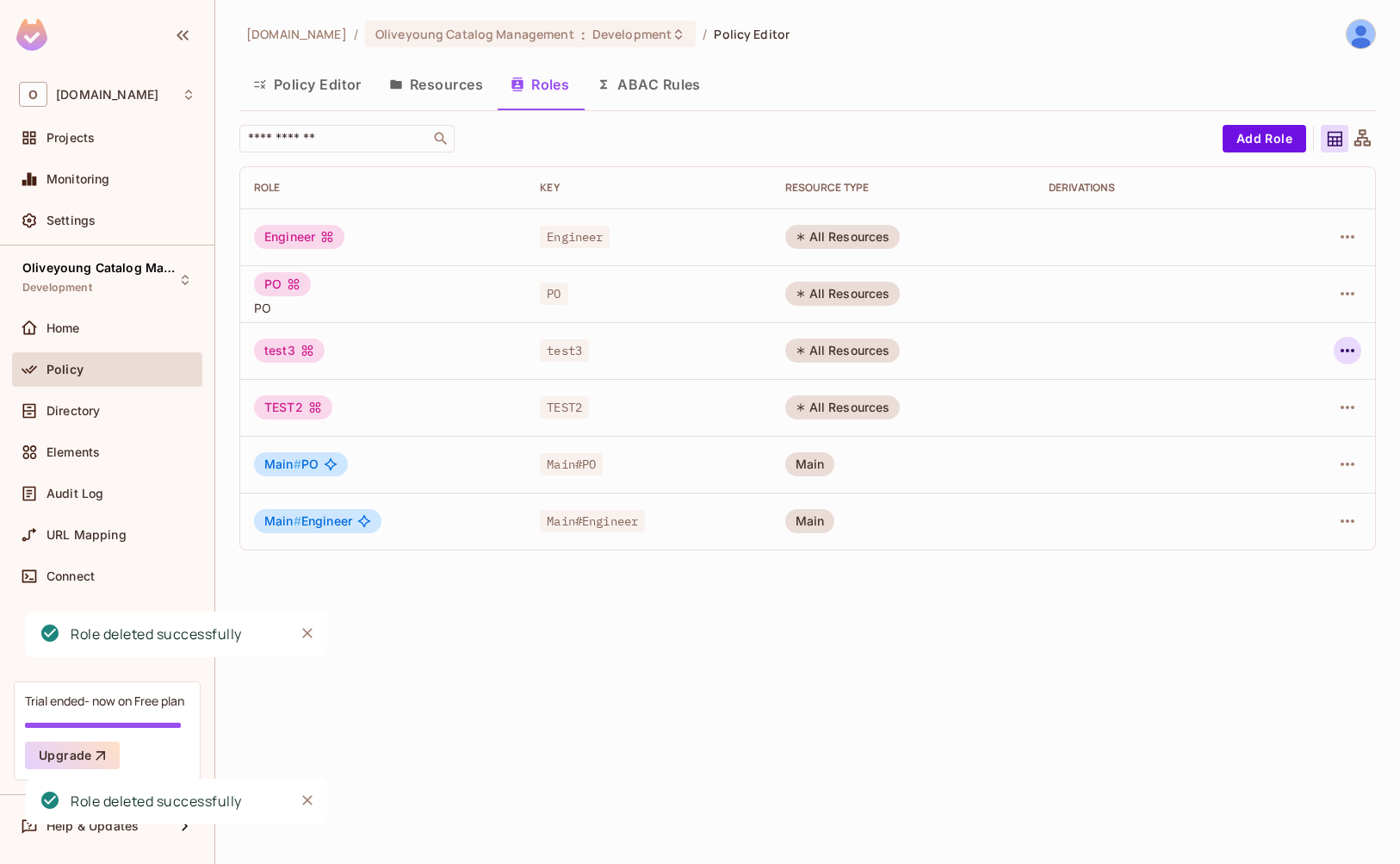
click at [1356, 354] on icon "button" at bounding box center [1347, 350] width 21 height 21
click at [1271, 470] on div "Delete Role" at bounding box center [1278, 466] width 66 height 17
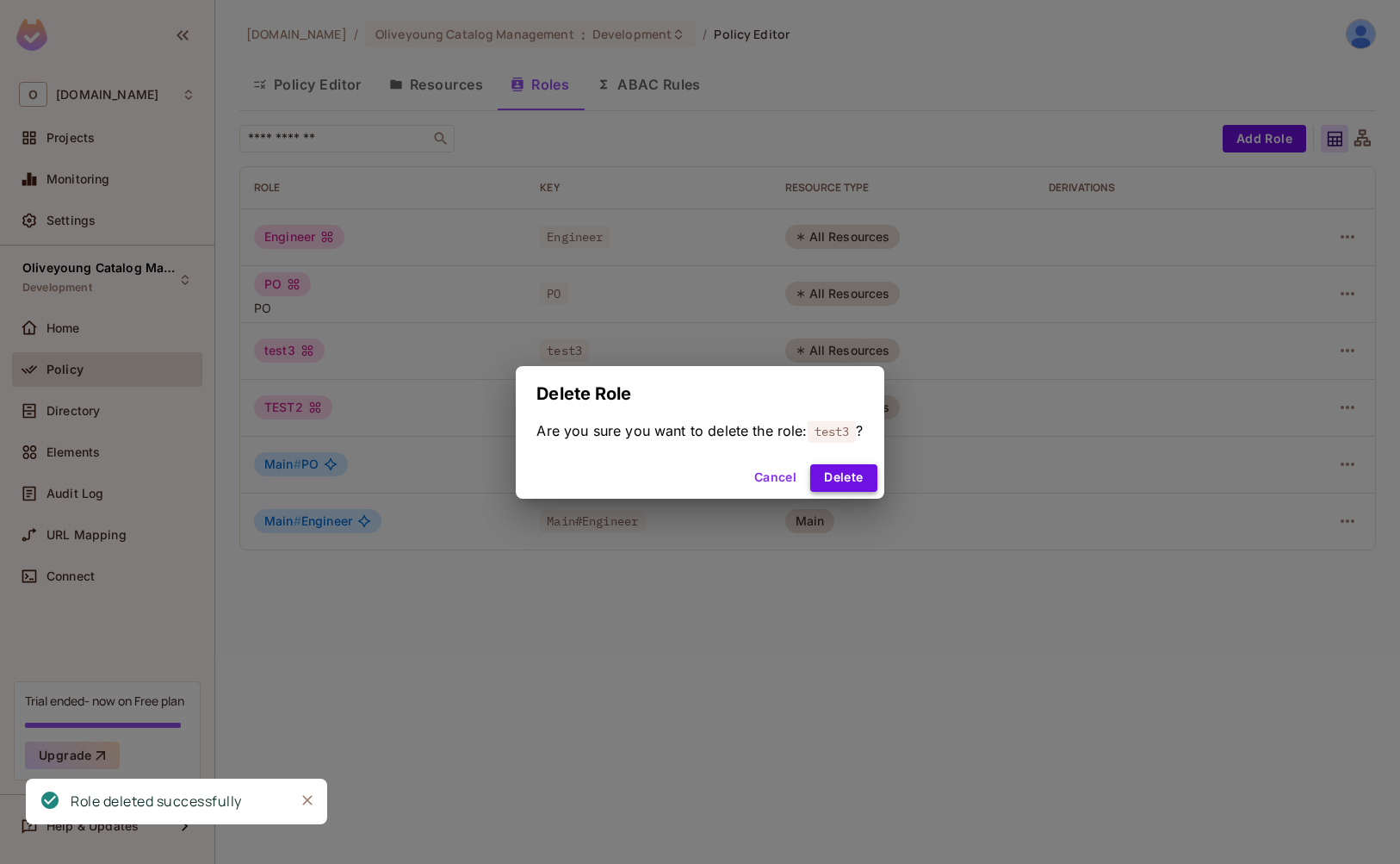
click at [844, 483] on button "Delete" at bounding box center [843, 478] width 66 height 28
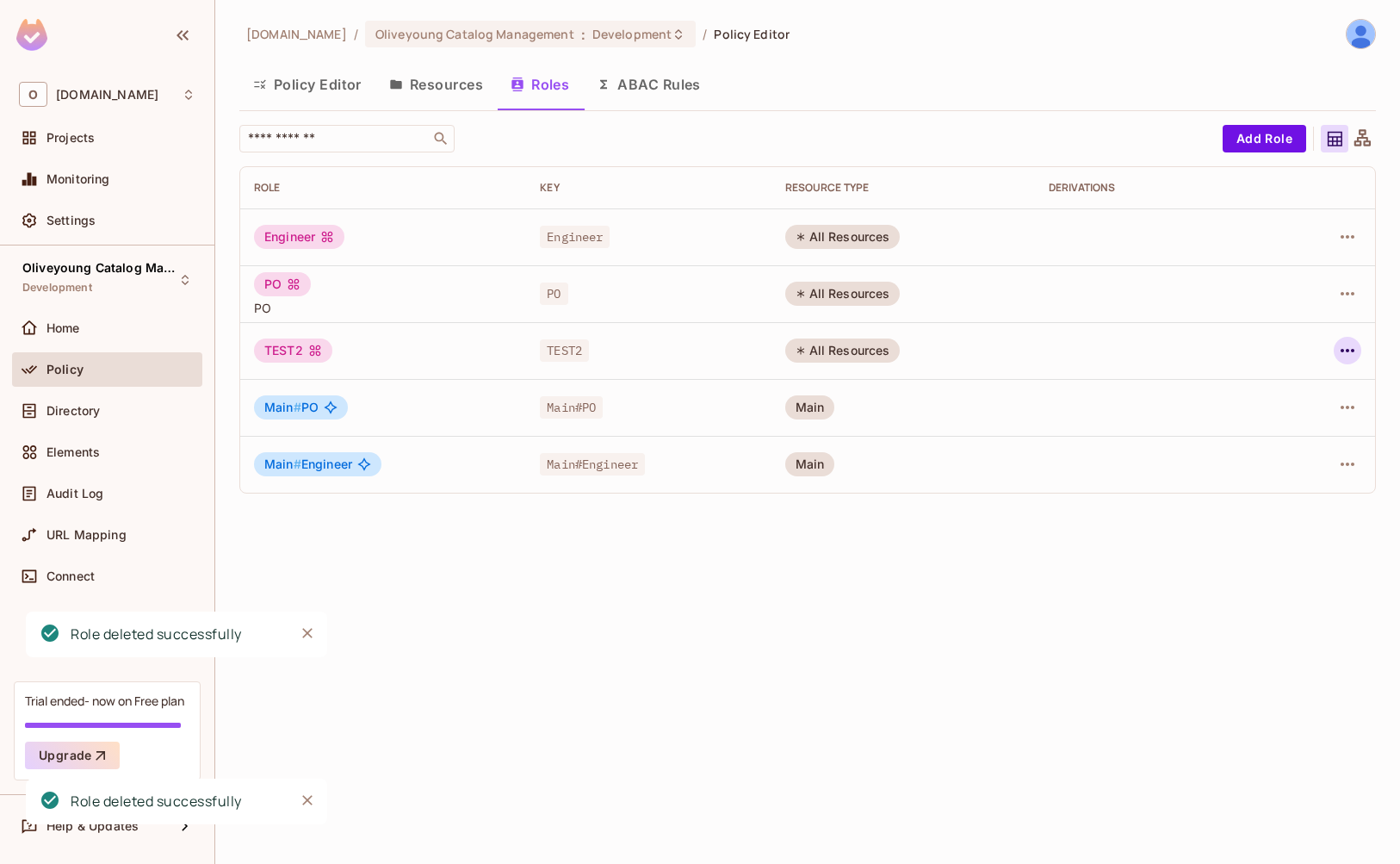
click at [1350, 353] on icon "button" at bounding box center [1347, 350] width 21 height 21
click at [1286, 470] on div "Delete Role" at bounding box center [1278, 466] width 66 height 17
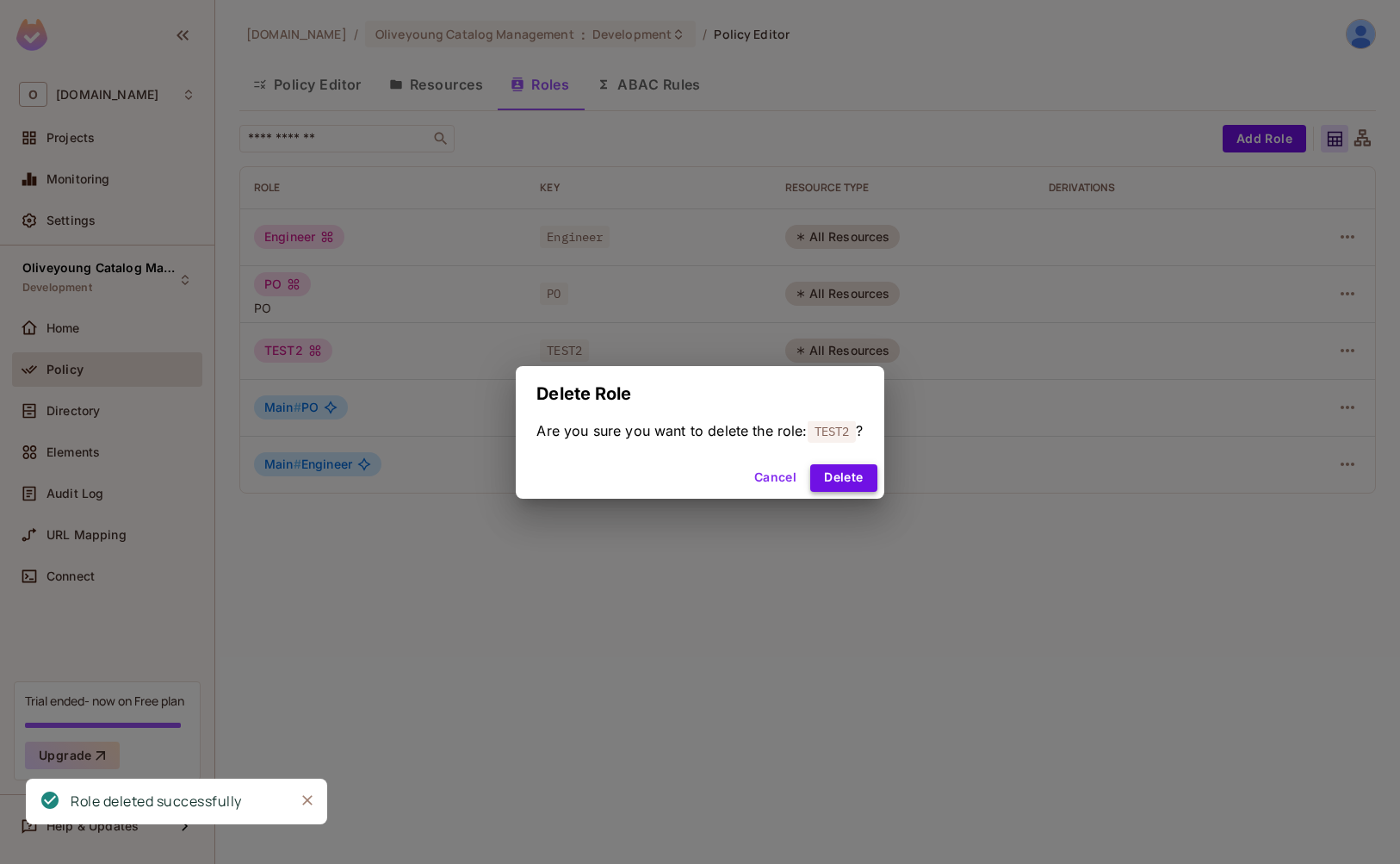
click at [862, 479] on button "Delete" at bounding box center [843, 478] width 66 height 28
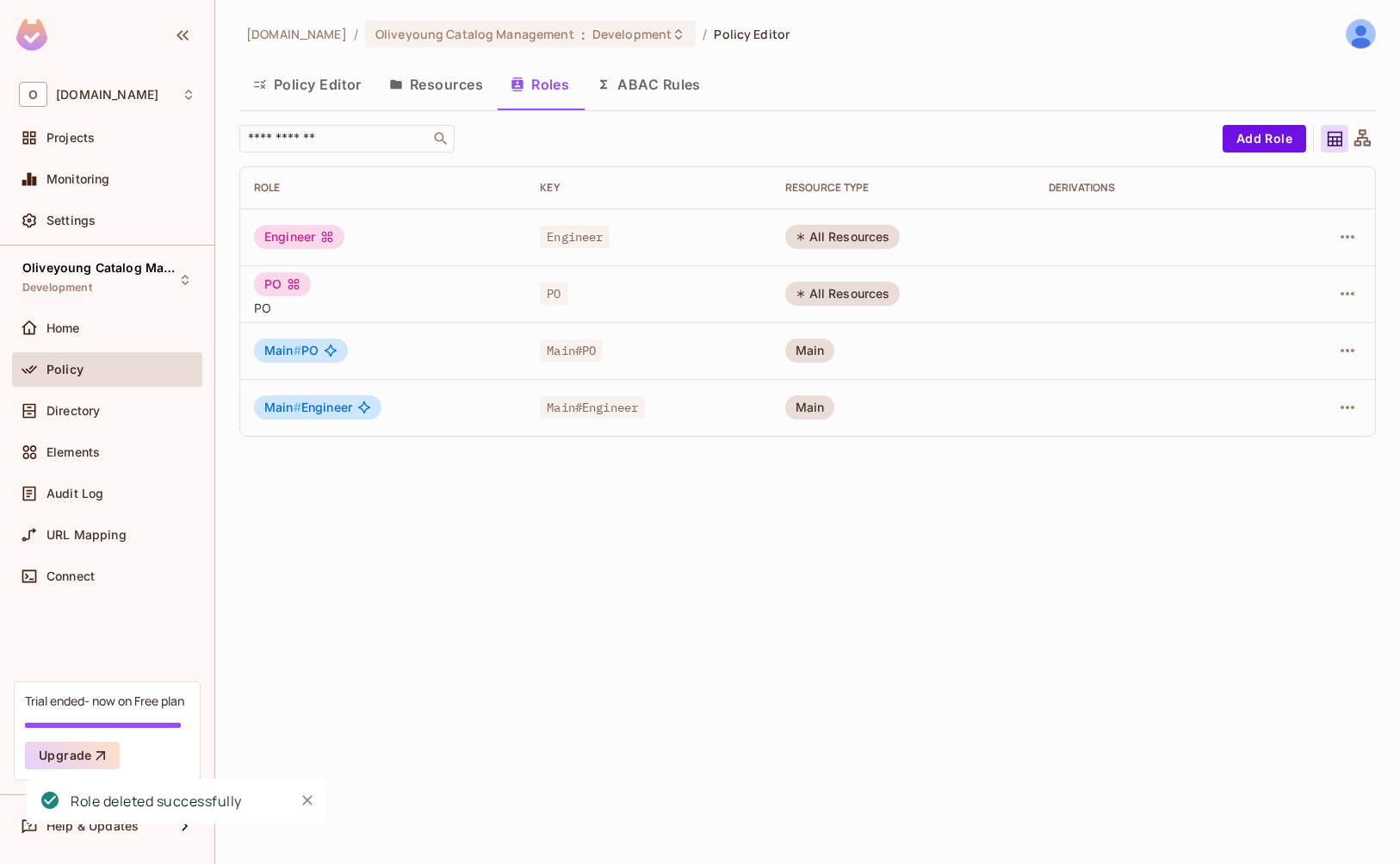
click at [423, 96] on button "Resources" at bounding box center [436, 84] width 122 height 43
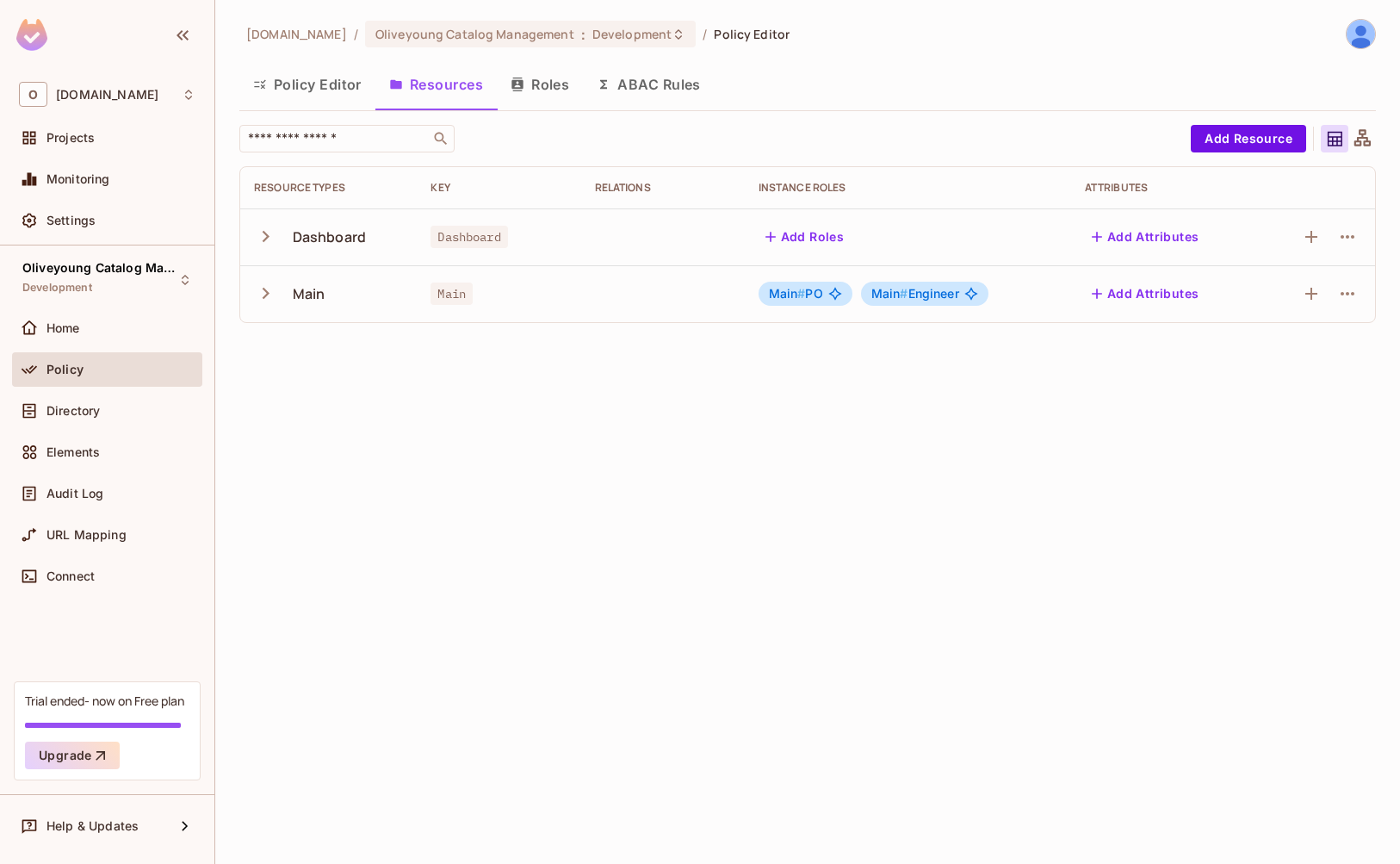
click at [331, 90] on button "Policy Editor" at bounding box center [308, 84] width 136 height 43
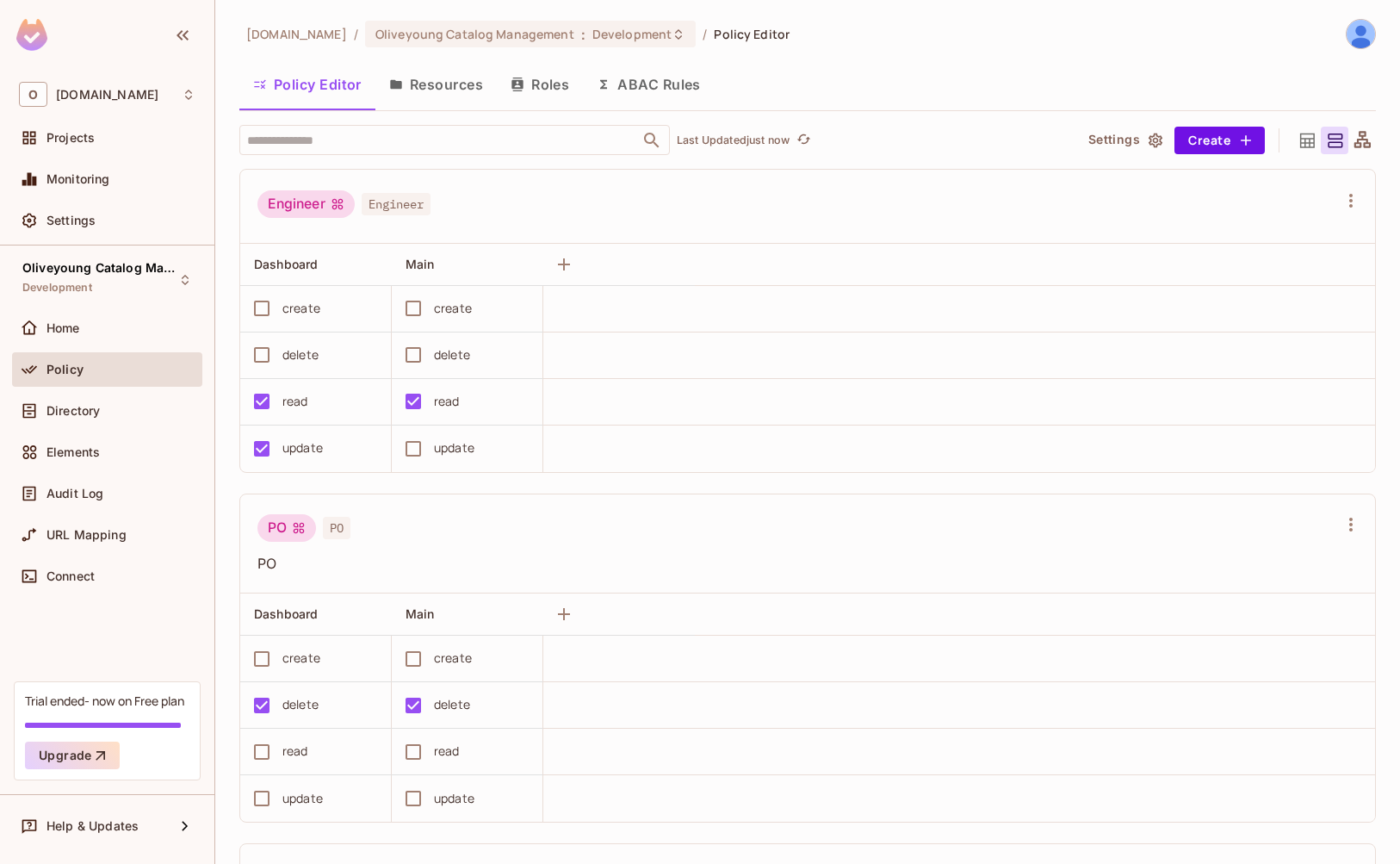
click at [429, 106] on div "Policy Editor Resources Roles ABAC Rules" at bounding box center [807, 86] width 1136 height 47
click at [431, 88] on button "Resources" at bounding box center [436, 84] width 122 height 43
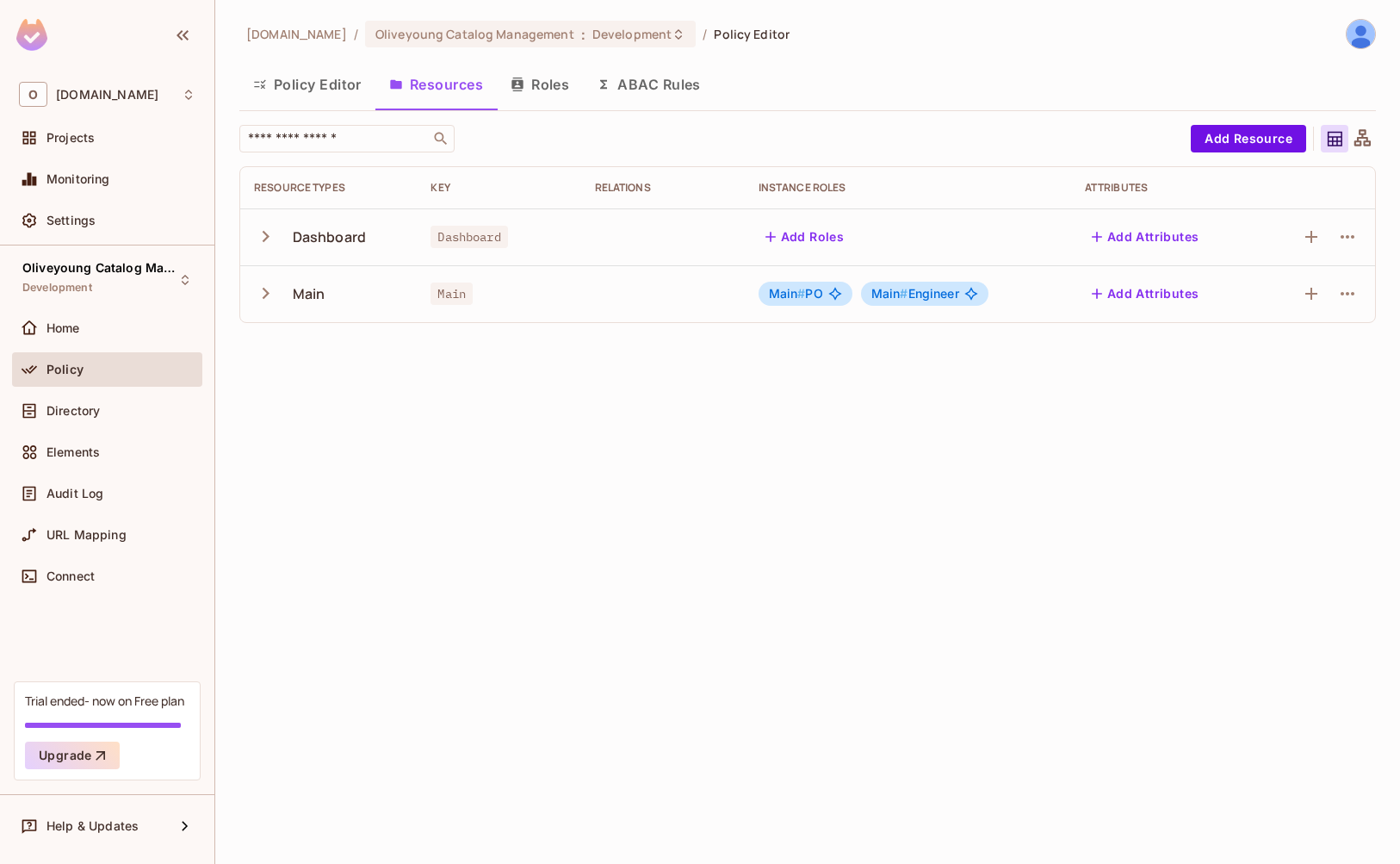
click at [266, 79] on icon "button" at bounding box center [259, 84] width 13 height 13
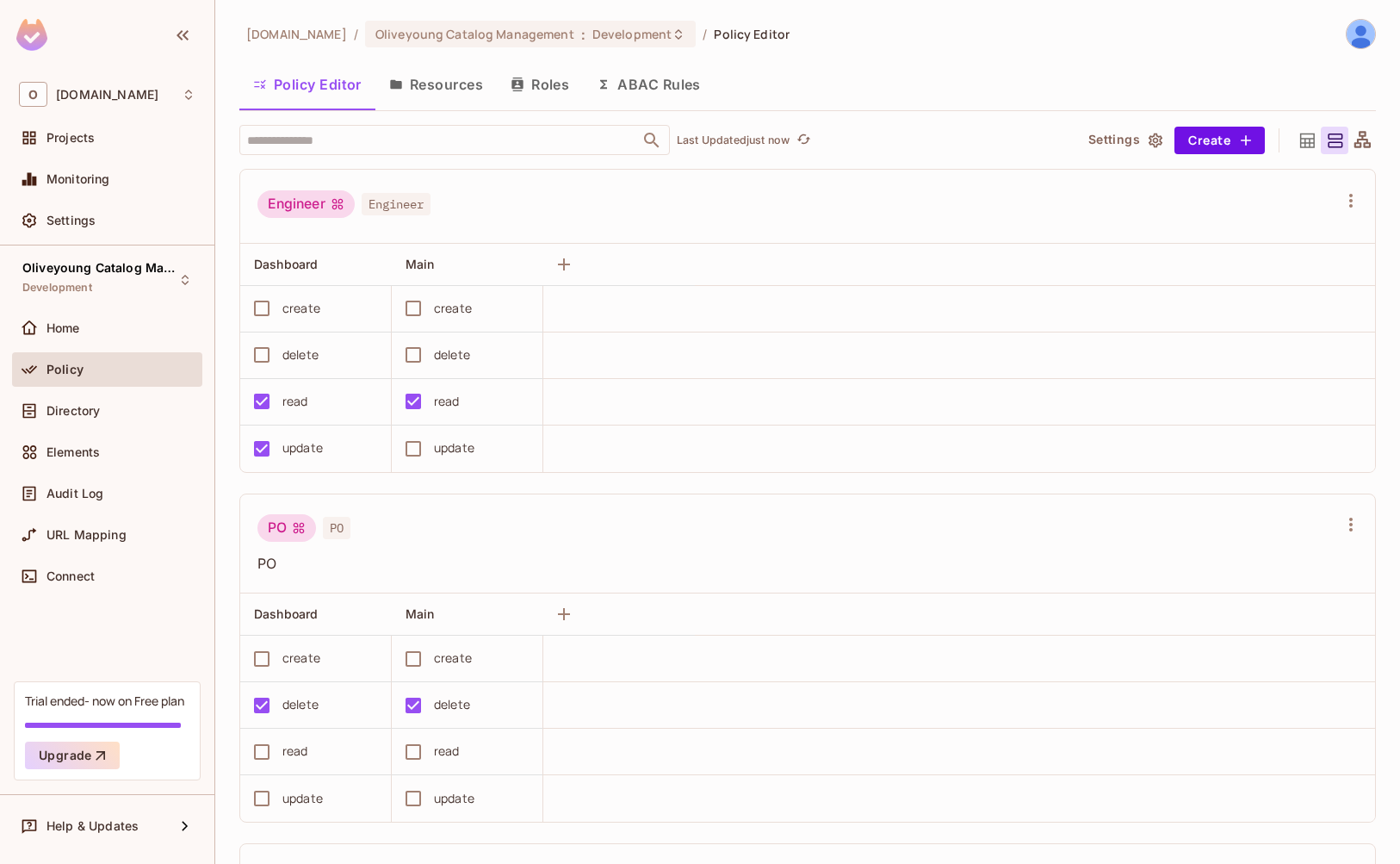
click at [451, 78] on button "Resources" at bounding box center [436, 84] width 122 height 43
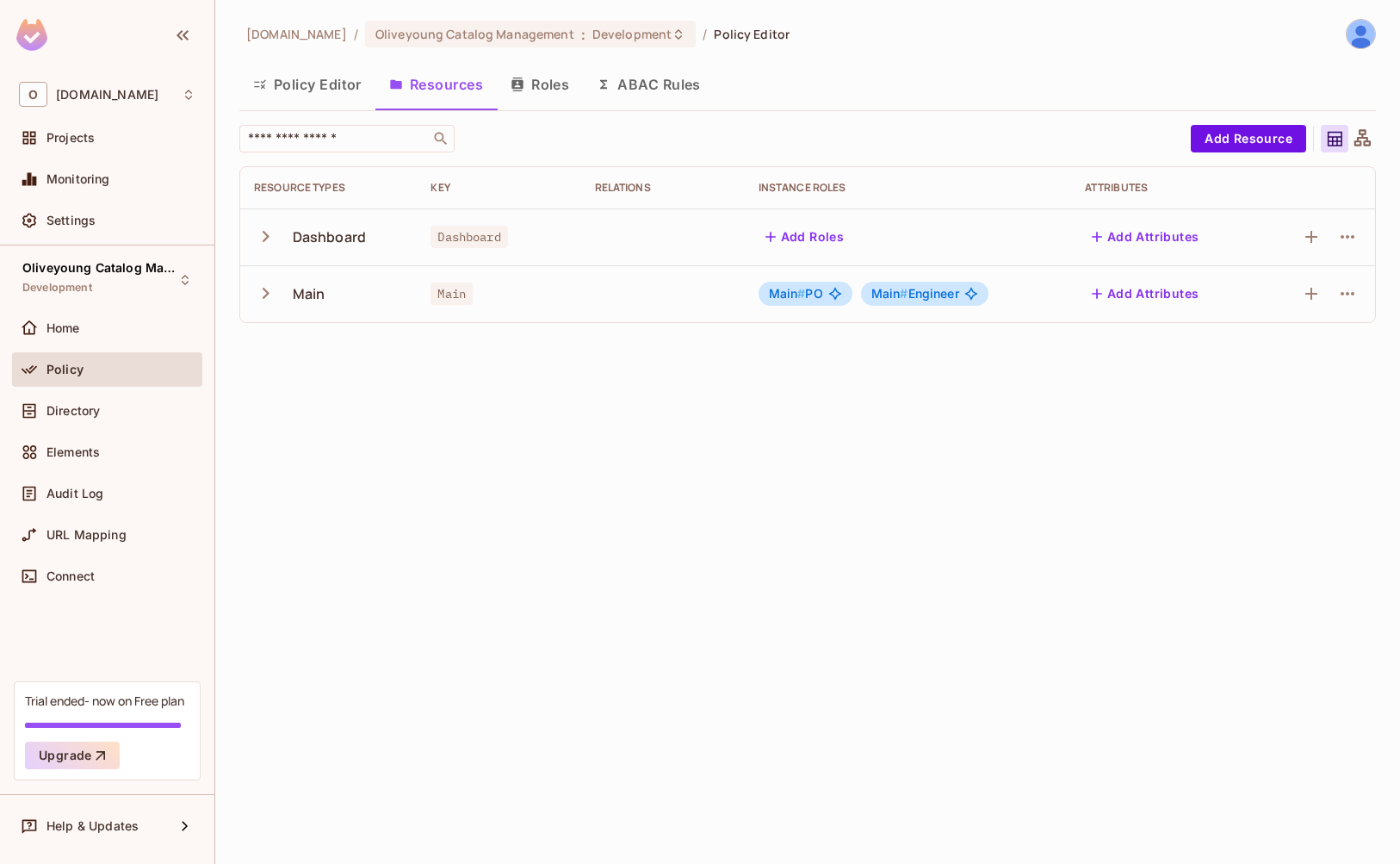
click at [539, 83] on button "Roles" at bounding box center [540, 84] width 86 height 43
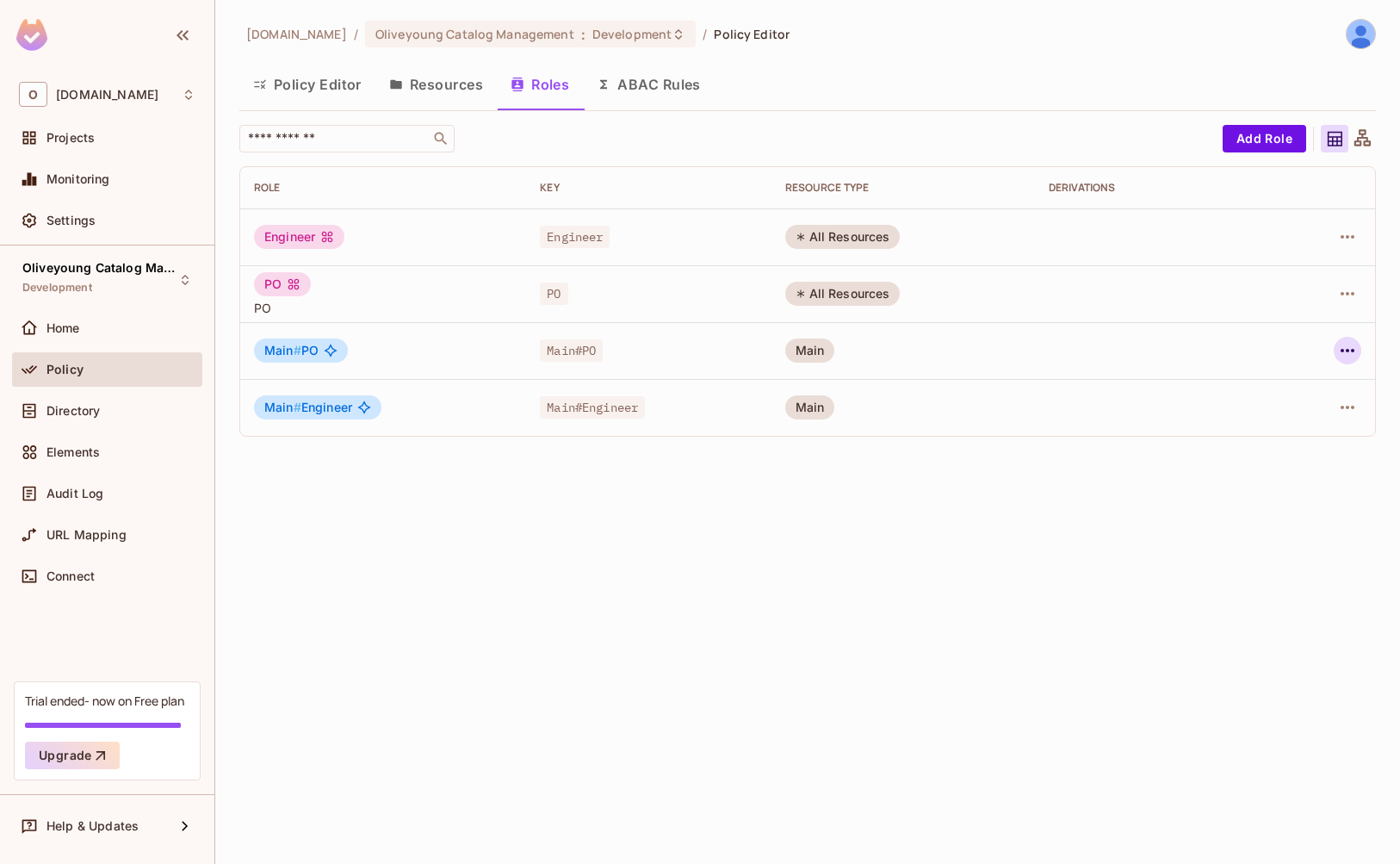
click at [1347, 356] on icon "button" at bounding box center [1347, 350] width 21 height 21
click at [1302, 464] on div "Delete Role" at bounding box center [1278, 466] width 66 height 17
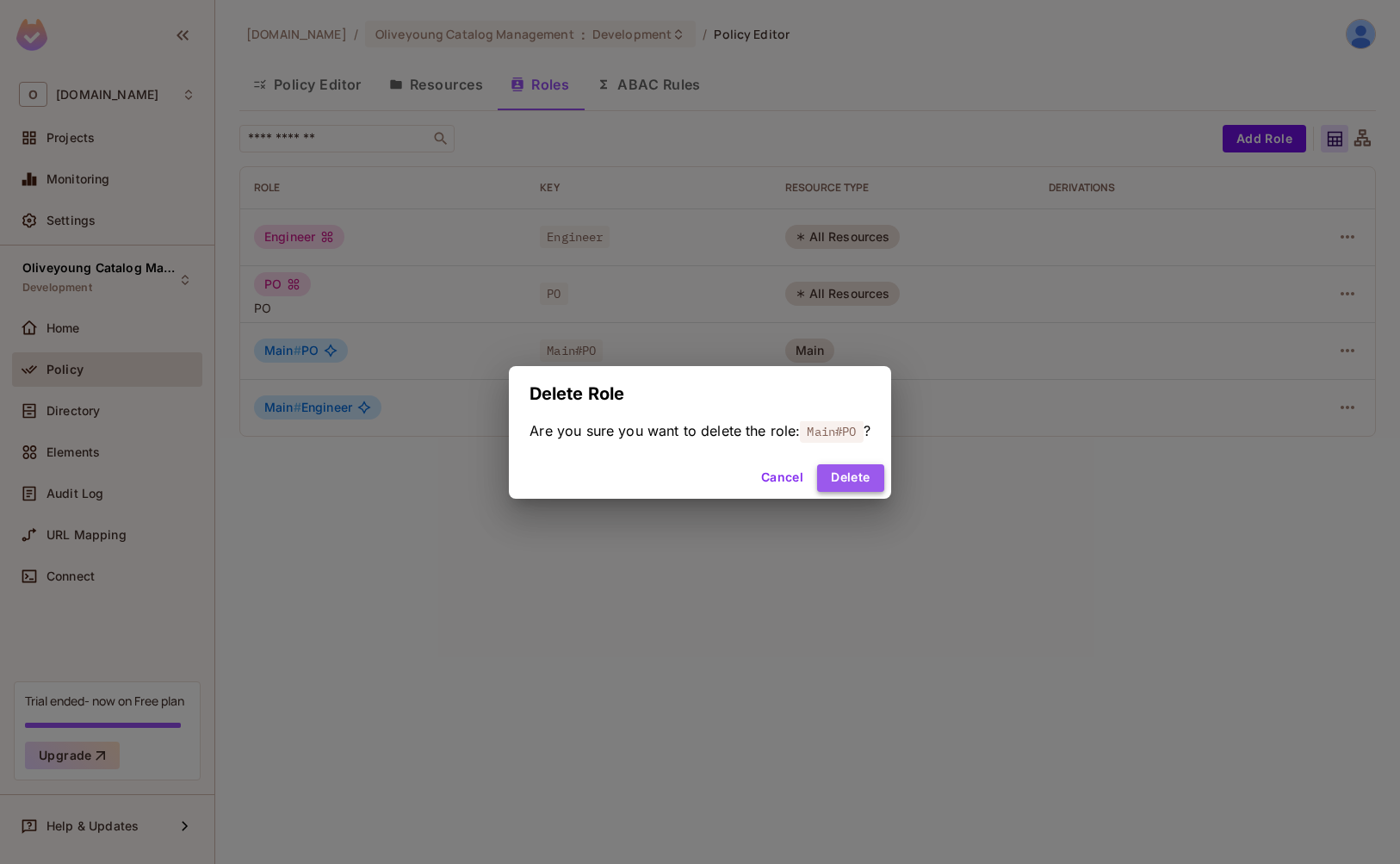
click at [852, 477] on button "Delete" at bounding box center [850, 478] width 66 height 28
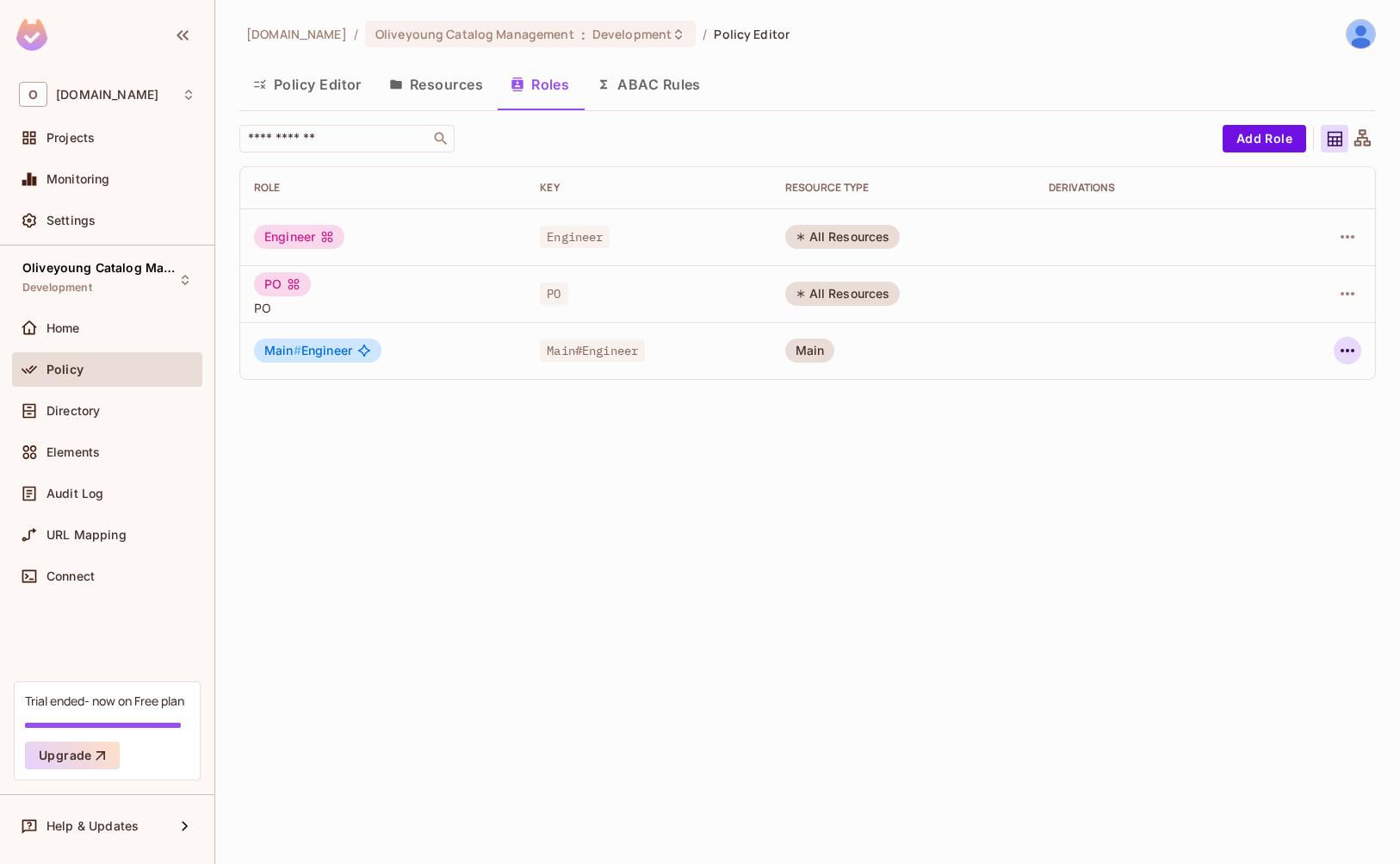
click at [1346, 358] on icon "button" at bounding box center [1347, 350] width 21 height 21
click at [1284, 462] on div "Delete Role" at bounding box center [1278, 466] width 66 height 17
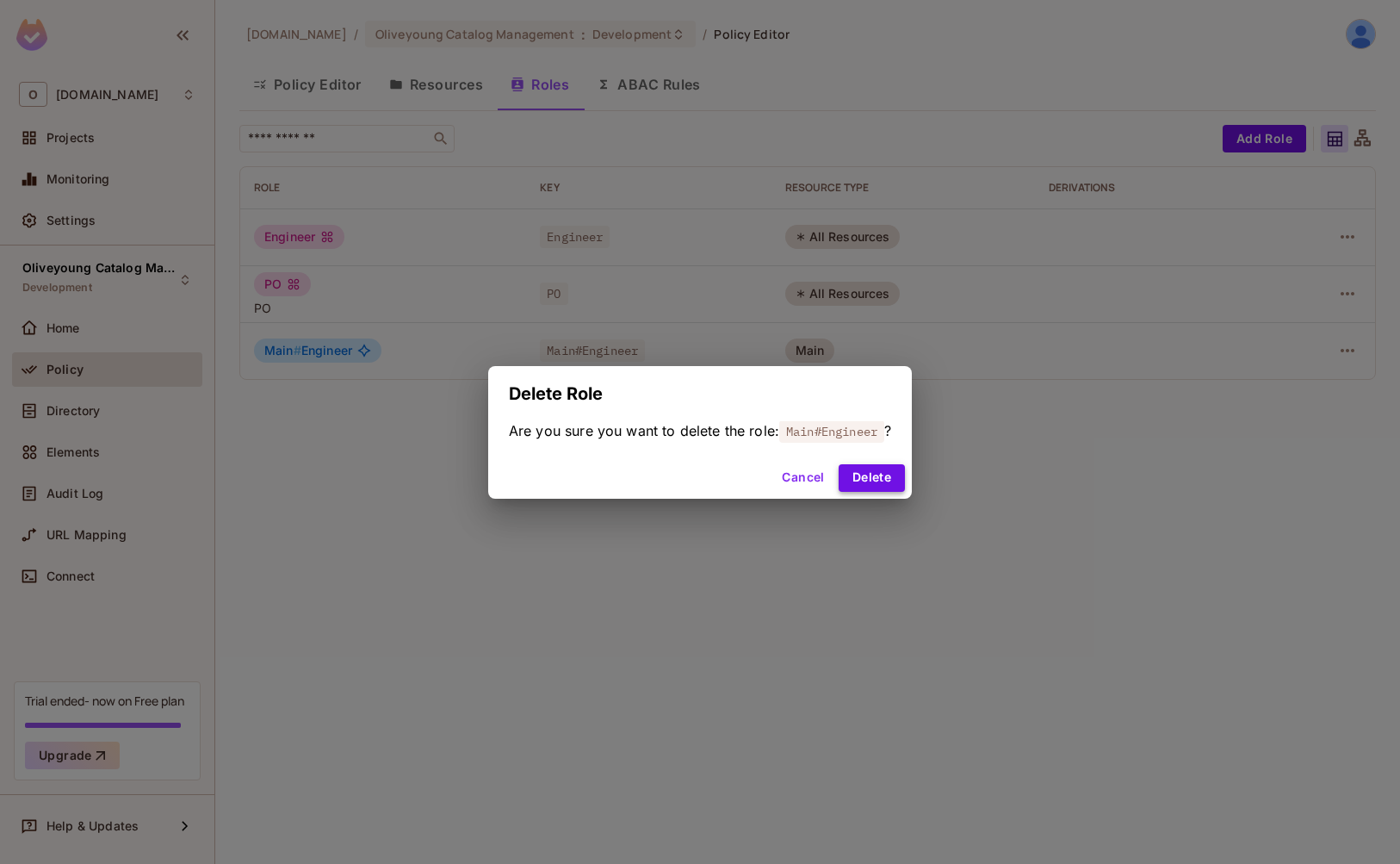
click at [851, 479] on button "Delete" at bounding box center [872, 478] width 66 height 28
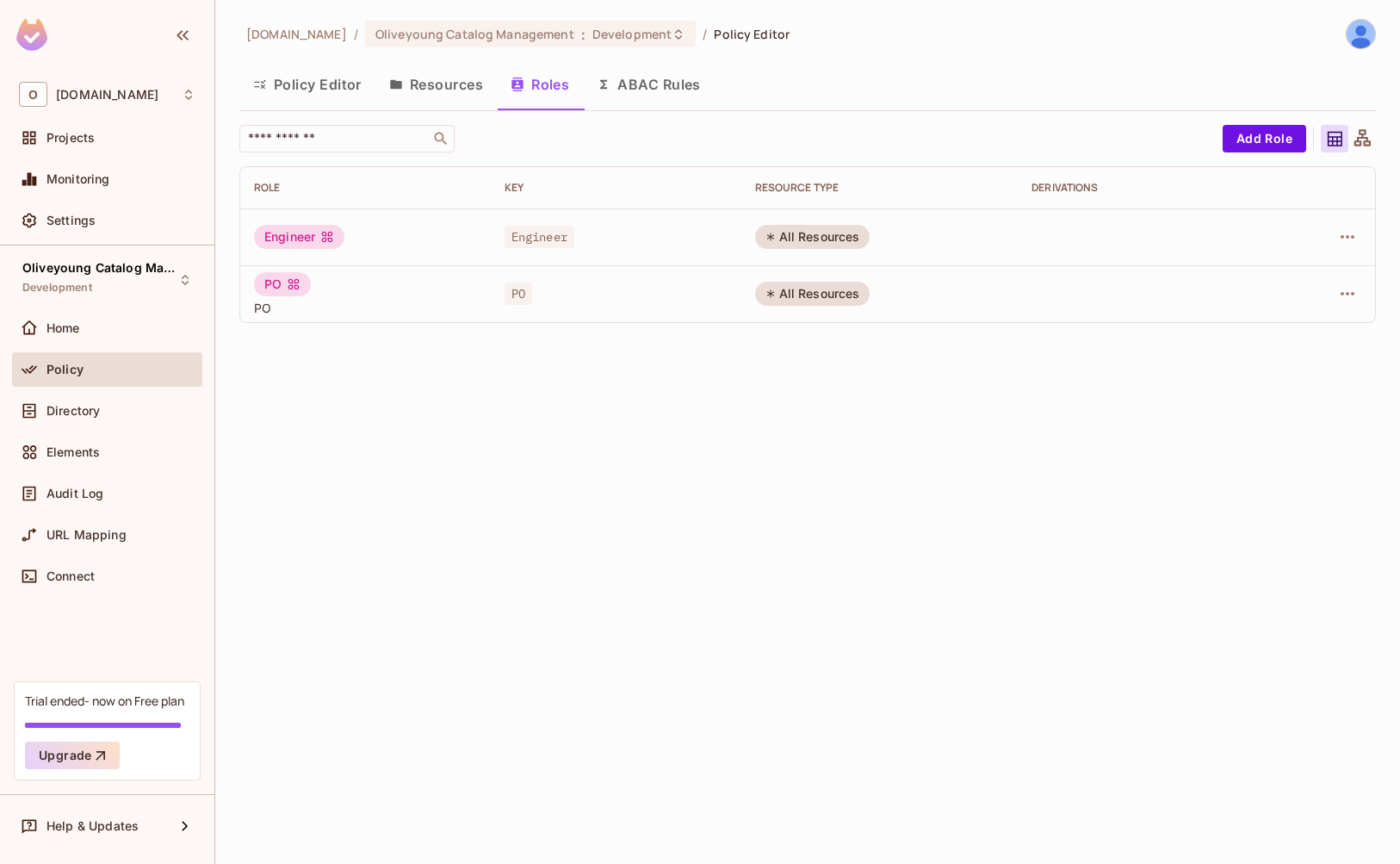
click at [257, 310] on span "PO" at bounding box center [365, 308] width 223 height 16
click at [1347, 295] on icon "button" at bounding box center [1347, 294] width 13 height 4
click at [1302, 318] on li "Edit Role" at bounding box center [1273, 335] width 152 height 38
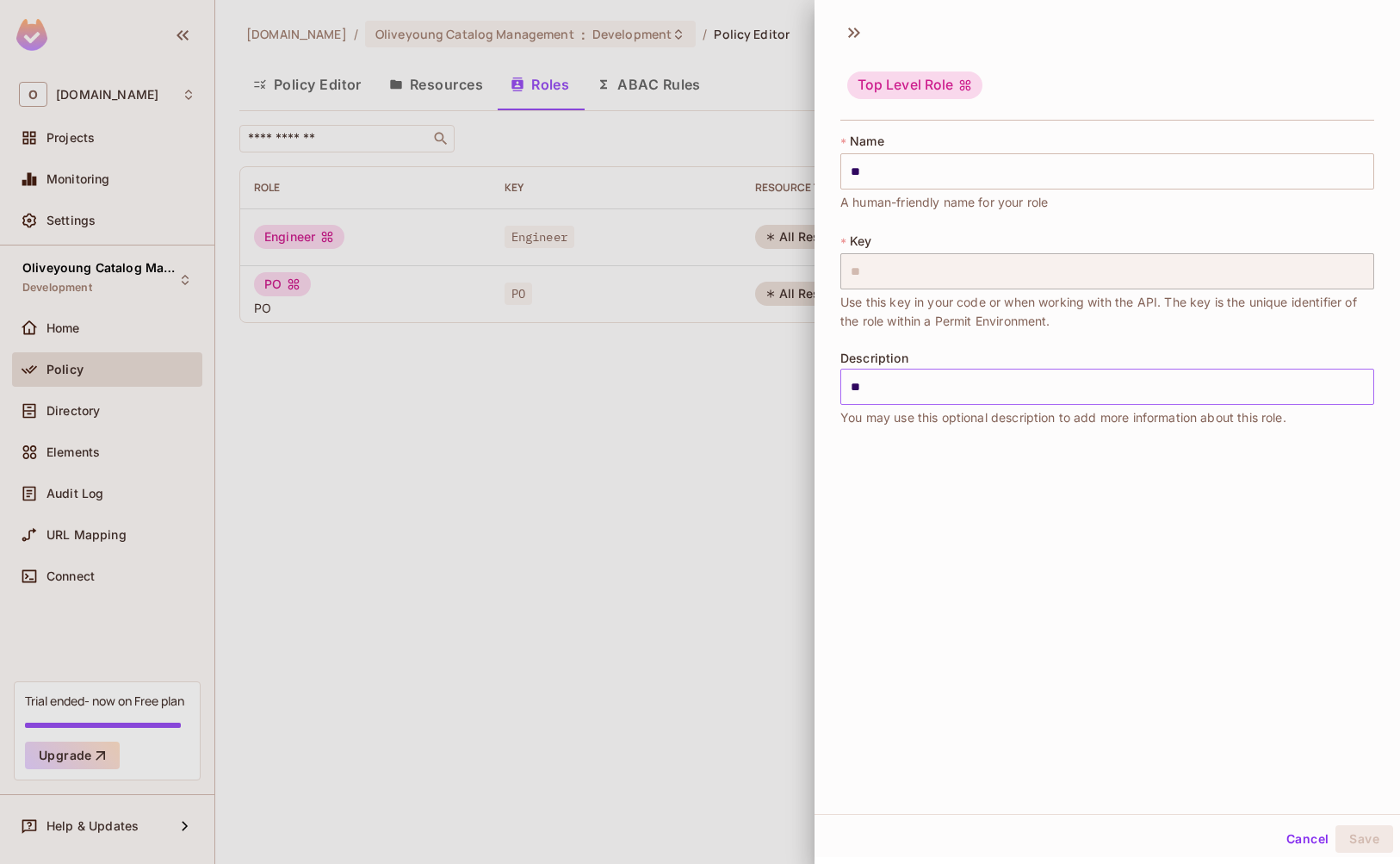
click at [966, 380] on input "**" at bounding box center [1107, 386] width 534 height 36
type input "*"
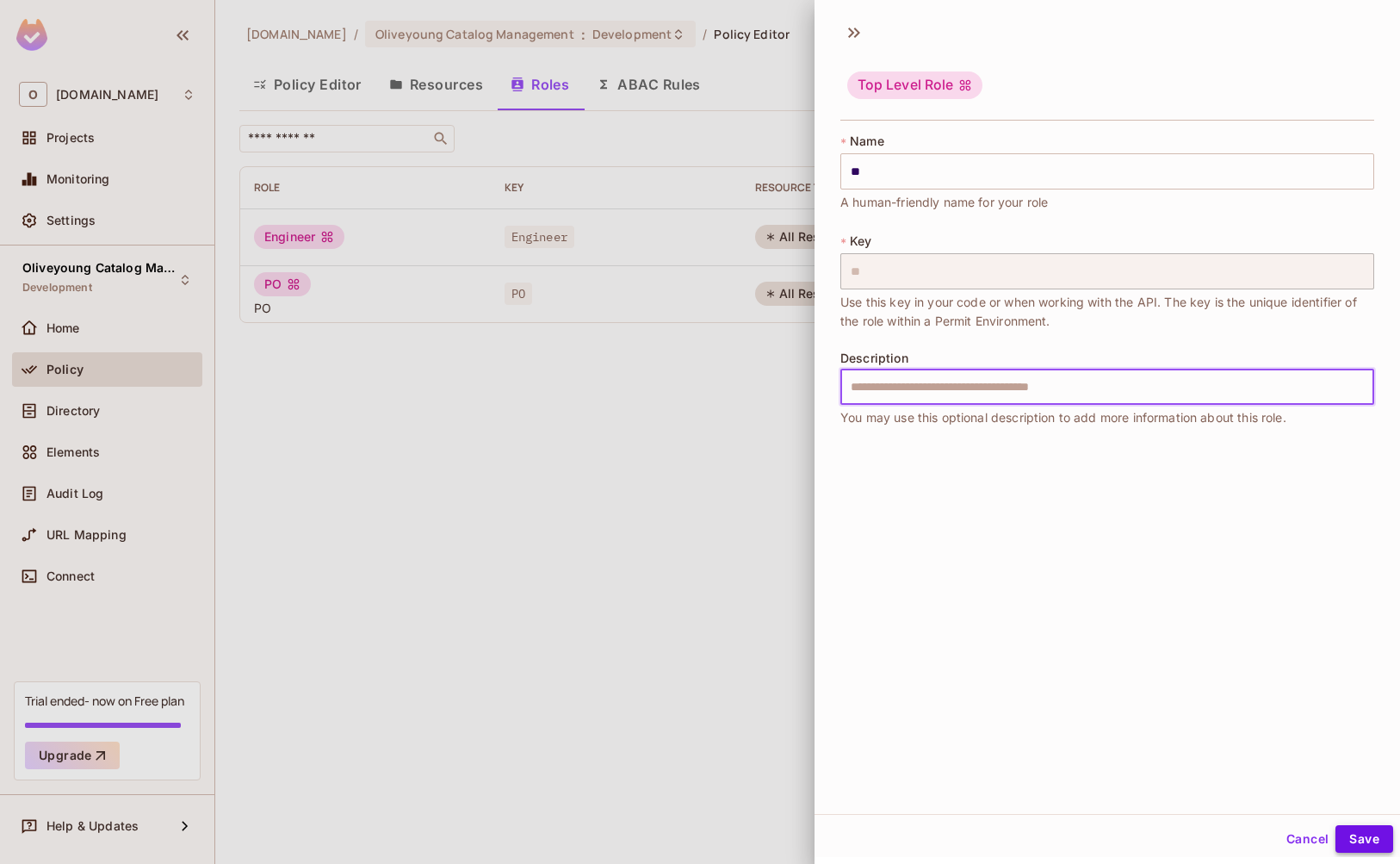
click at [1356, 839] on button "Save" at bounding box center [1364, 839] width 58 height 28
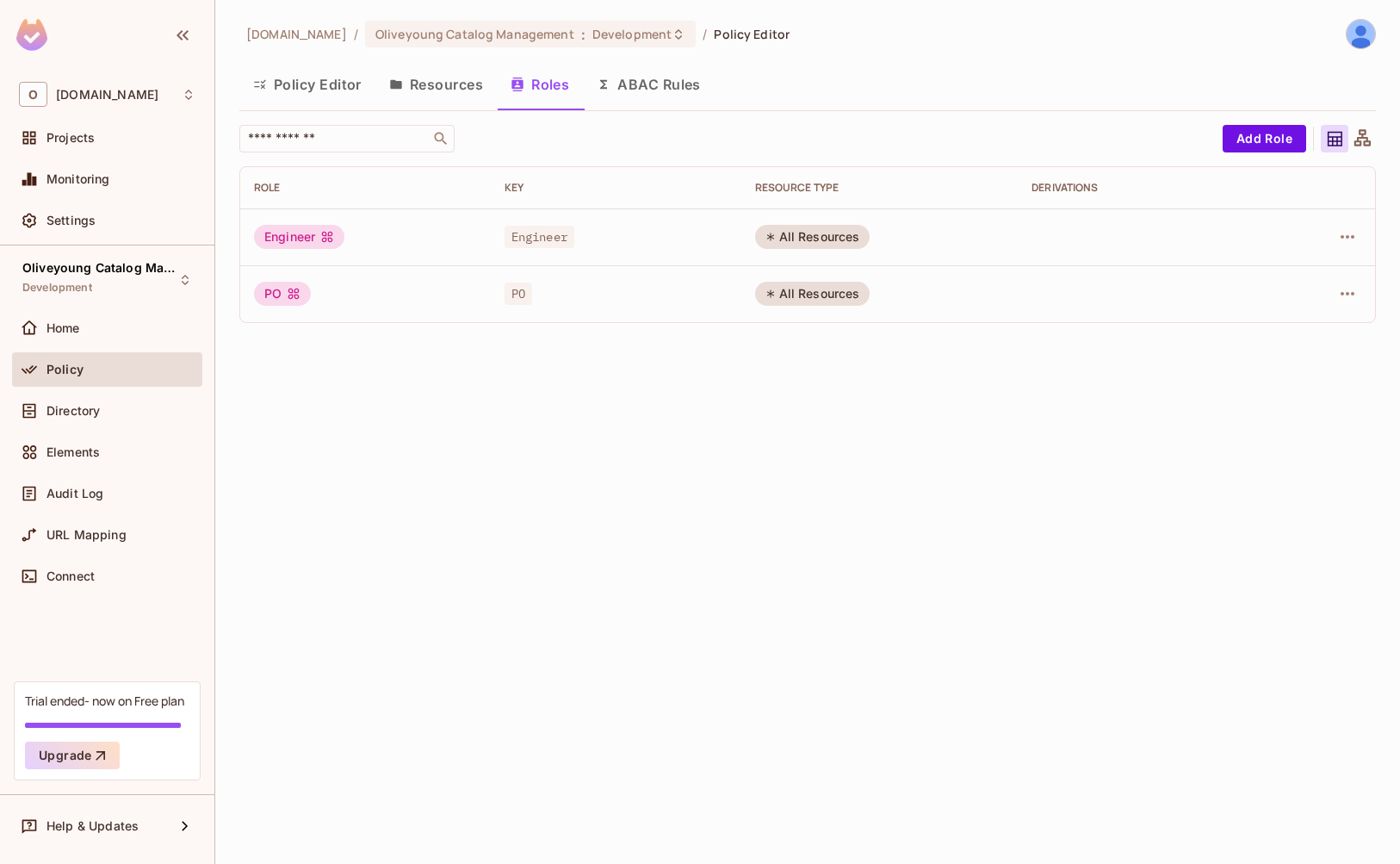
click at [328, 82] on button "Policy Editor" at bounding box center [308, 84] width 136 height 43
